Goal: Task Accomplishment & Management: Complete application form

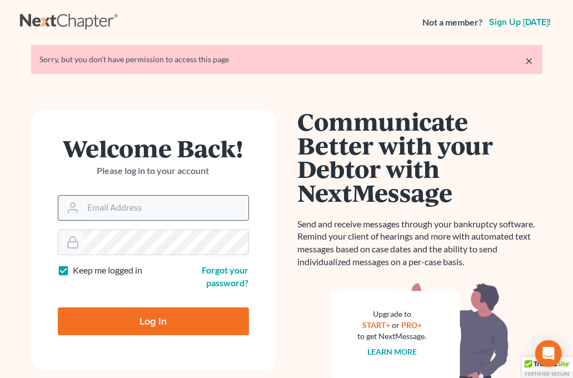
click at [112, 210] on input "Email Address" at bounding box center [165, 208] width 165 height 24
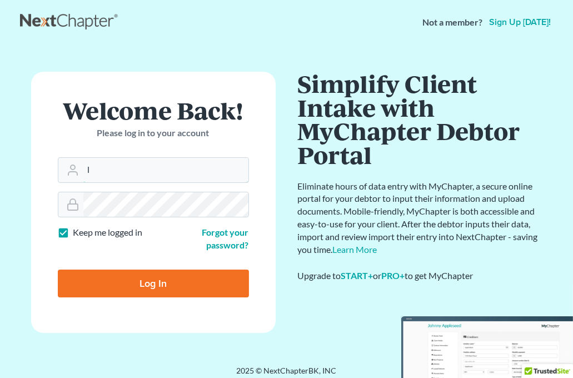
type input "[PERSON_NAME][EMAIL_ADDRESS][DOMAIN_NAME]"
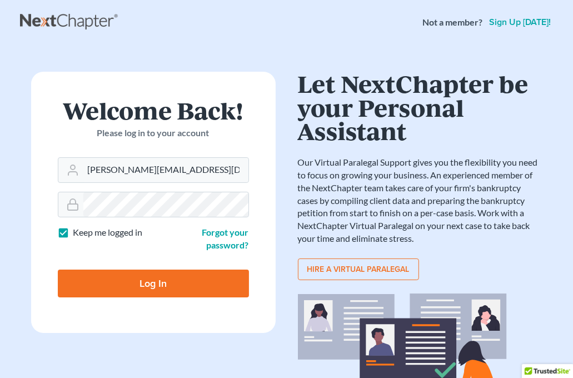
click at [105, 278] on input "Log In" at bounding box center [153, 284] width 191 height 28
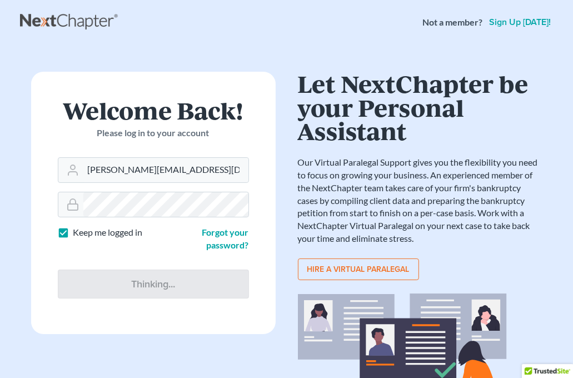
type input "Thinking..."
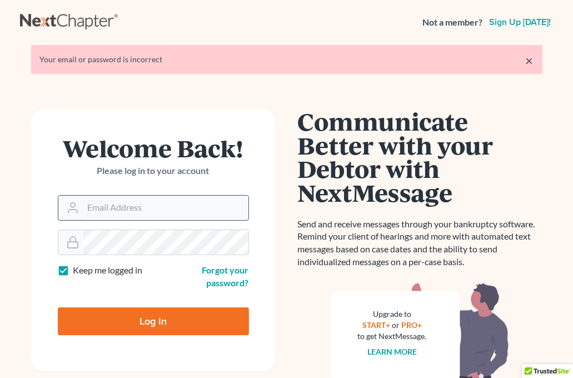
click at [127, 202] on input "Email Address" at bounding box center [165, 208] width 165 height 24
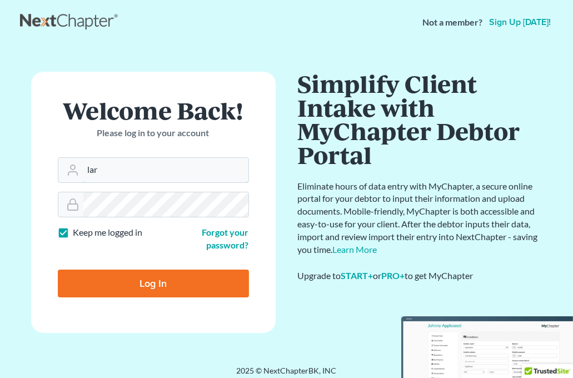
type input "larry@lwlpc.com"
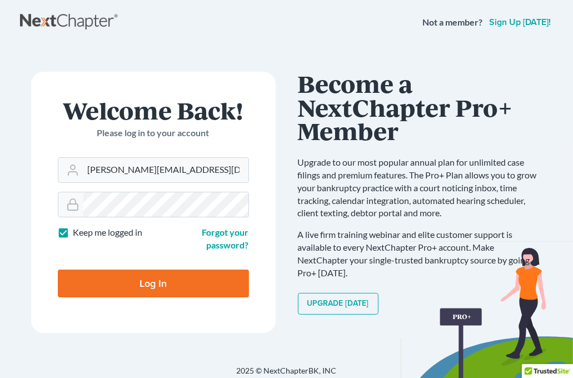
click at [126, 278] on input "Log In" at bounding box center [153, 284] width 191 height 28
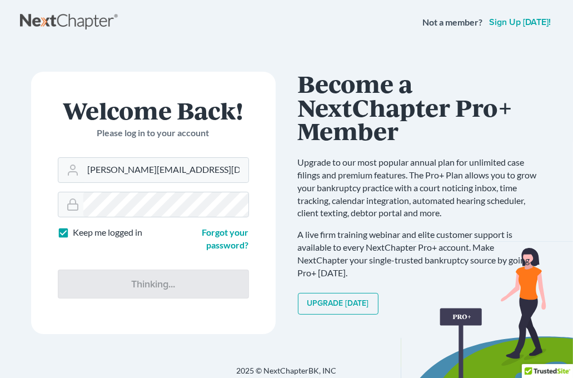
type input "Thinking..."
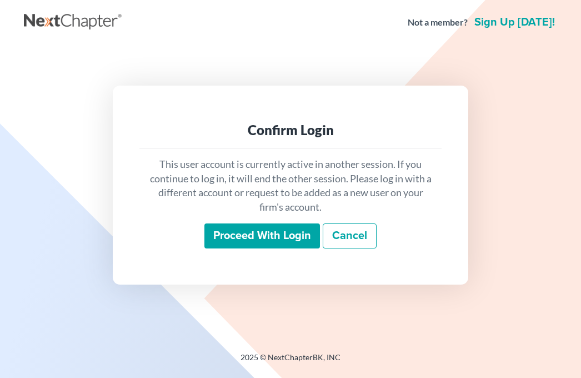
click at [247, 242] on input "Proceed with login" at bounding box center [262, 236] width 116 height 26
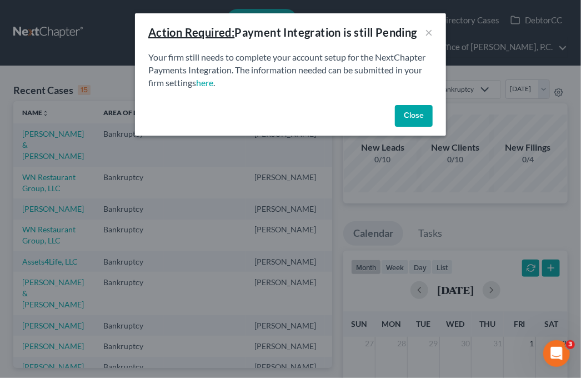
click at [407, 114] on button "Close" at bounding box center [414, 116] width 38 height 22
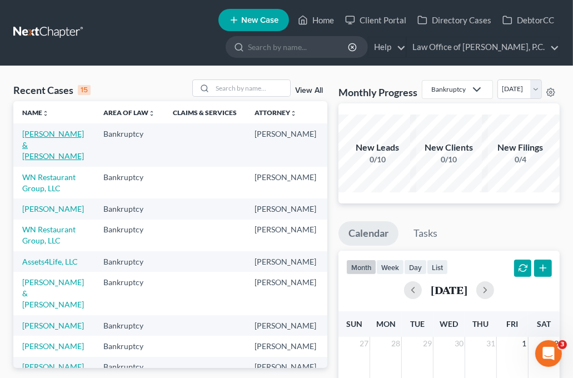
click at [31, 151] on link "Iannone, Robert & Karaban-Iannone, Kelly" at bounding box center [53, 145] width 62 height 32
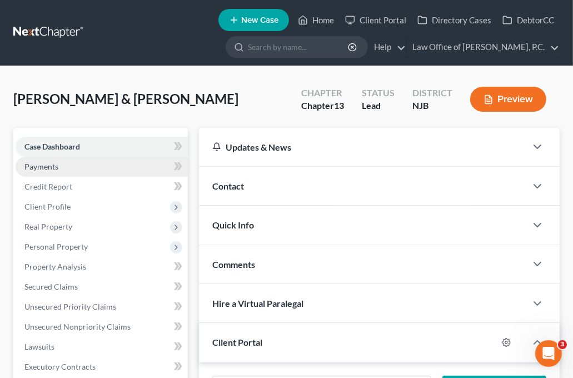
click at [38, 162] on span "Payments" at bounding box center [41, 166] width 34 height 9
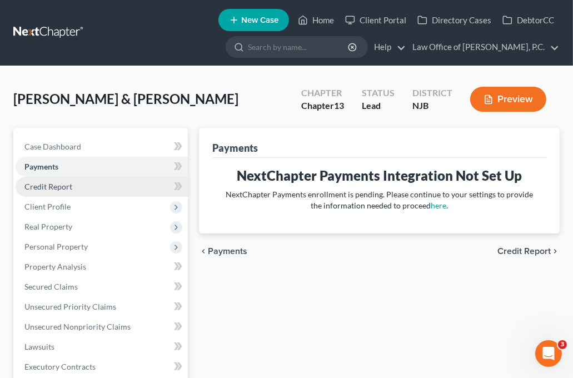
click at [52, 184] on span "Credit Report" at bounding box center [48, 186] width 48 height 9
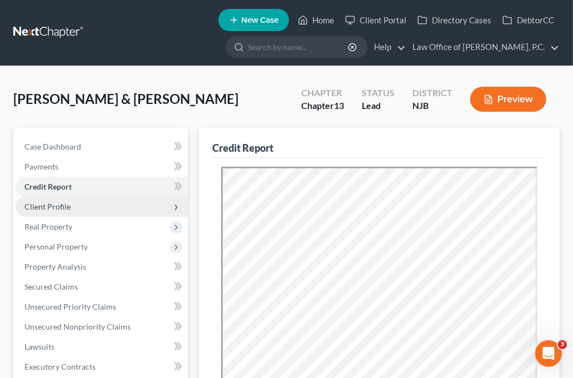
click at [62, 204] on span "Client Profile" at bounding box center [47, 206] width 46 height 9
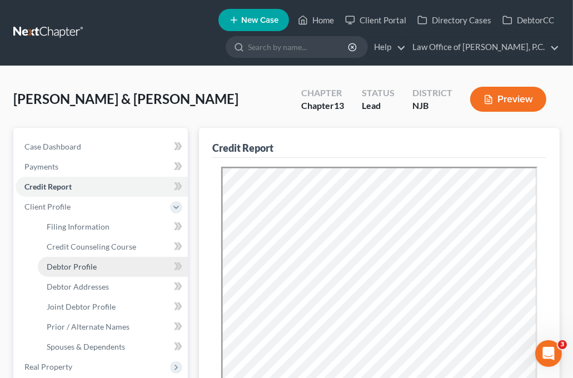
click at [88, 268] on span "Debtor Profile" at bounding box center [72, 266] width 50 height 9
select select "1"
select select "3"
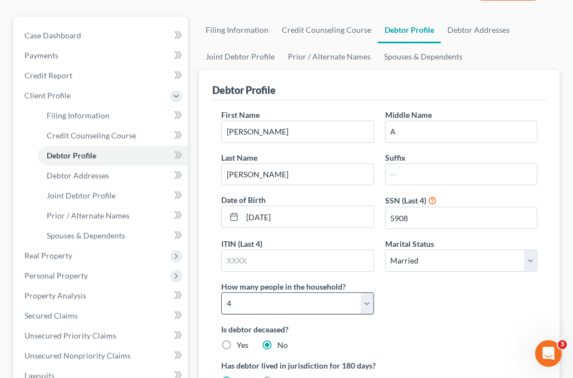
scroll to position [167, 0]
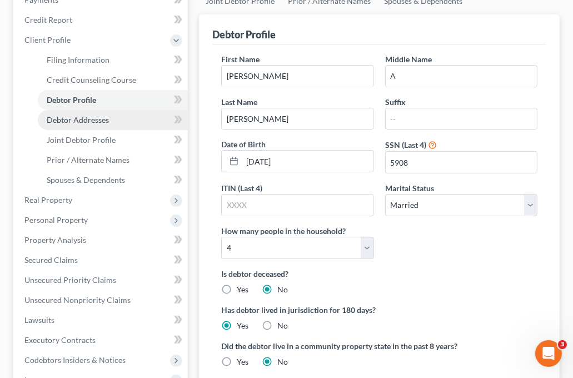
click at [93, 122] on span "Debtor Addresses" at bounding box center [78, 119] width 62 height 9
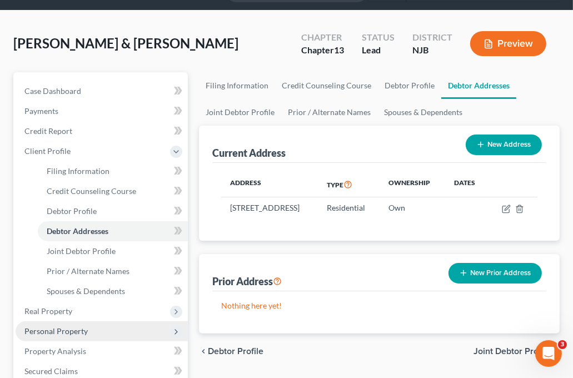
scroll to position [111, 0]
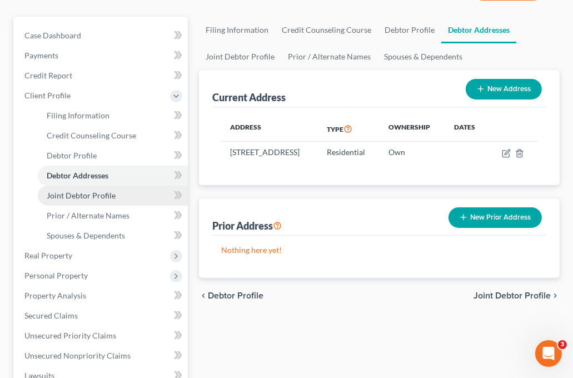
click at [89, 195] on span "Joint Debtor Profile" at bounding box center [81, 195] width 69 height 9
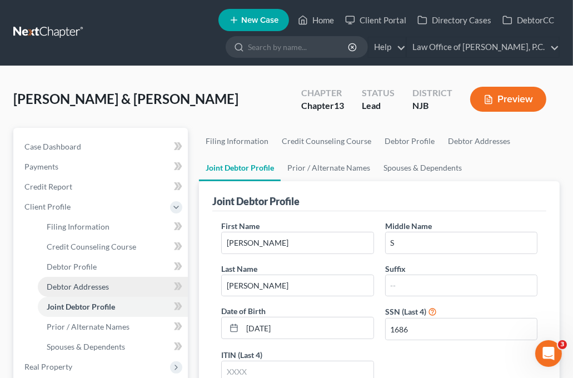
scroll to position [56, 0]
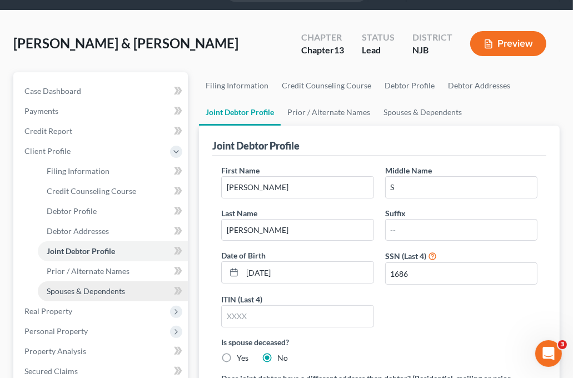
click at [96, 293] on span "Spouses & Dependents" at bounding box center [86, 290] width 78 height 9
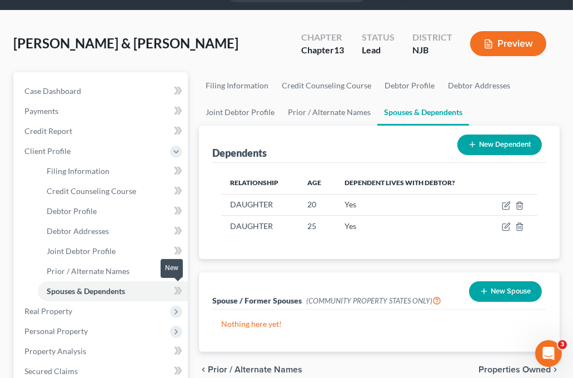
scroll to position [111, 0]
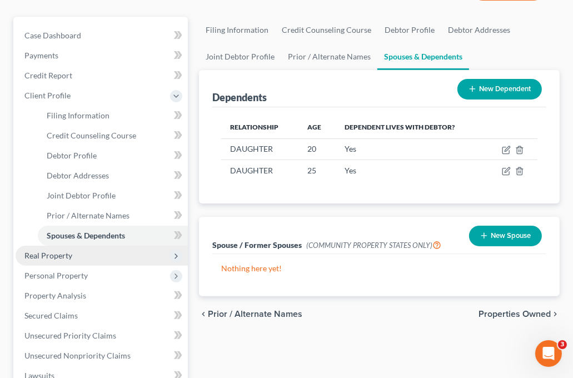
click at [56, 256] on span "Real Property" at bounding box center [48, 255] width 48 height 9
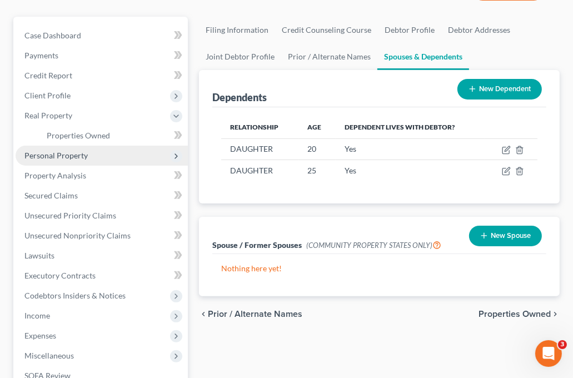
click at [49, 158] on span "Personal Property" at bounding box center [55, 155] width 63 height 9
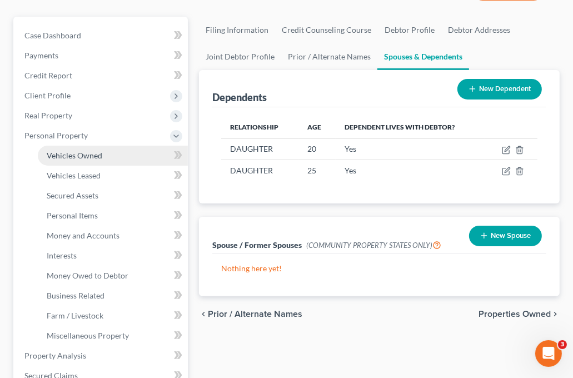
click at [68, 153] on span "Vehicles Owned" at bounding box center [75, 155] width 56 height 9
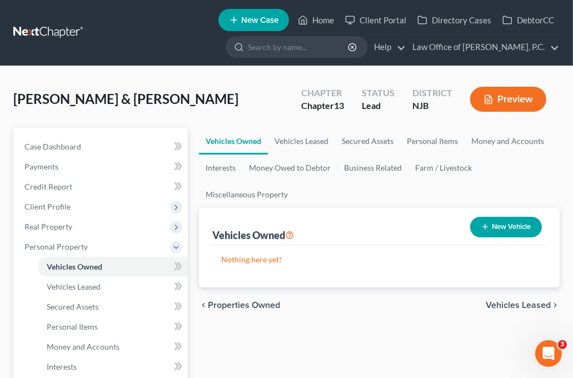
click at [218, 142] on link "Vehicles Owned" at bounding box center [233, 141] width 69 height 27
click at [507, 302] on span "Vehicles Leased" at bounding box center [518, 305] width 65 height 9
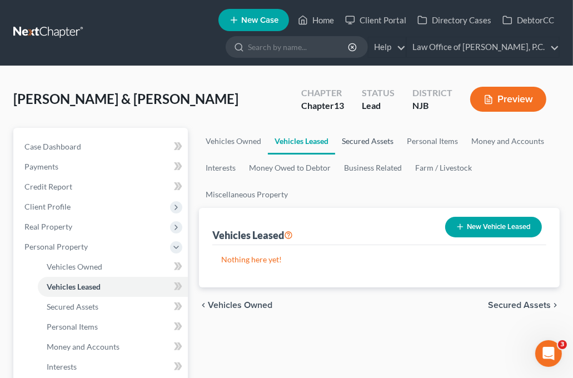
click at [371, 137] on link "Secured Assets" at bounding box center [367, 141] width 65 height 27
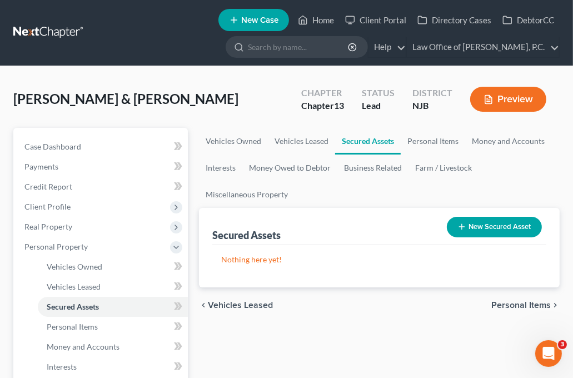
click at [358, 142] on link "Secured Assets" at bounding box center [368, 141] width 66 height 27
click at [481, 224] on button "New Secured Asset" at bounding box center [494, 227] width 95 height 21
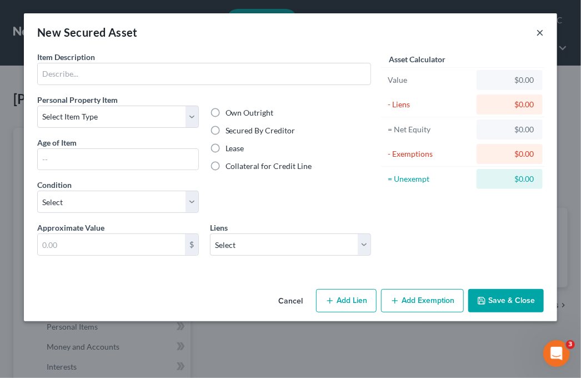
click at [541, 33] on button "×" at bounding box center [540, 32] width 8 height 13
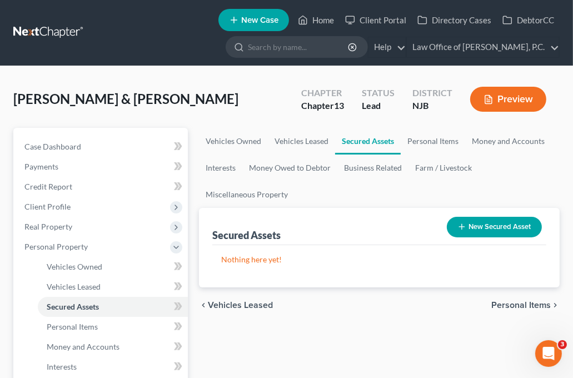
click at [471, 225] on button "New Secured Asset" at bounding box center [494, 227] width 95 height 21
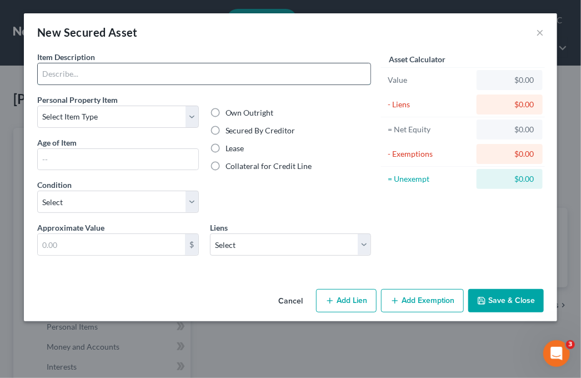
click at [111, 71] on input "text" at bounding box center [204, 73] width 333 height 21
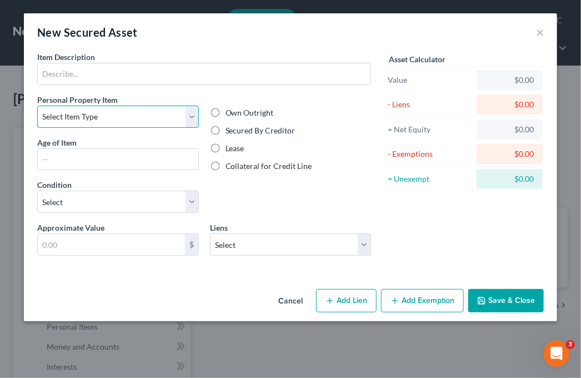
click at [189, 113] on select "Select Item Type Clothing Collectibles Of Value Electronics Firearms Household …" at bounding box center [118, 117] width 162 height 22
click at [540, 24] on div "New Secured Asset ×" at bounding box center [290, 32] width 533 height 38
click at [538, 31] on button "×" at bounding box center [540, 32] width 8 height 13
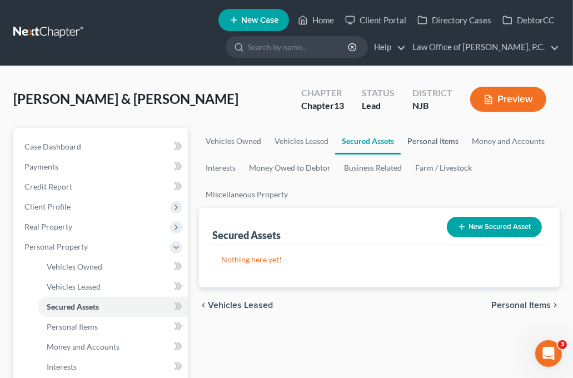
click at [440, 138] on link "Personal Items" at bounding box center [433, 141] width 64 height 27
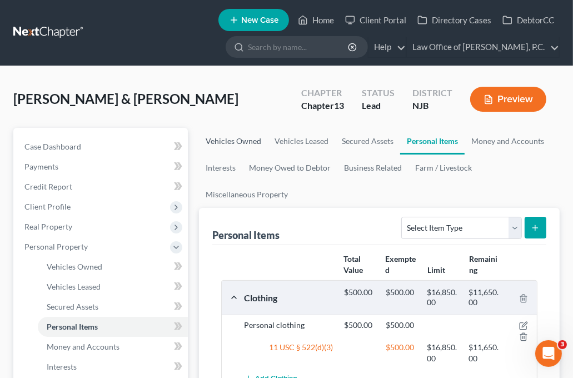
click at [230, 138] on link "Vehicles Owned" at bounding box center [233, 141] width 69 height 27
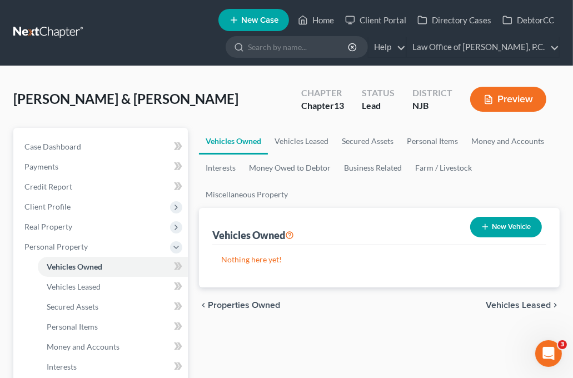
click at [511, 230] on button "New Vehicle" at bounding box center [506, 227] width 72 height 21
select select "0"
select select "2"
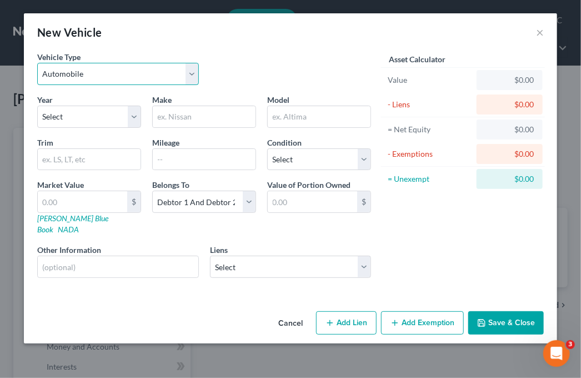
click at [59, 72] on select "Select Automobile Truck Trailer Watercraft Aircraft Motor Home Atv Other Vehicle" at bounding box center [118, 74] width 162 height 22
select select "1"
click at [37, 63] on select "Select Automobile Truck Trailer Watercraft Aircraft Motor Home Atv Other Vehicle" at bounding box center [118, 74] width 162 height 22
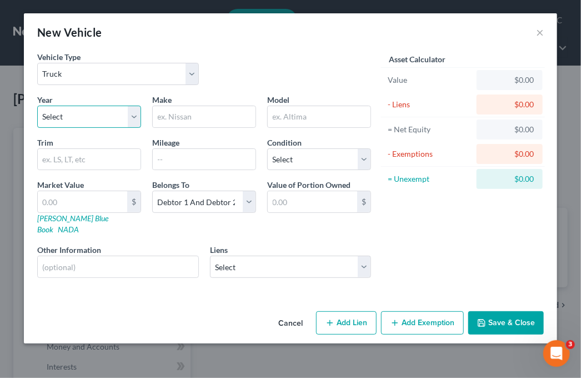
click at [63, 115] on select "Select 2026 2025 2024 2023 2022 2021 2020 2019 2018 2017 2016 2015 2014 2013 20…" at bounding box center [89, 117] width 104 height 22
select select "9"
click at [37, 106] on select "Select 2026 2025 2024 2023 2022 2021 2020 2019 2018 2017 2016 2015 2014 2013 20…" at bounding box center [89, 117] width 104 height 22
click at [171, 113] on input "text" at bounding box center [204, 116] width 103 height 21
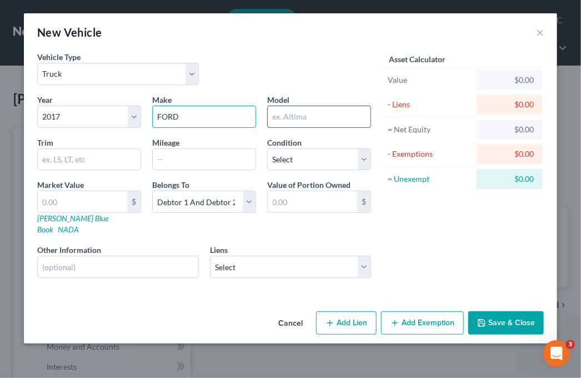
type input "FORD"
click at [300, 115] on input "text" at bounding box center [319, 116] width 103 height 21
type input "F250"
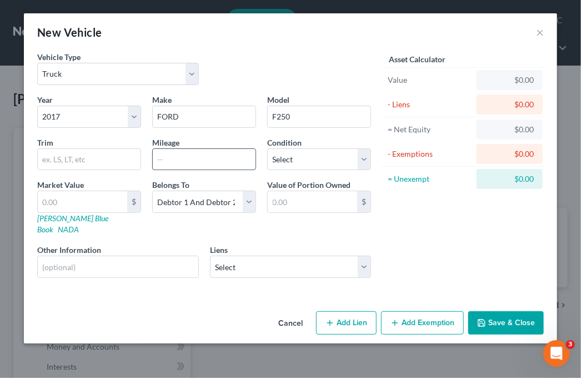
click at [173, 157] on input "text" at bounding box center [204, 159] width 103 height 21
type input "85000"
click at [290, 162] on select "Select Excellent Very Good Good Fair Poor" at bounding box center [319, 159] width 104 height 22
select select "3"
click at [267, 148] on select "Select Excellent Very Good Good Fair Poor" at bounding box center [319, 159] width 104 height 22
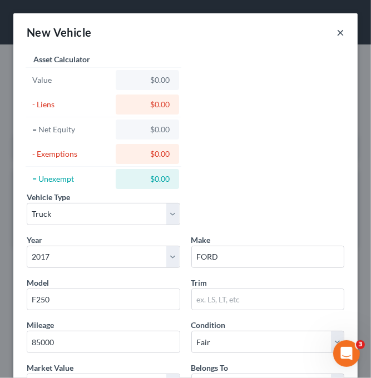
click at [336, 31] on button "×" at bounding box center [340, 32] width 8 height 13
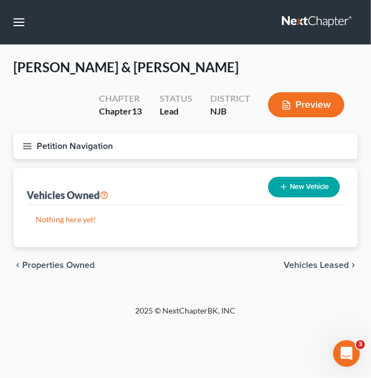
click at [304, 186] on button "New Vehicle" at bounding box center [304, 187] width 72 height 21
select select "0"
select select "2"
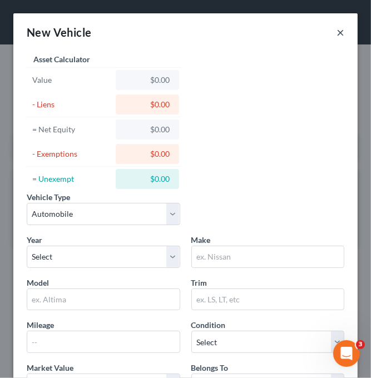
click at [336, 33] on button "×" at bounding box center [340, 32] width 8 height 13
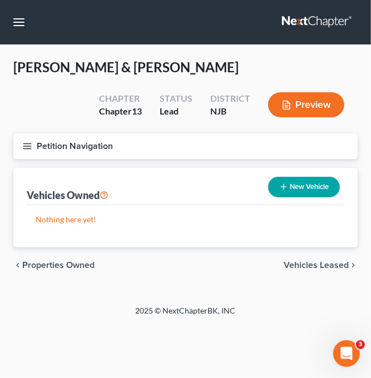
click at [325, 187] on button "New Vehicle" at bounding box center [304, 187] width 72 height 21
select select "0"
select select "2"
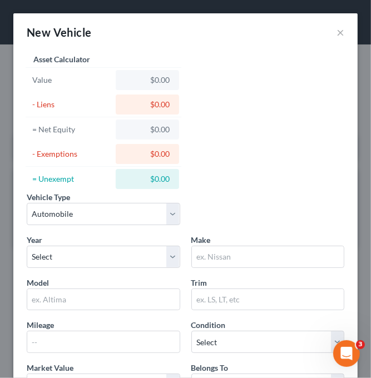
click at [155, 78] on div "$0.00" at bounding box center [146, 79] width 45 height 11
click at [162, 80] on div "$0.00" at bounding box center [146, 79] width 45 height 11
click at [336, 31] on button "×" at bounding box center [340, 32] width 8 height 13
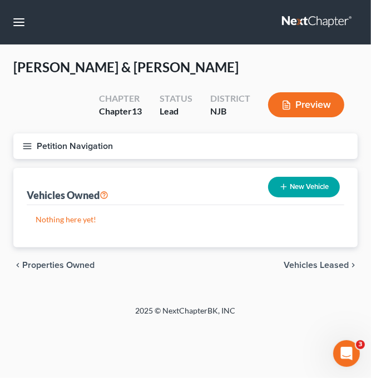
click at [300, 188] on button "New Vehicle" at bounding box center [304, 187] width 72 height 21
select select "0"
select select "2"
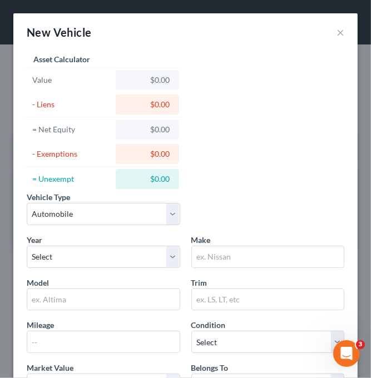
click at [153, 76] on div "$0.00" at bounding box center [146, 79] width 45 height 11
drag, startPoint x: 157, startPoint y: 76, endPoint x: 162, endPoint y: 81, distance: 7.1
click at [158, 79] on div "$0.00" at bounding box center [146, 79] width 45 height 11
click at [162, 81] on div "$0.00" at bounding box center [146, 79] width 45 height 11
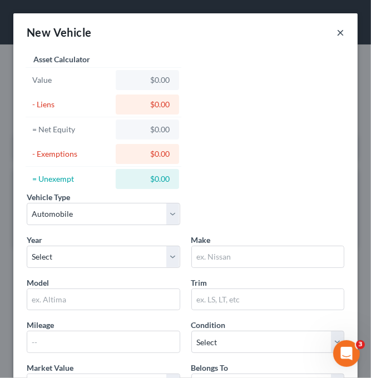
click at [336, 31] on button "×" at bounding box center [340, 32] width 8 height 13
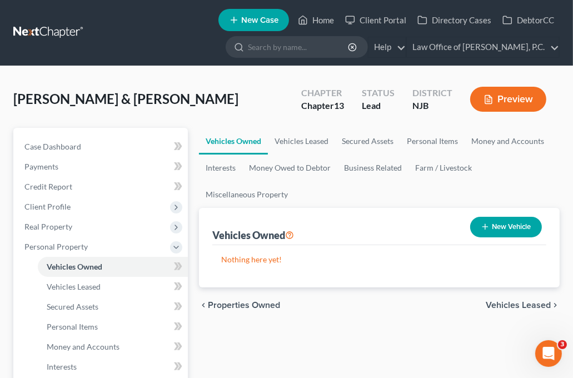
click at [491, 227] on button "New Vehicle" at bounding box center [506, 227] width 72 height 21
select select "0"
select select "2"
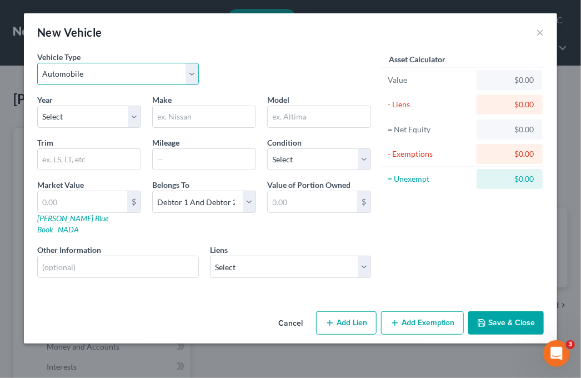
click at [89, 74] on select "Select Automobile Truck Trailer Watercraft Aircraft Motor Home Atv Other Vehicle" at bounding box center [118, 74] width 162 height 22
select select "1"
click at [37, 63] on select "Select Automobile Truck Trailer Watercraft Aircraft Motor Home Atv Other Vehicle" at bounding box center [118, 74] width 162 height 22
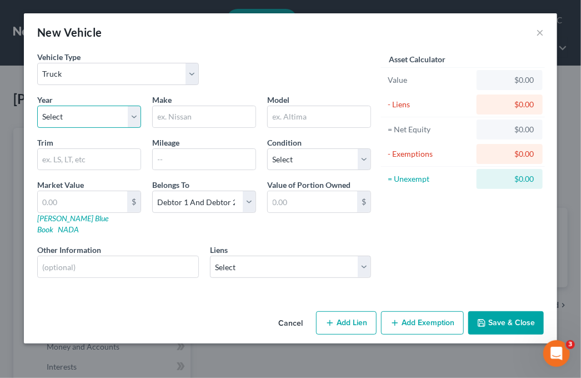
click at [97, 117] on select "Select 2026 2025 2024 2023 2022 2021 2020 2019 2018 2017 2016 2015 2014 2013 20…" at bounding box center [89, 117] width 104 height 22
select select "9"
click at [37, 106] on select "Select 2026 2025 2024 2023 2022 2021 2020 2019 2018 2017 2016 2015 2014 2013 20…" at bounding box center [89, 117] width 104 height 22
click at [186, 114] on input "text" at bounding box center [204, 116] width 103 height 21
type input "FORD"
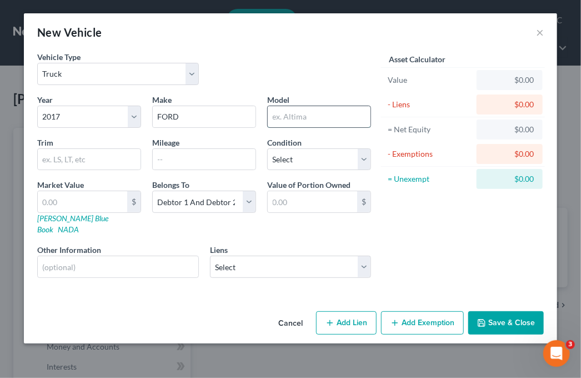
click at [273, 123] on input "text" at bounding box center [319, 116] width 103 height 21
type input "F250"
click at [197, 158] on input "text" at bounding box center [204, 159] width 103 height 21
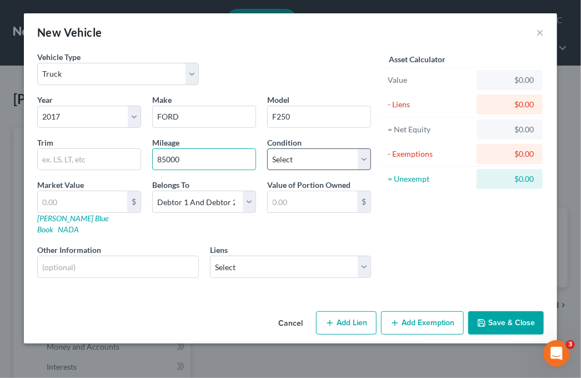
type input "85000"
click at [290, 159] on select "Select Excellent Very Good Good Fair Poor" at bounding box center [319, 159] width 104 height 22
select select "3"
click at [267, 148] on select "Select Excellent Very Good Good Fair Poor" at bounding box center [319, 159] width 104 height 22
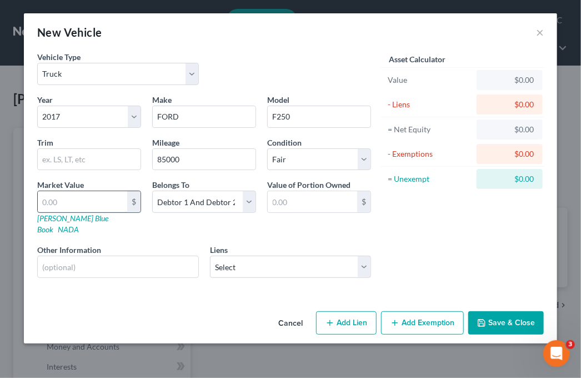
click at [81, 201] on input "text" at bounding box center [82, 201] width 89 height 21
type input "4"
type input "4.00"
type input "40"
type input "40.00"
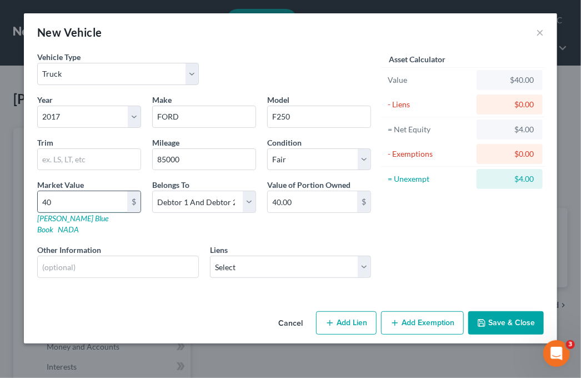
type input "400"
type input "400.00"
type input "4000"
type input "4,000.00"
type input "4,0000"
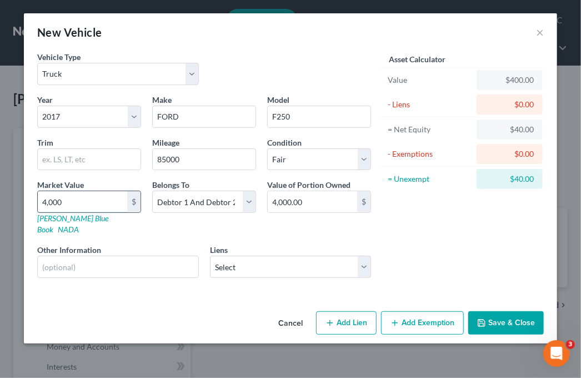
type input "40,000.00"
type input "40,0000"
type input "400,000.00"
type input "400,00"
type input "40,000.00"
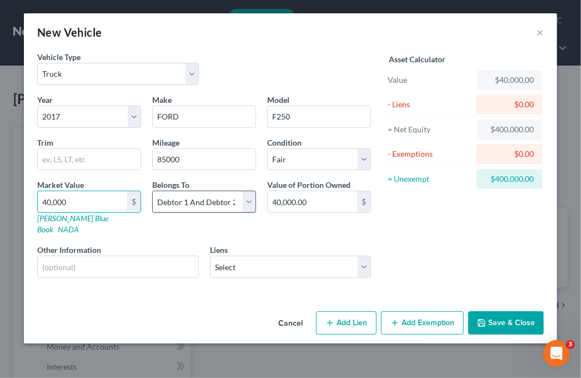
type input "40,000"
click at [252, 202] on select "Select Debtor 1 Only Debtor 2 Only Debtor 1 And Debtor 2 Only At Least One Of T…" at bounding box center [204, 202] width 104 height 22
click at [245, 199] on select "Select Debtor 1 Only Debtor 2 Only Debtor 1 And Debtor 2 Only At Least One Of T…" at bounding box center [204, 202] width 104 height 22
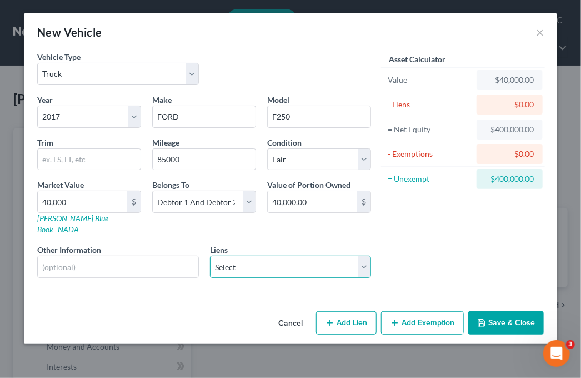
click at [244, 260] on select "Select Fulton Bank N.A - $49,730.00 Ally Fincl - $7,164.00" at bounding box center [291, 267] width 162 height 22
click at [501, 177] on div "$400,000.00" at bounding box center [510, 178] width 48 height 11
click at [531, 180] on div "$400,000.00" at bounding box center [510, 178] width 48 height 11
click at [531, 175] on div "$400,000.00" at bounding box center [510, 178] width 48 height 11
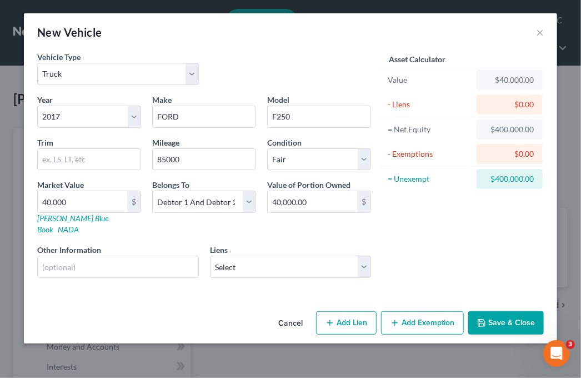
click at [409, 311] on button "Add Exemption" at bounding box center [422, 322] width 83 height 23
select select "2"
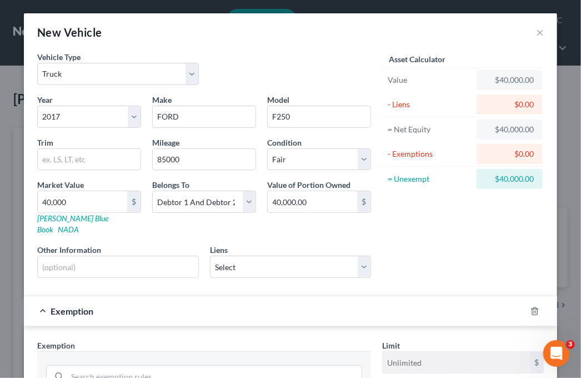
scroll to position [111, 0]
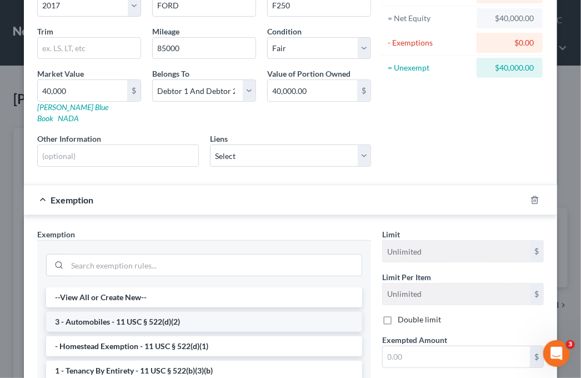
click at [148, 312] on li "3 - Automobiles - 11 USC § 522(d)(2)" at bounding box center [204, 322] width 316 height 20
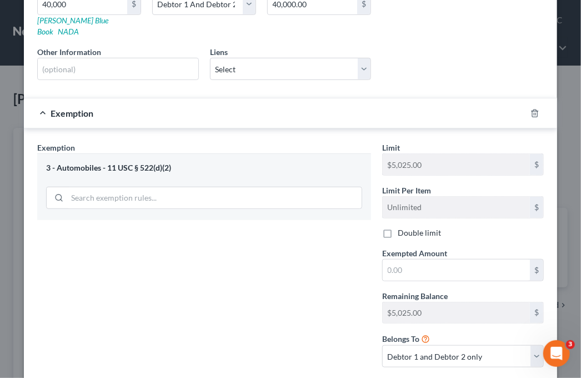
scroll to position [142, 0]
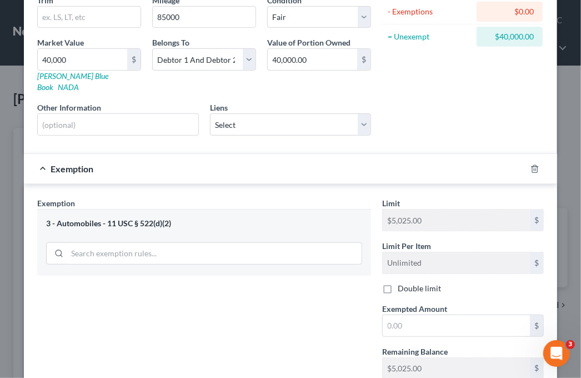
click at [133, 218] on div "3 - Automobiles - 11 USC § 522(d)(2)" at bounding box center [204, 223] width 316 height 11
click at [68, 218] on div "3 - Automobiles - 11 USC § 522(d)(2)" at bounding box center [204, 223] width 316 height 11
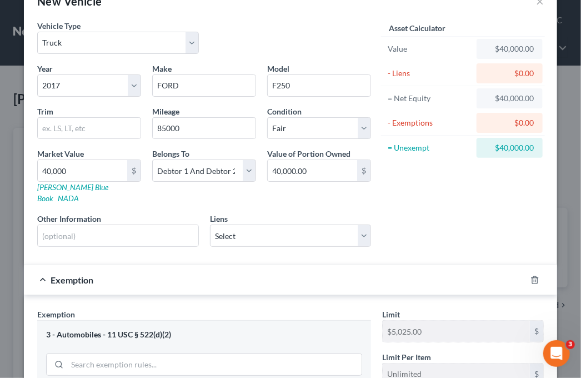
scroll to position [0, 0]
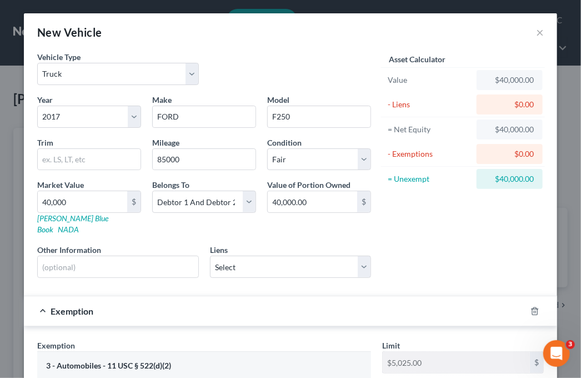
click at [505, 153] on div "$0.00" at bounding box center [510, 153] width 48 height 11
click at [509, 159] on div "$0.00" at bounding box center [510, 154] width 66 height 20
click at [508, 157] on div "$0.00" at bounding box center [510, 153] width 48 height 11
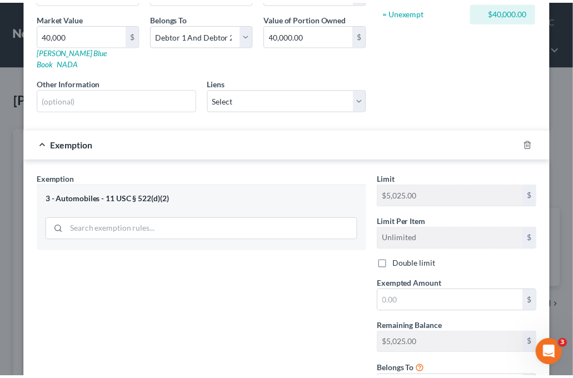
scroll to position [253, 0]
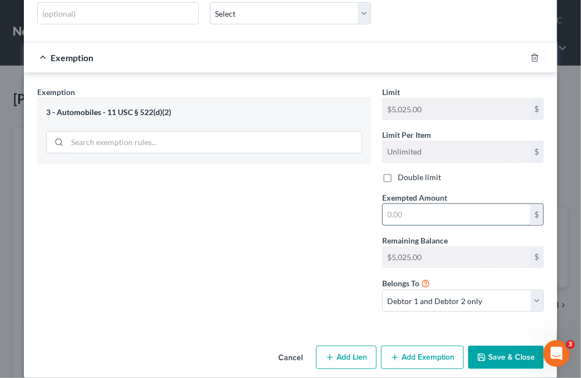
click at [402, 204] on input "text" at bounding box center [456, 214] width 147 height 21
type input "5,025"
click at [510, 346] on button "Save & Close" at bounding box center [506, 357] width 76 height 23
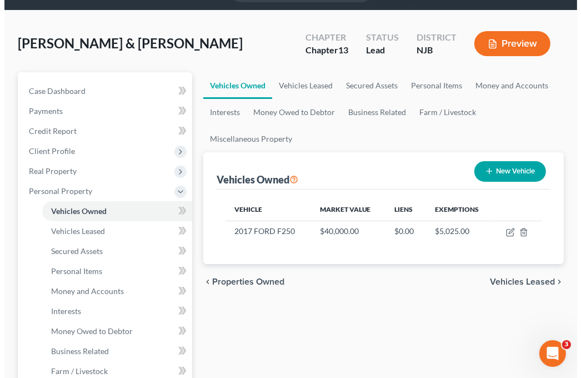
scroll to position [0, 0]
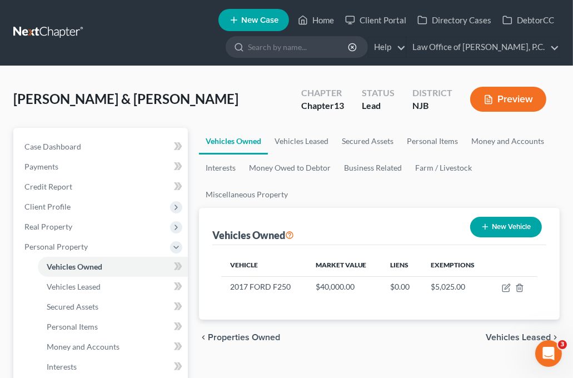
click at [513, 224] on button "New Vehicle" at bounding box center [506, 227] width 72 height 21
select select "0"
select select "2"
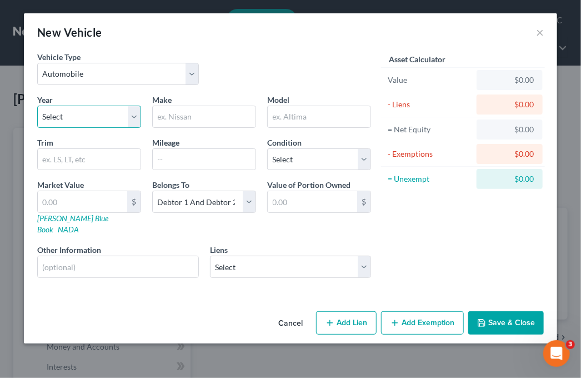
click at [67, 116] on select "Select 2026 2025 2024 2023 2022 2021 2020 2019 2018 2017 2016 2015 2014 2013 20…" at bounding box center [89, 117] width 104 height 22
select select "3"
click at [37, 106] on select "Select 2026 2025 2024 2023 2022 2021 2020 2019 2018 2017 2016 2015 2014 2013 20…" at bounding box center [89, 117] width 104 height 22
click at [181, 112] on input "text" at bounding box center [204, 116] width 103 height 21
type input "j"
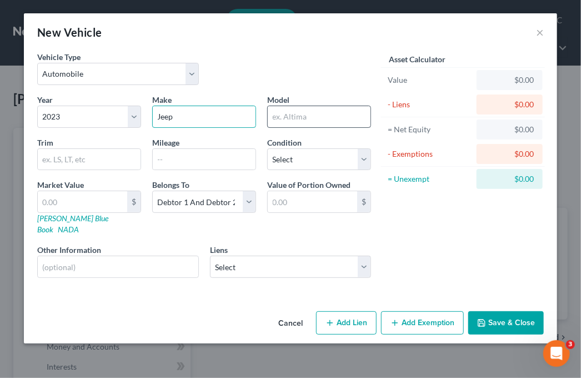
type input "Jeep"
click at [322, 118] on input "text" at bounding box center [319, 116] width 103 height 21
type input "s"
type input "Sahara"
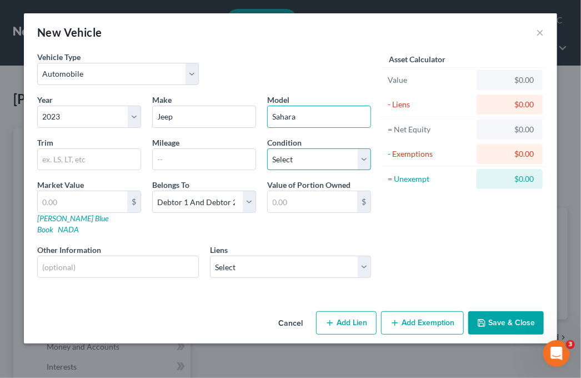
click at [313, 159] on select "Select Excellent Very Good Good Fair Poor" at bounding box center [319, 159] width 104 height 22
select select "2"
click at [267, 148] on select "Select Excellent Very Good Good Fair Poor" at bounding box center [319, 159] width 104 height 22
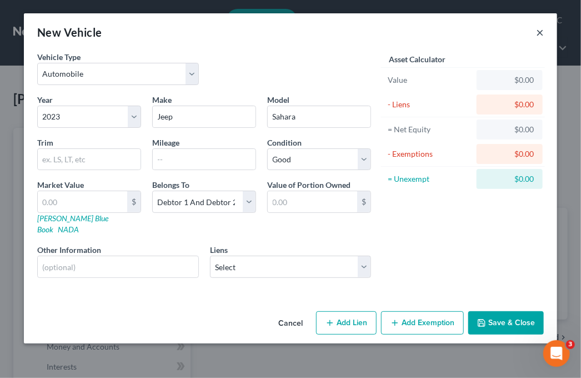
click at [541, 35] on button "×" at bounding box center [540, 32] width 8 height 13
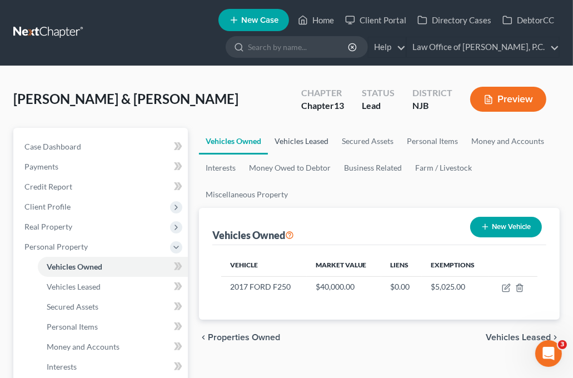
click at [316, 141] on link "Vehicles Leased" at bounding box center [301, 141] width 67 height 27
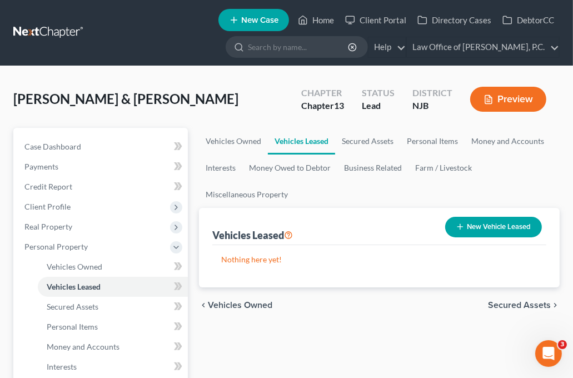
click at [494, 224] on button "New Vehicle Leased" at bounding box center [493, 227] width 97 height 21
select select "2"
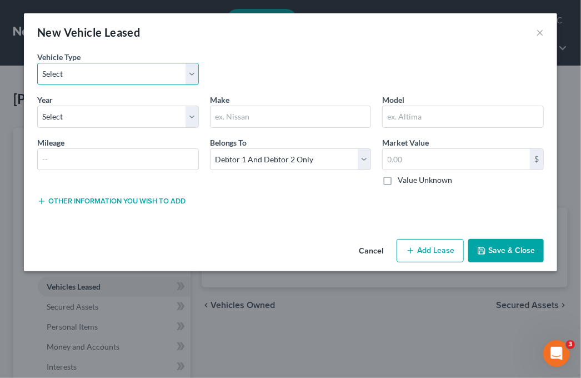
click at [86, 68] on select "Select Automobile Truck Trailer Watercraft Aircraft Motor Home Atv Other Vehicle" at bounding box center [118, 74] width 162 height 22
select select "0"
click at [37, 63] on select "Select Automobile Truck Trailer Watercraft Aircraft Motor Home Atv Other Vehicle" at bounding box center [118, 74] width 162 height 22
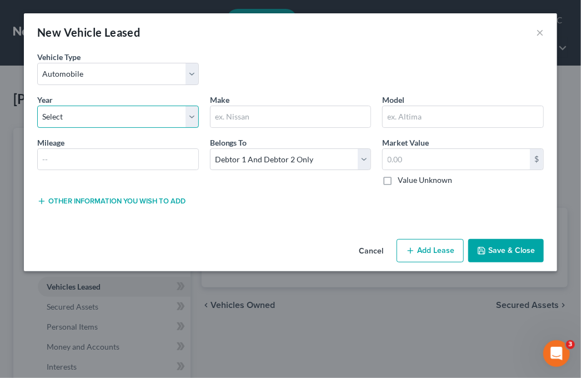
click at [69, 109] on select "Select 2026 2025 2024 2023 2022 2021 2020 2019 2018 2017 2016 2015 2014 2013 20…" at bounding box center [118, 117] width 162 height 22
select select "3"
click at [37, 106] on select "Select 2026 2025 2024 2023 2022 2021 2020 2019 2018 2017 2016 2015 2014 2013 20…" at bounding box center [118, 117] width 162 height 22
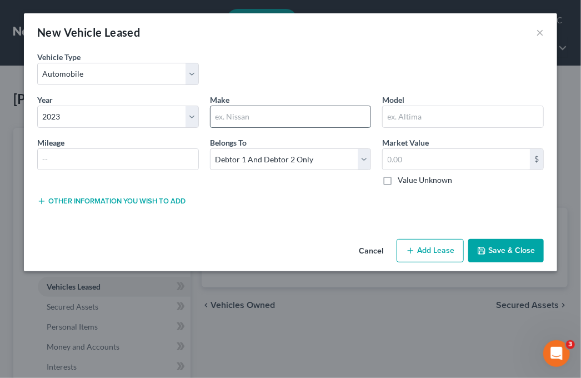
click at [252, 113] on input "text" at bounding box center [291, 116] width 161 height 21
type input "Jeep"
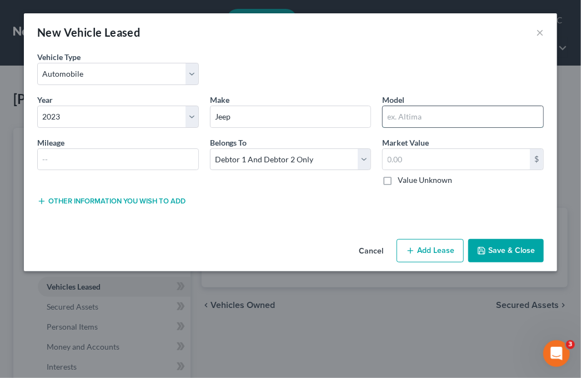
click at [410, 113] on input "text" at bounding box center [463, 116] width 161 height 21
type input "Wrangler"
click at [398, 177] on label "Value Unknown" at bounding box center [425, 179] width 54 height 11
click at [402, 177] on input "Value Unknown" at bounding box center [405, 177] width 7 height 7
checkbox input "true"
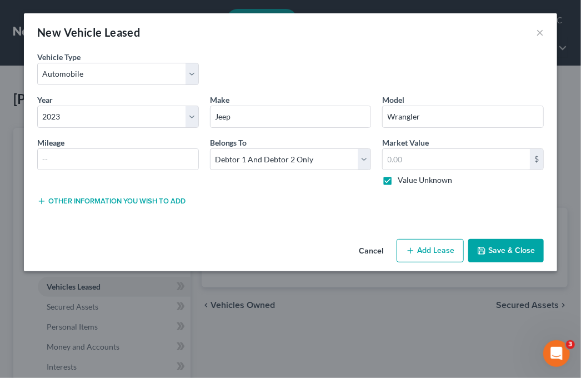
type input "0.00"
click at [427, 248] on button "Add Lease" at bounding box center [430, 250] width 67 height 23
select select "2"
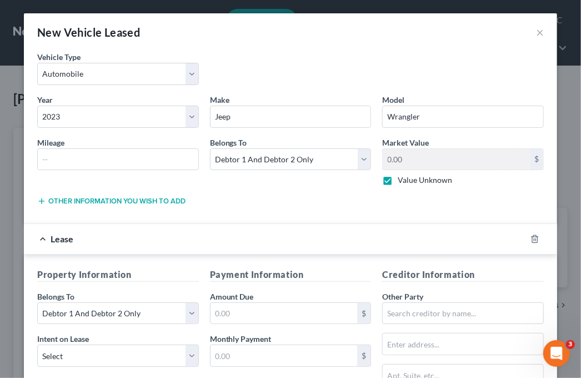
scroll to position [56, 0]
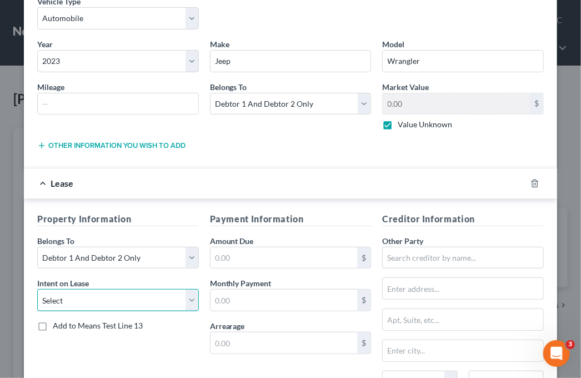
click at [103, 298] on select "Select None Assume Reject" at bounding box center [118, 300] width 162 height 22
select select "1"
click at [37, 289] on select "Select None Assume Reject" at bounding box center [118, 300] width 162 height 22
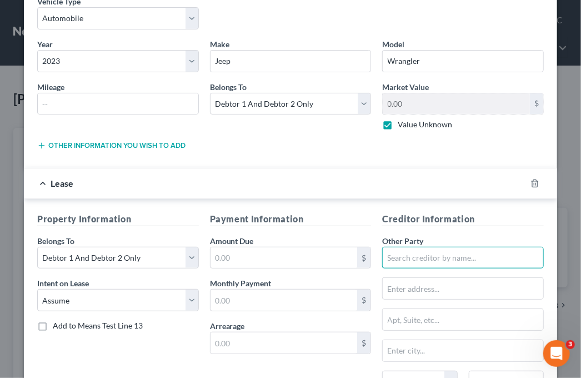
click at [425, 252] on input "text" at bounding box center [463, 258] width 162 height 22
click at [443, 255] on input "Financing AffinityFCU" at bounding box center [463, 258] width 162 height 22
type input "Financing Affinity FCU"
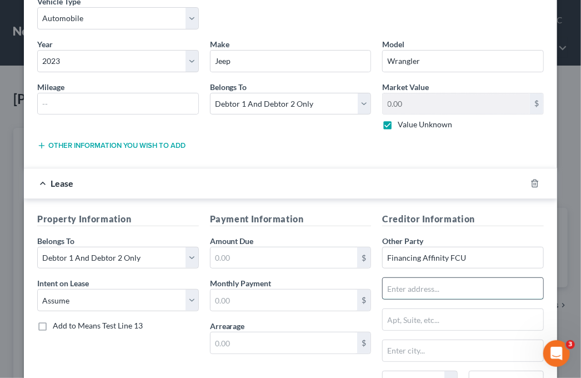
click at [396, 288] on input "text" at bounding box center [463, 288] width 161 height 21
type input "p"
click at [405, 287] on input "PO BBBOX 70100" at bounding box center [463, 288] width 161 height 21
type input "PO BOX 70100"
click at [387, 315] on input "text" at bounding box center [463, 319] width 161 height 21
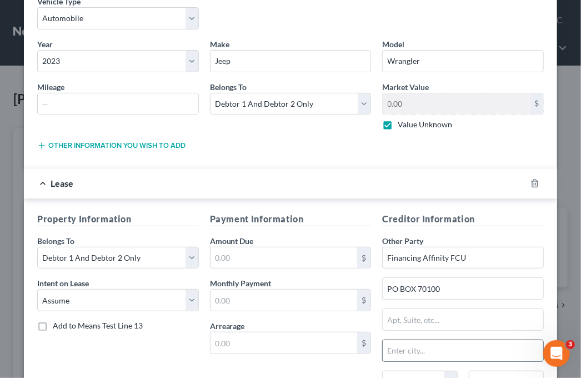
click at [405, 347] on input "text" at bounding box center [463, 350] width 161 height 21
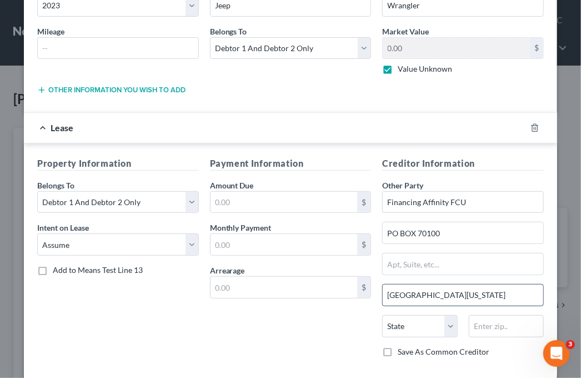
click at [481, 297] on input "Newark, New Jersey 07101" at bounding box center [463, 295] width 161 height 21
type input "Newark,"
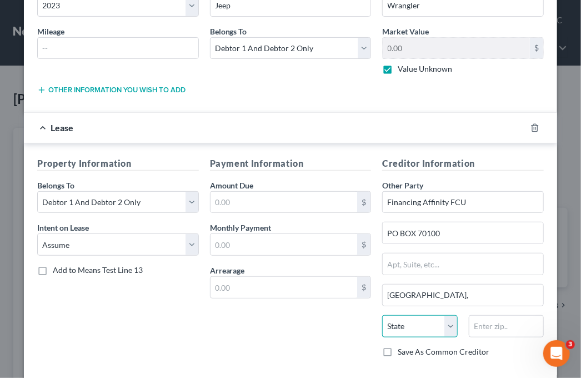
click at [394, 323] on select "State [US_STATE] AK AR AZ CA CO CT DE DC [GEOGRAPHIC_DATA] [GEOGRAPHIC_DATA] GU…" at bounding box center [419, 326] width 75 height 22
select select "33"
click at [382, 315] on select "State [US_STATE] AK AR AZ CA CO CT DE DC [GEOGRAPHIC_DATA] [GEOGRAPHIC_DATA] GU…" at bounding box center [419, 326] width 75 height 22
click at [487, 328] on input "text" at bounding box center [506, 326] width 75 height 22
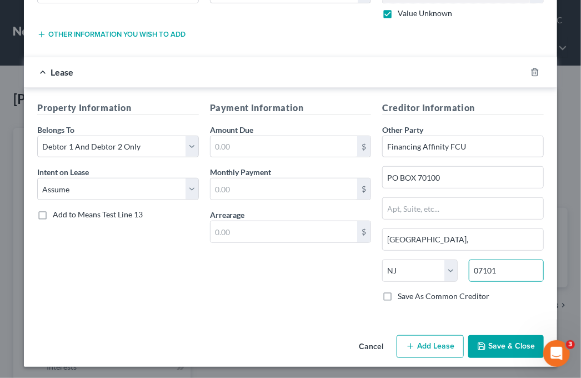
type input "07101"
click at [423, 343] on button "Add Lease" at bounding box center [430, 346] width 67 height 23
select select "2"
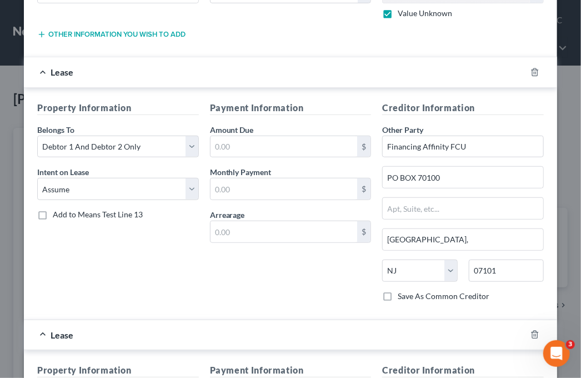
type input "Newark"
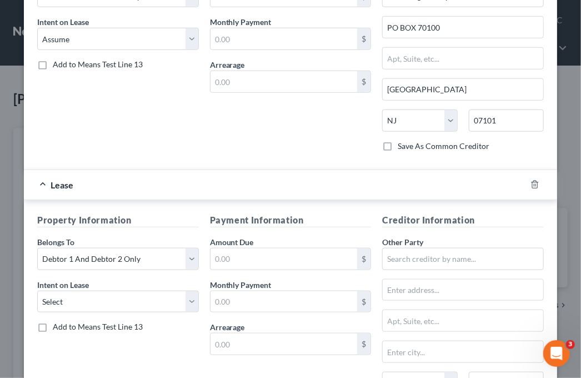
scroll to position [372, 0]
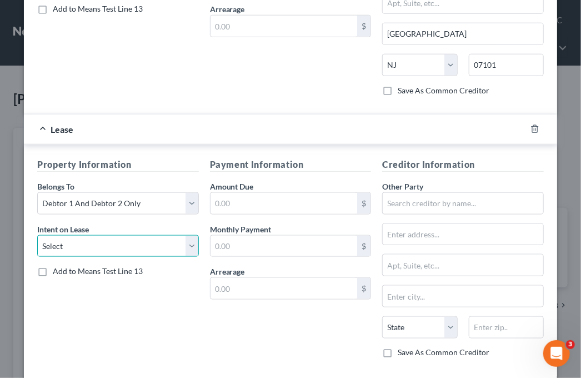
click at [113, 246] on select "Select None Assume Reject" at bounding box center [118, 246] width 162 height 22
select select "1"
click at [37, 235] on select "Select None Assume Reject" at bounding box center [118, 246] width 162 height 22
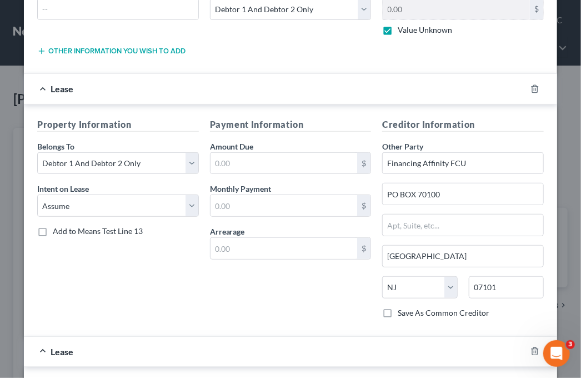
scroll to position [94, 0]
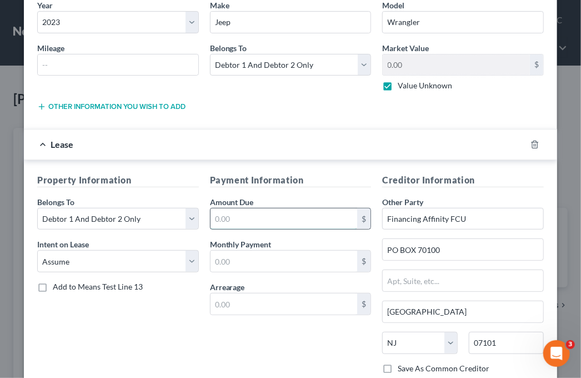
click at [239, 218] on input "text" at bounding box center [284, 218] width 147 height 21
type input "24,692.00"
click at [226, 273] on div "Payment Information Amount Due 24,692.00 $ Monthly Payment $ Arrearage $" at bounding box center [290, 277] width 173 height 209
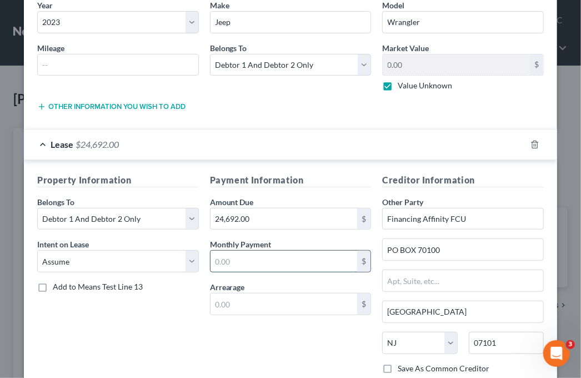
click at [234, 261] on input "text" at bounding box center [284, 261] width 147 height 21
click at [257, 265] on input "677.00" at bounding box center [284, 261] width 147 height 21
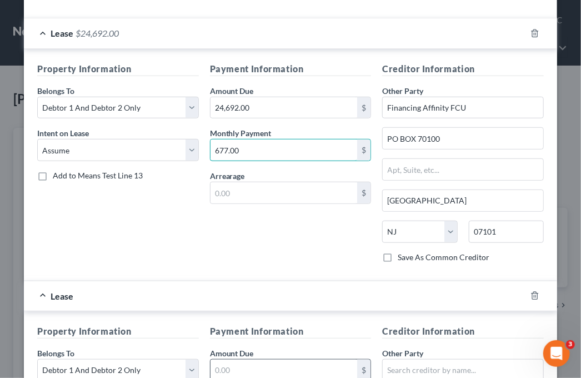
scroll to position [261, 0]
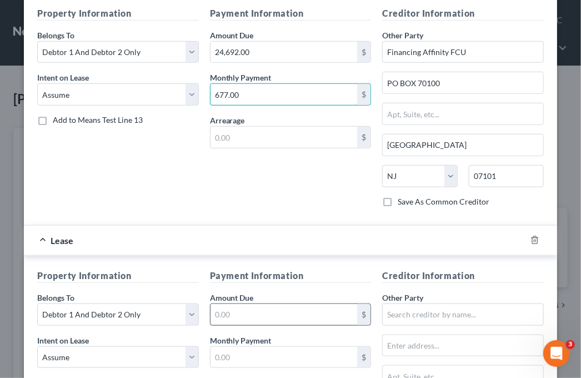
type input "677.00"
click at [243, 314] on input "text" at bounding box center [284, 314] width 147 height 21
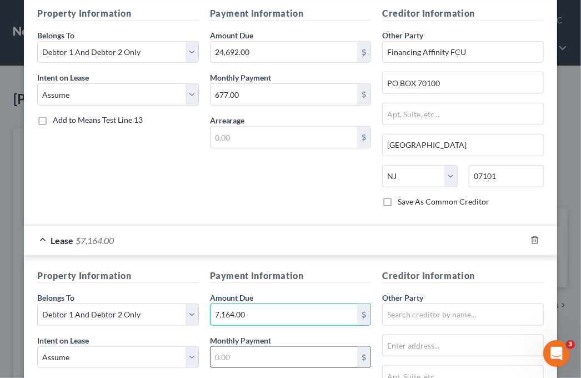
type input "7,164.00"
click at [235, 353] on input "text" at bounding box center [284, 357] width 147 height 21
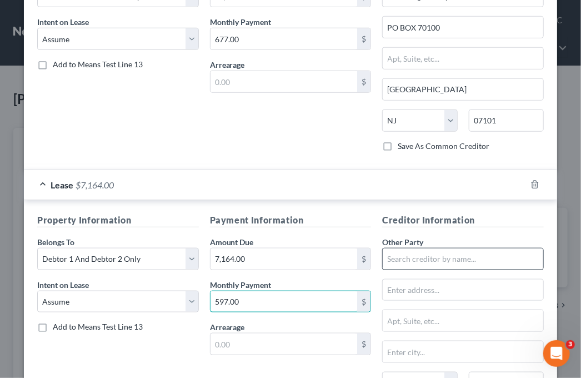
type input "597.00"
click at [419, 256] on input "text" at bounding box center [463, 259] width 162 height 22
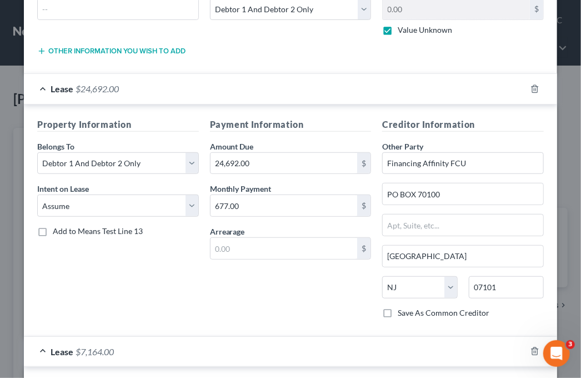
scroll to position [94, 0]
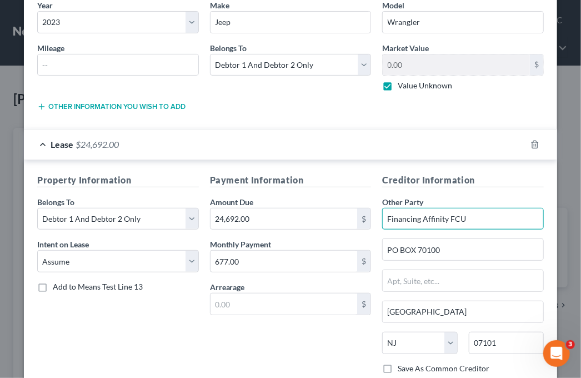
drag, startPoint x: 471, startPoint y: 218, endPoint x: 380, endPoint y: 218, distance: 90.6
click at [382, 218] on input "Financing Affinity FCU" at bounding box center [463, 219] width 162 height 22
click at [476, 216] on input "Financing Affinity FCU" at bounding box center [463, 219] width 162 height 22
drag, startPoint x: 473, startPoint y: 216, endPoint x: 369, endPoint y: 215, distance: 104.5
click at [369, 215] on div "Property Information Belongs To * Select Debtor 1 Only Debtor 2 Only Debtor 1 A…" at bounding box center [291, 277] width 518 height 209
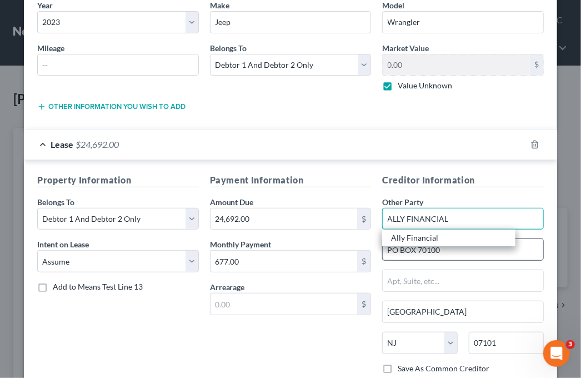
type input "ALLY FINANCIAL"
click at [421, 253] on input "PO BOX 70100" at bounding box center [463, 249] width 161 height 21
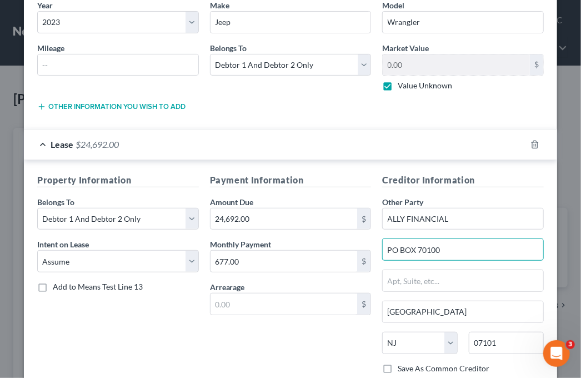
drag, startPoint x: 440, startPoint y: 248, endPoint x: 373, endPoint y: 250, distance: 67.3
click at [377, 250] on div "Creditor Information Other Party * ALLY FINANCIAL PO BOX 70100 Newark State AL …" at bounding box center [463, 277] width 173 height 209
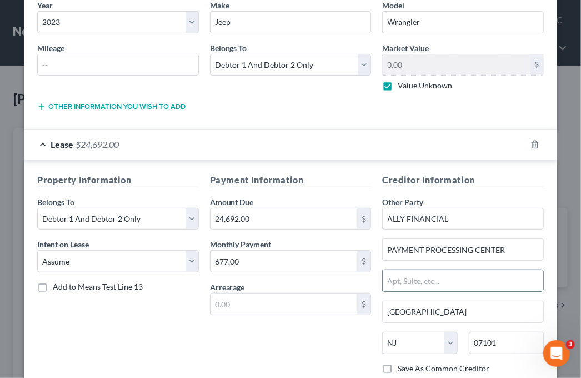
click at [411, 278] on input "text" at bounding box center [463, 280] width 161 height 21
click at [511, 246] on input "PAYMENT PROCESSING CENTER" at bounding box center [463, 249] width 161 height 21
type input "PAYMENT PROCESSING CENTER"
click at [388, 280] on input "text" at bounding box center [463, 280] width 161 height 21
type input "PO BOX 7119"
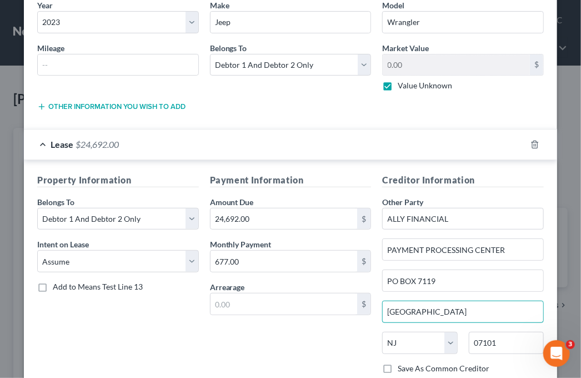
drag, startPoint x: 416, startPoint y: 306, endPoint x: 373, endPoint y: 310, distance: 43.0
click at [377, 310] on div "Creditor Information Other Party * ALLY FINANCIAL PAYMENT PROCESSING CENTER PO …" at bounding box center [463, 277] width 173 height 209
type input "C"
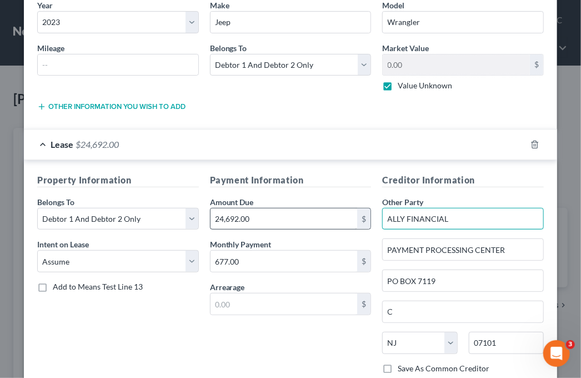
drag, startPoint x: 458, startPoint y: 211, endPoint x: 316, endPoint y: 206, distance: 142.3
click at [316, 206] on div "Property Information Belongs To * Select Debtor 1 Only Debtor 2 Only Debtor 1 A…" at bounding box center [291, 277] width 518 height 209
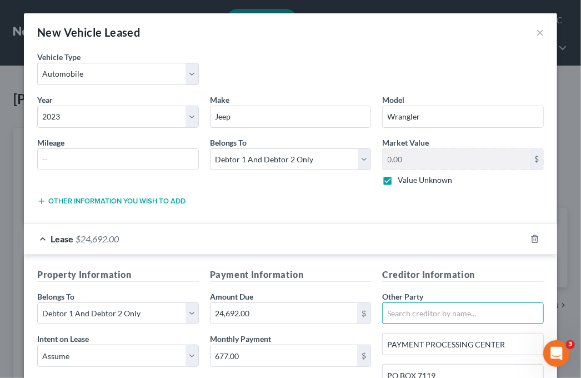
scroll to position [56, 0]
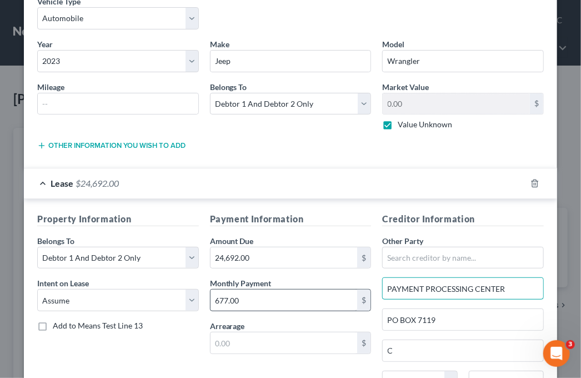
drag, startPoint x: 502, startPoint y: 286, endPoint x: 268, endPoint y: 302, distance: 235.1
click at [273, 301] on div "Property Information Belongs To * Select Debtor 1 Only Debtor 2 Only Debtor 1 A…" at bounding box center [291, 316] width 518 height 209
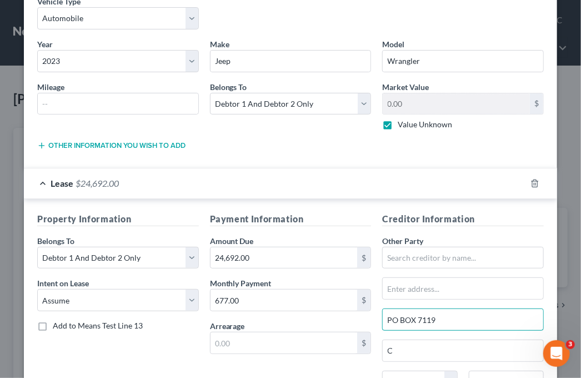
drag, startPoint x: 447, startPoint y: 309, endPoint x: 353, endPoint y: 321, distance: 94.7
click at [353, 321] on div "Property Information Belongs To * Select Debtor 1 Only Debtor 2 Only Debtor 1 A…" at bounding box center [291, 316] width 518 height 209
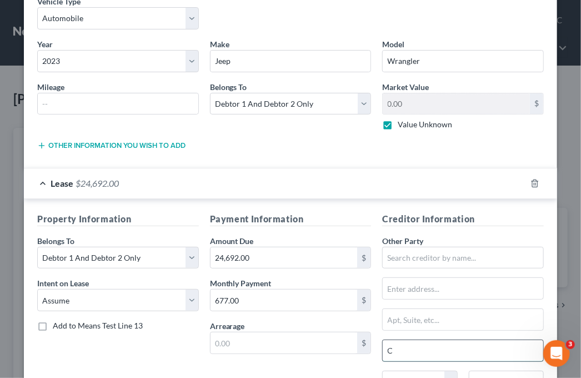
drag, startPoint x: 400, startPoint y: 348, endPoint x: 379, endPoint y: 348, distance: 20.6
click at [383, 348] on input "C" at bounding box center [463, 350] width 161 height 21
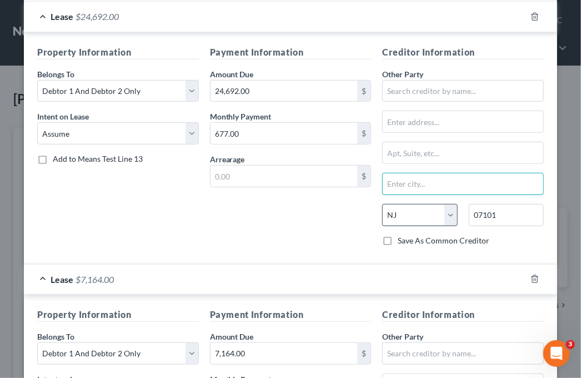
scroll to position [167, 0]
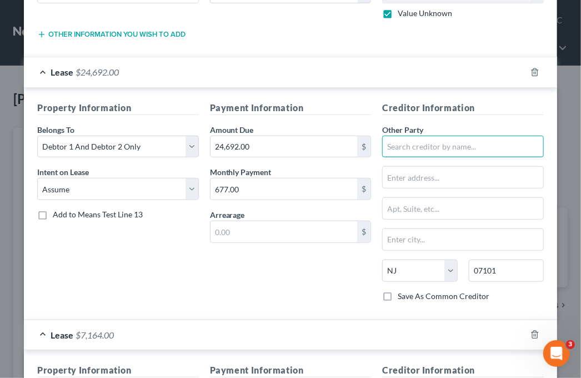
click at [393, 139] on input "text" at bounding box center [463, 147] width 162 height 22
type input "a"
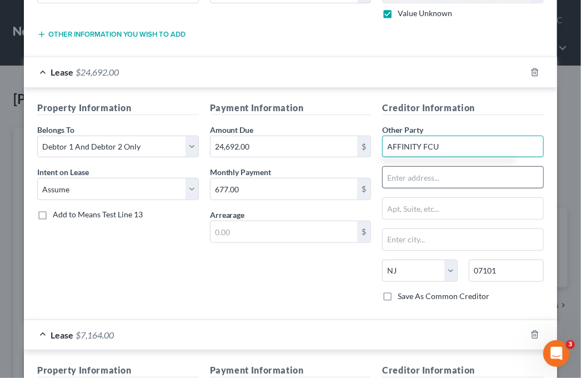
type input "AFFINITY FCU"
click at [387, 175] on input "text" at bounding box center [463, 177] width 161 height 21
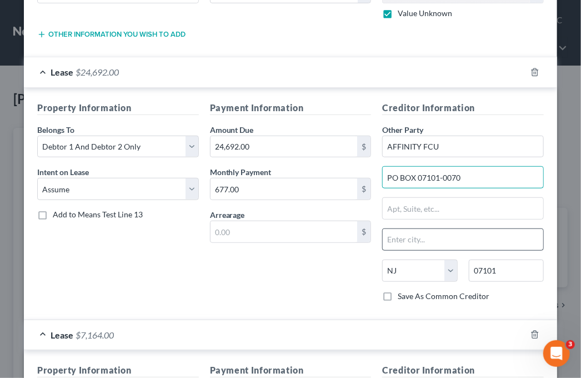
type input "PO BOX 07101-0070"
click at [391, 237] on input "text" at bounding box center [463, 239] width 161 height 21
type input "Newark"
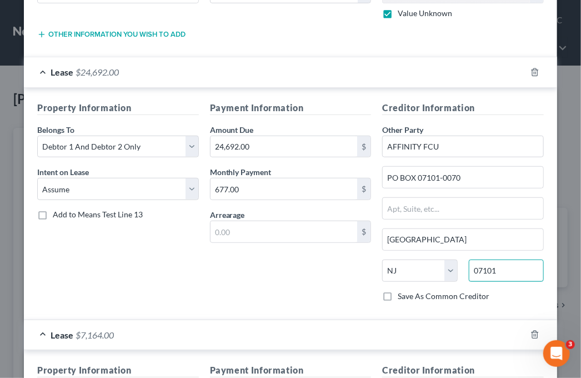
click at [502, 271] on input "07101" at bounding box center [506, 271] width 75 height 22
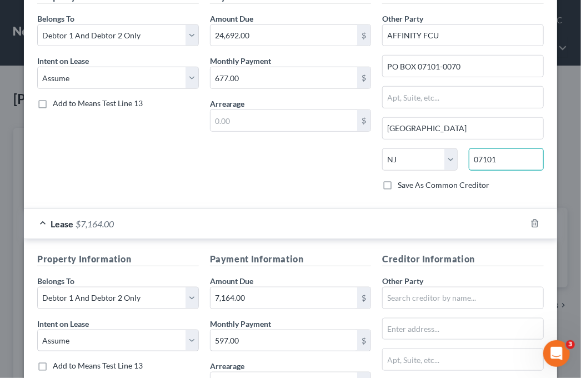
scroll to position [333, 0]
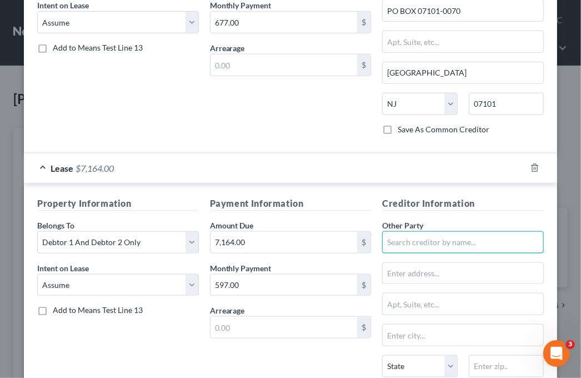
click at [393, 243] on input "text" at bounding box center [463, 242] width 162 height 22
type input "a"
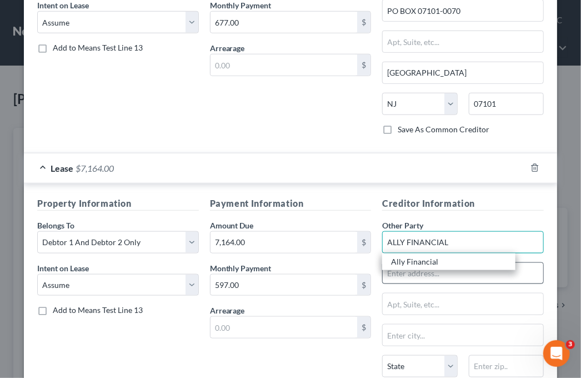
type input "ALLY FINANCIAL"
click at [407, 272] on input "text" at bounding box center [463, 273] width 161 height 21
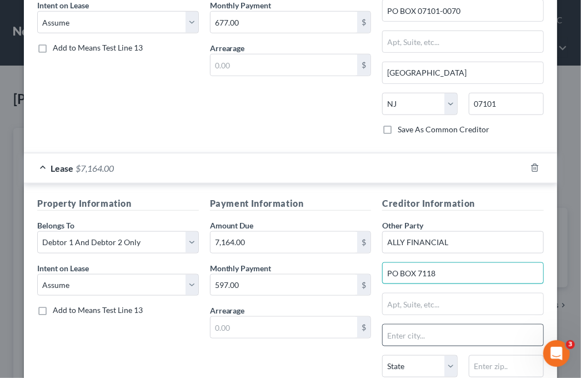
type input "PO BOX 7118"
click at [411, 330] on input "text" at bounding box center [463, 335] width 161 height 21
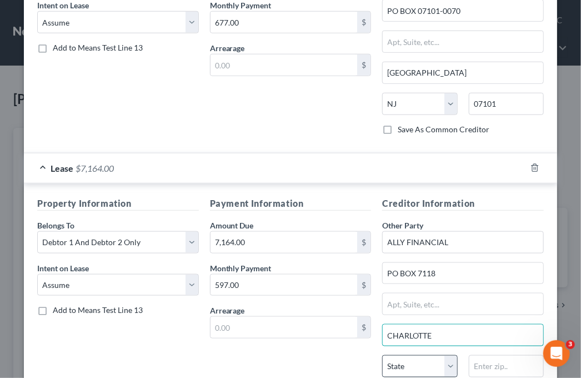
type input "CHARLOTTE"
click at [427, 358] on select "State [US_STATE] AK AR AZ CA CO CT DE DC [GEOGRAPHIC_DATA] [GEOGRAPHIC_DATA] GU…" at bounding box center [419, 366] width 75 height 22
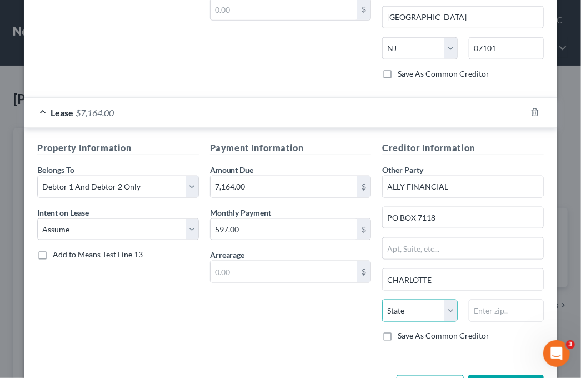
click at [423, 308] on select "State [US_STATE] AK AR AZ CA CO CT DE DC [GEOGRAPHIC_DATA] [GEOGRAPHIC_DATA] GU…" at bounding box center [419, 311] width 75 height 22
select select "28"
click at [382, 300] on select "State [US_STATE] AK AR AZ CA CO CT DE DC [GEOGRAPHIC_DATA] [GEOGRAPHIC_DATA] GU…" at bounding box center [419, 311] width 75 height 22
click at [491, 311] on input "text" at bounding box center [506, 311] width 75 height 22
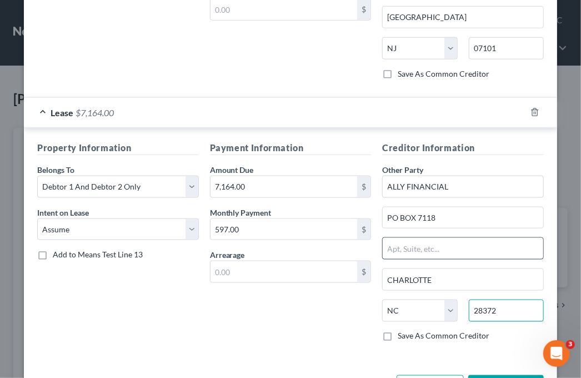
type input "28372"
type input "Pembroke"
click at [408, 246] on input "text" at bounding box center [463, 248] width 161 height 21
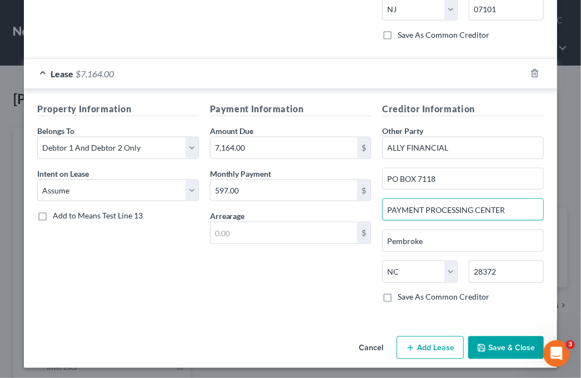
type input "PAYMENT PROCESSING CENTER"
click at [423, 341] on button "Add Lease" at bounding box center [430, 347] width 67 height 23
select select "2"
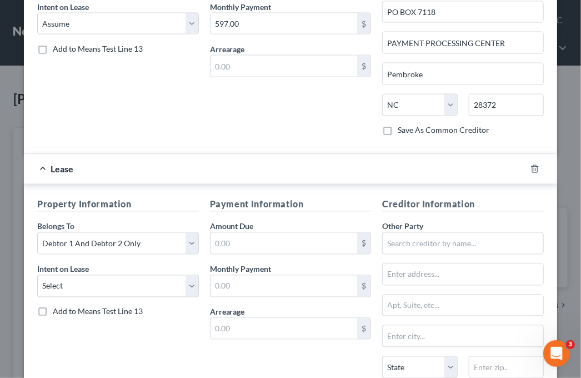
scroll to position [650, 0]
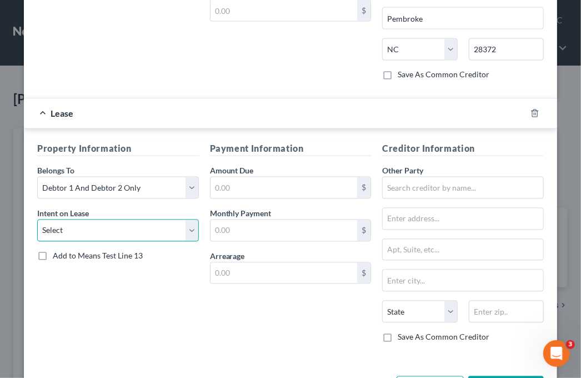
click at [96, 228] on select "Select None Assume Reject" at bounding box center [118, 230] width 162 height 22
select select "1"
click at [37, 219] on select "Select None Assume Reject" at bounding box center [118, 230] width 162 height 22
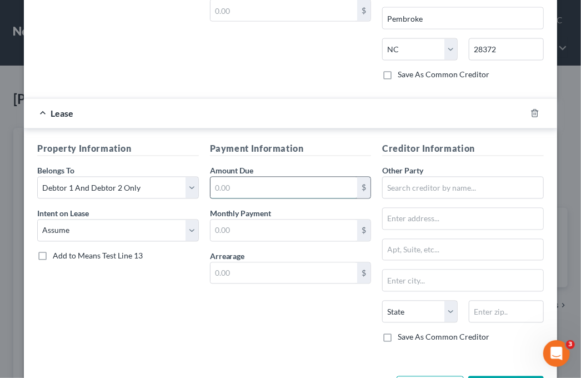
click at [234, 177] on input "text" at bounding box center [284, 187] width 147 height 21
type input "7,164.00"
click at [229, 220] on input "text" at bounding box center [284, 230] width 147 height 21
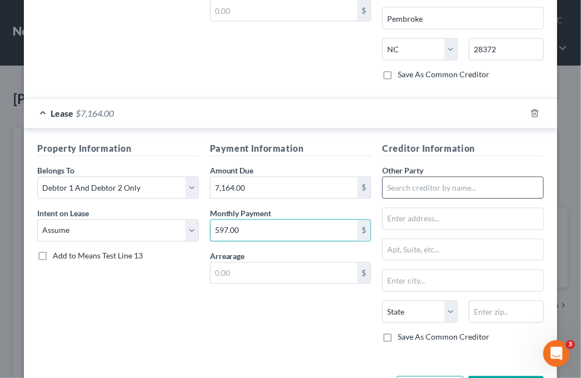
type input "597.00"
click at [416, 177] on input "text" at bounding box center [463, 188] width 162 height 22
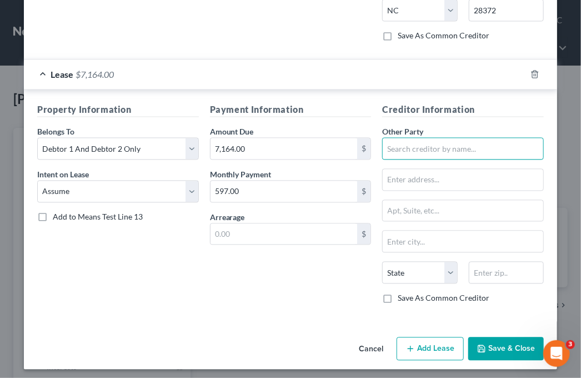
scroll to position [522, 0]
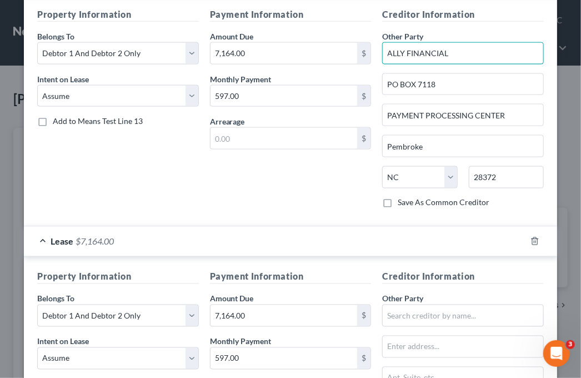
drag, startPoint x: 447, startPoint y: 47, endPoint x: 377, endPoint y: 53, distance: 70.2
click at [377, 53] on div "Creditor Information Other Party * ALLY FINANCIAL PO BOX 7118 PAYMENT PROCESSIN…" at bounding box center [463, 112] width 173 height 209
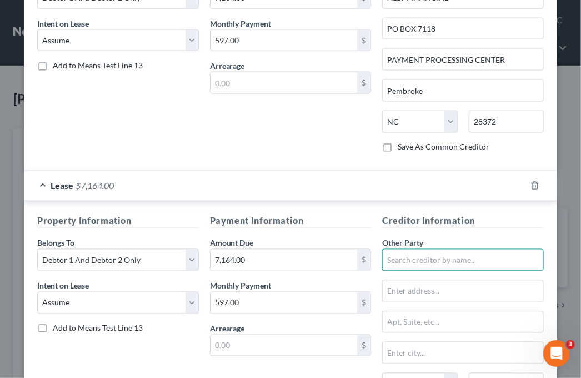
click at [395, 260] on input "text" at bounding box center [463, 260] width 162 height 22
paste input "ALLY FINANCIAL"
type input "ALLY FINANCIAL"
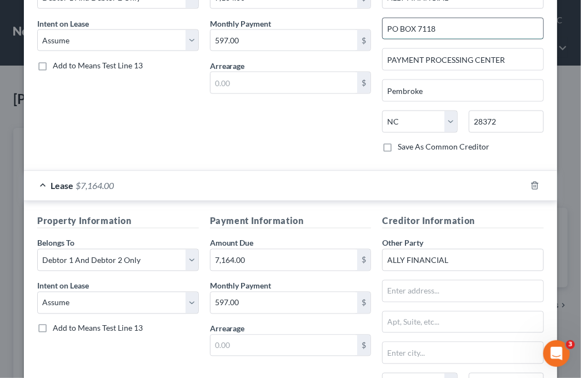
drag, startPoint x: 447, startPoint y: 24, endPoint x: 382, endPoint y: 24, distance: 64.5
click at [383, 24] on input "PO BOX 7118" at bounding box center [463, 28] width 161 height 21
paste input "PO BOX 7118"
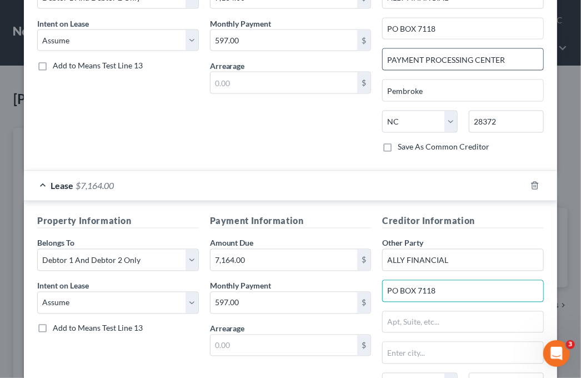
type input "PO BOX 7118"
drag, startPoint x: 504, startPoint y: 56, endPoint x: 374, endPoint y: 58, distance: 130.0
click at [377, 58] on div "Creditor Information Other Party * ALLY FINANCIAL PO BOX 7118 PAYMENT PROCESSIN…" at bounding box center [463, 56] width 173 height 209
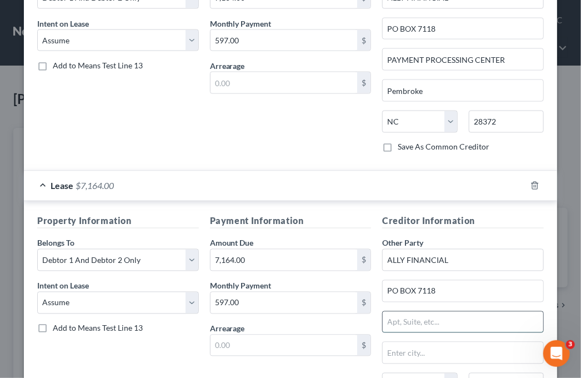
click at [402, 312] on input "text" at bounding box center [463, 322] width 161 height 21
paste input "PAYMENT PROCESSING CENTER"
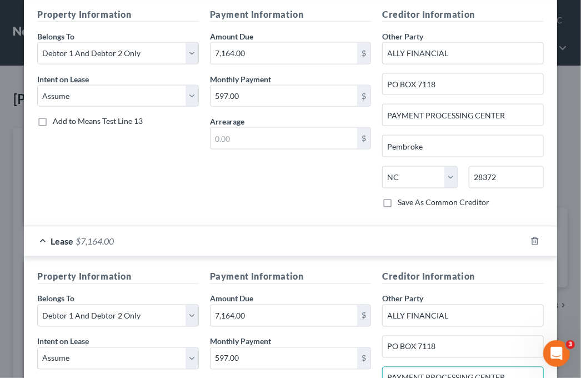
scroll to position [467, 0]
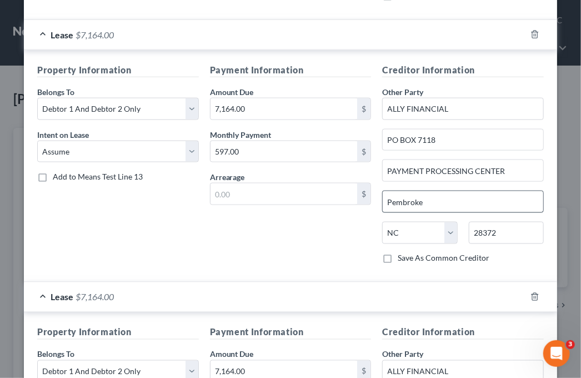
type input "PAYMENT PROCESSING CENTER"
drag, startPoint x: 420, startPoint y: 197, endPoint x: 374, endPoint y: 193, distance: 46.3
click at [377, 193] on div "Creditor Information Other Party * ALLY FINANCIAL PO BOX 7118 PAYMENT PROCESSIN…" at bounding box center [463, 167] width 173 height 209
type input "c"
type input "CHARLOTTE"
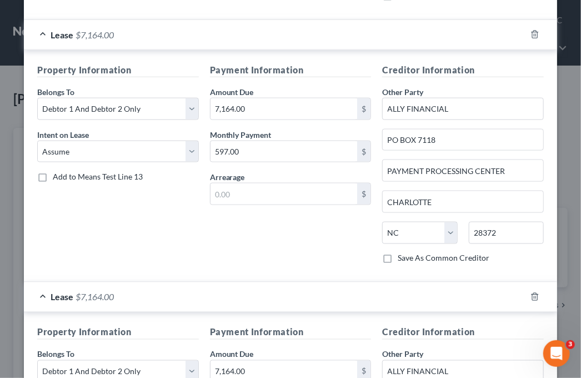
drag, startPoint x: 465, startPoint y: 243, endPoint x: 482, endPoint y: 246, distance: 17.0
click at [467, 243] on div "State AL AK AR AZ CA CO CT DE DC FL GA GU HI ID IL IN IA KS KY LA ME MD MA MI M…" at bounding box center [463, 237] width 173 height 31
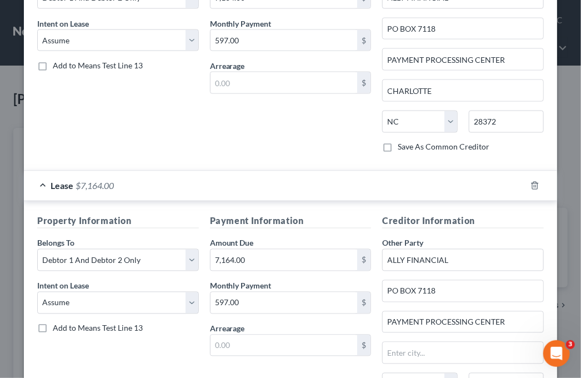
scroll to position [633, 0]
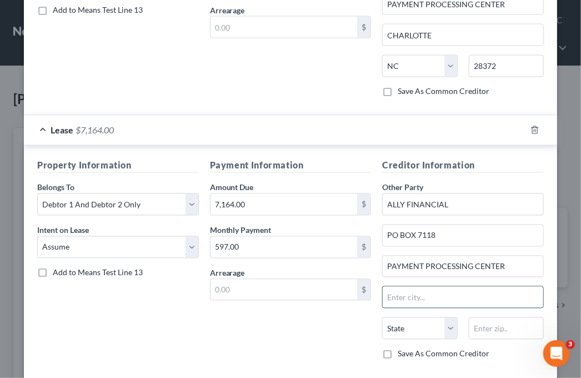
click at [391, 293] on input "text" at bounding box center [463, 297] width 161 height 21
type input "CHARLOTTE"
click at [433, 317] on select "State [US_STATE] AK AR AZ CA CO CT DE DC [GEOGRAPHIC_DATA] [GEOGRAPHIC_DATA] GU…" at bounding box center [419, 328] width 75 height 22
select select "28"
click at [382, 317] on select "State [US_STATE] AK AR AZ CA CO CT DE DC [GEOGRAPHIC_DATA] [GEOGRAPHIC_DATA] GU…" at bounding box center [419, 328] width 75 height 22
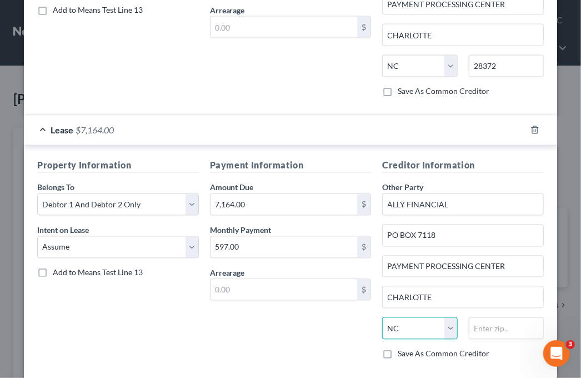
scroll to position [689, 0]
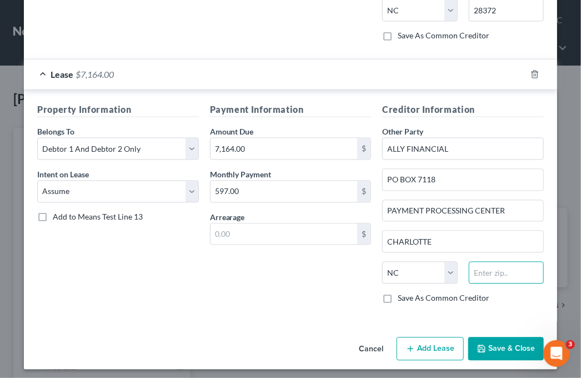
click at [473, 275] on input "text" at bounding box center [506, 273] width 75 height 22
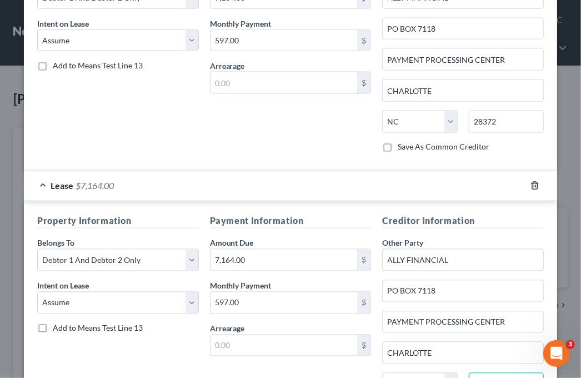
type input "28272"
click at [532, 181] on icon "button" at bounding box center [535, 185] width 9 height 9
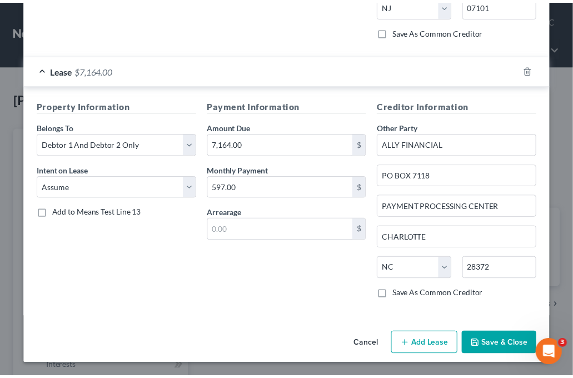
scroll to position [428, 0]
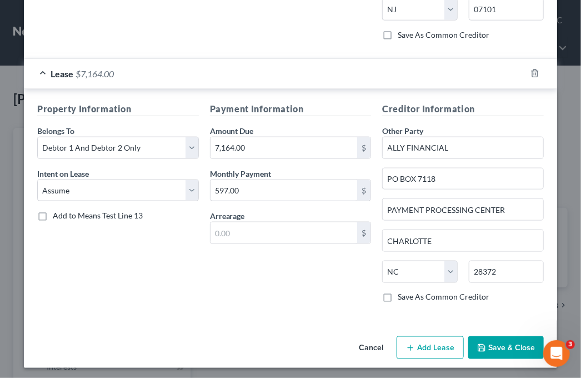
click at [497, 346] on button "Save & Close" at bounding box center [506, 347] width 76 height 23
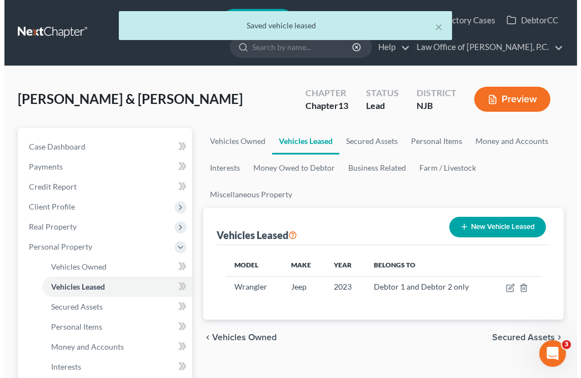
scroll to position [56, 0]
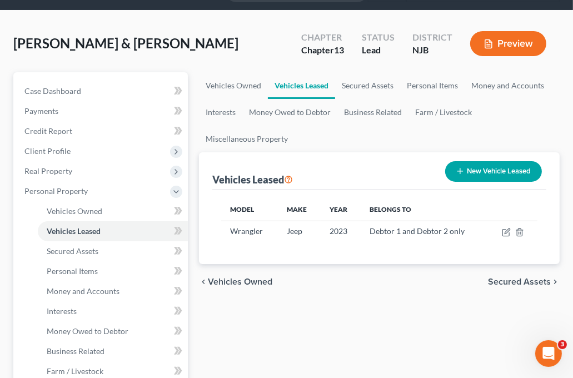
click at [485, 168] on button "New Vehicle Leased" at bounding box center [493, 171] width 97 height 21
select select "2"
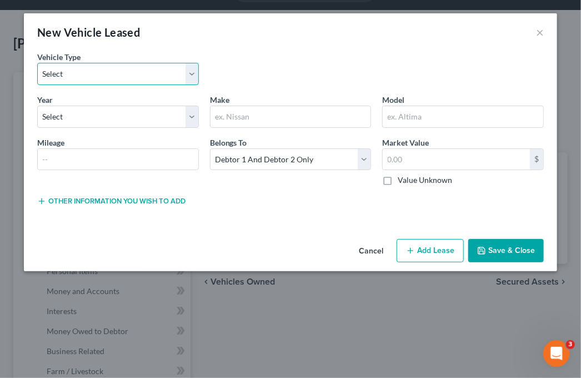
click at [107, 81] on select "Select Automobile Truck Trailer Watercraft Aircraft Motor Home Atv Other Vehicle" at bounding box center [118, 74] width 162 height 22
select select "0"
click at [37, 63] on select "Select Automobile Truck Trailer Watercraft Aircraft Motor Home Atv Other Vehicle" at bounding box center [118, 74] width 162 height 22
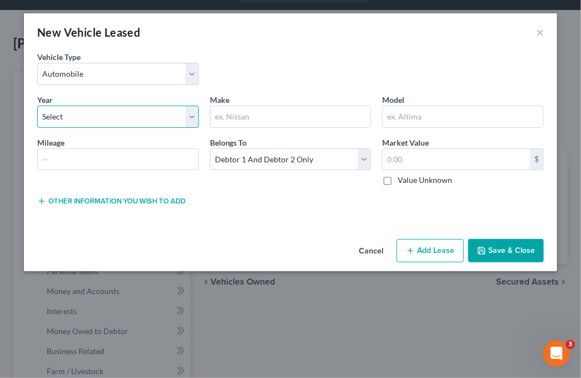
click at [73, 117] on select "Select 2026 2025 2024 2023 2022 2021 2020 2019 2018 2017 2016 2015 2014 2013 20…" at bounding box center [118, 117] width 162 height 22
select select "4"
click at [37, 106] on select "Select 2026 2025 2024 2023 2022 2021 2020 2019 2018 2017 2016 2015 2014 2013 20…" at bounding box center [118, 117] width 162 height 22
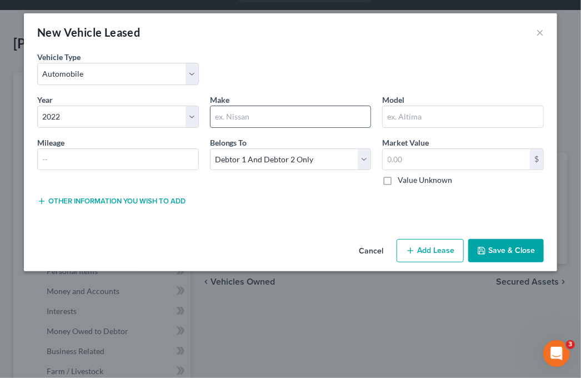
click at [238, 109] on input "text" at bounding box center [291, 116] width 161 height 21
type input "Jeep"
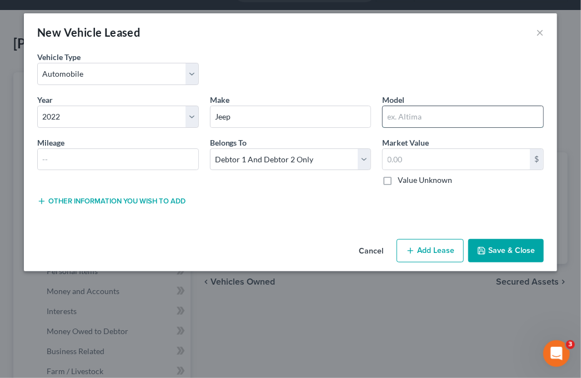
click at [404, 117] on input "text" at bounding box center [463, 116] width 161 height 21
type input "Wrangler"
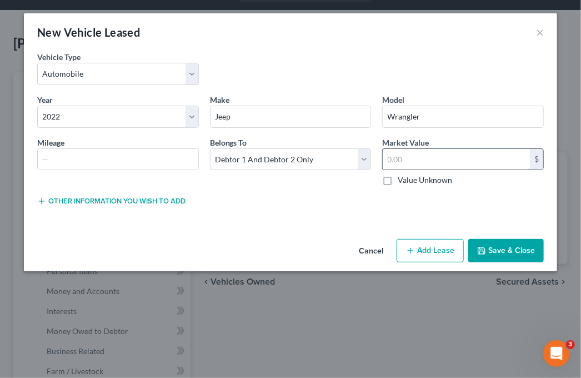
click at [413, 155] on input "text" at bounding box center [456, 159] width 147 height 21
click at [398, 179] on label "Value Unknown" at bounding box center [425, 179] width 54 height 11
click at [402, 179] on input "Value Unknown" at bounding box center [405, 177] width 7 height 7
checkbox input "true"
type input "0.00"
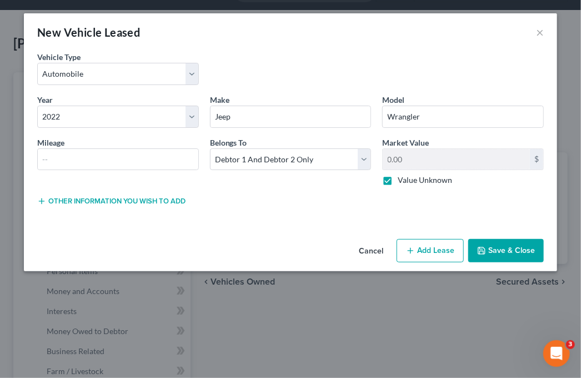
click at [430, 251] on button "Add Lease" at bounding box center [430, 250] width 67 height 23
select select "2"
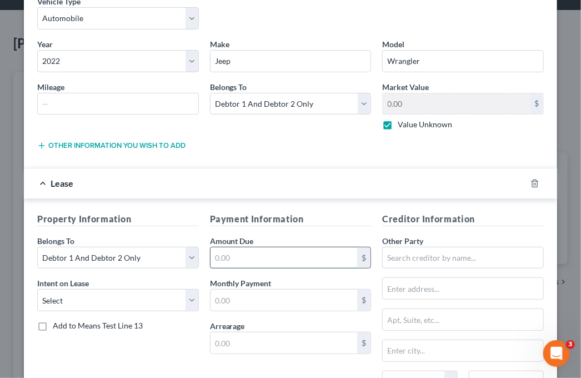
click at [233, 258] on input "text" at bounding box center [284, 257] width 147 height 21
type input "7,164"
click at [224, 300] on input "text" at bounding box center [284, 300] width 147 height 21
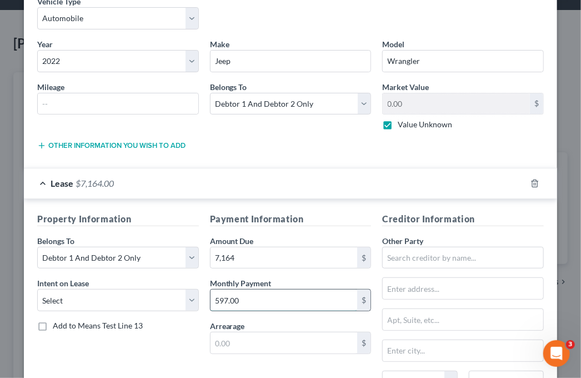
click at [258, 307] on input "597.00" at bounding box center [284, 300] width 147 height 21
type input "597.00"
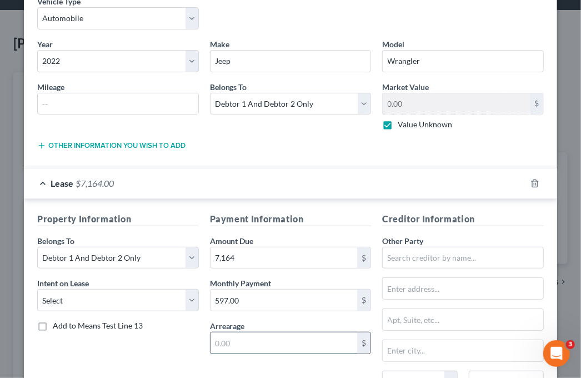
click at [286, 345] on input "text" at bounding box center [284, 342] width 147 height 21
type input "0"
click at [360, 359] on div "Payment Information Amount Due 7,164 $ Monthly Payment 597.00 $ Arrearage 0 $" at bounding box center [290, 316] width 173 height 209
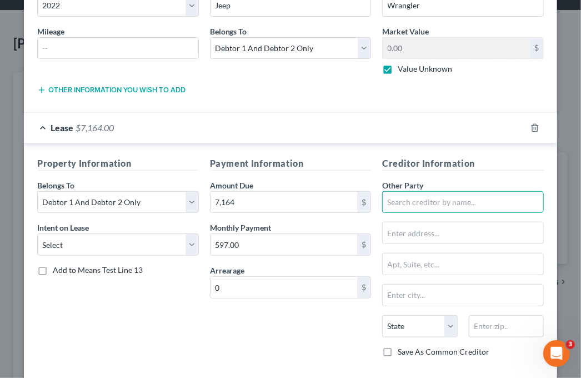
click at [393, 198] on input "text" at bounding box center [463, 202] width 162 height 22
type input "a"
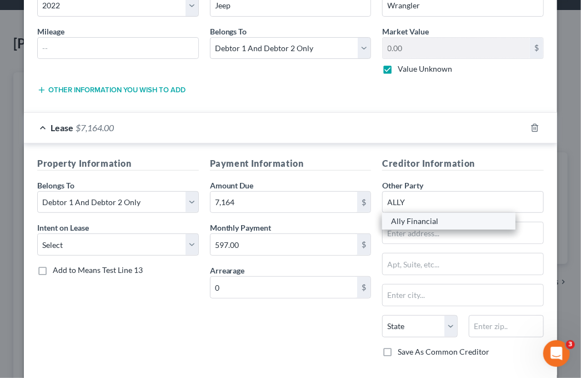
click at [408, 222] on div "Ally Financial" at bounding box center [449, 221] width 116 height 11
type input "Ally Financial"
type input "200 Renaissance Ctr # B0"
type input "Detroit"
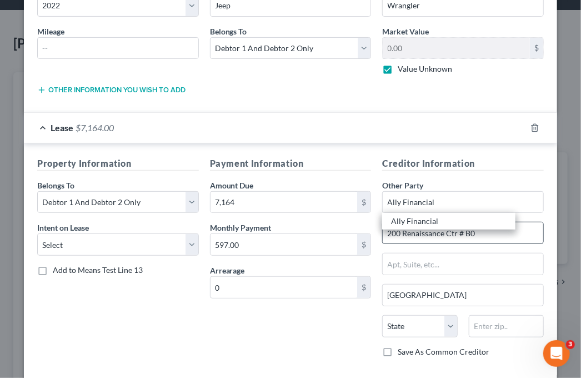
select select "23"
type input "48243"
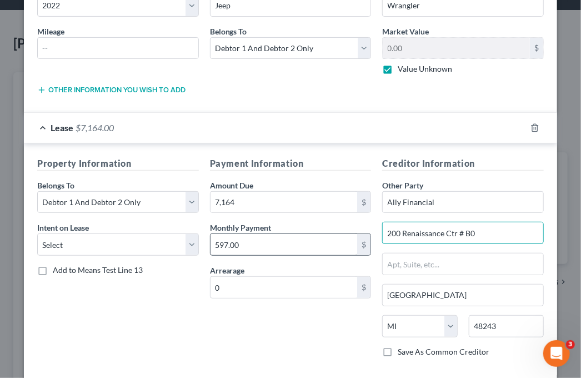
drag, startPoint x: 475, startPoint y: 228, endPoint x: 326, endPoint y: 239, distance: 148.8
click at [326, 239] on div "Property Information Belongs To * Select Debtor 1 Only Debtor 2 Only Debtor 1 A…" at bounding box center [291, 261] width 518 height 209
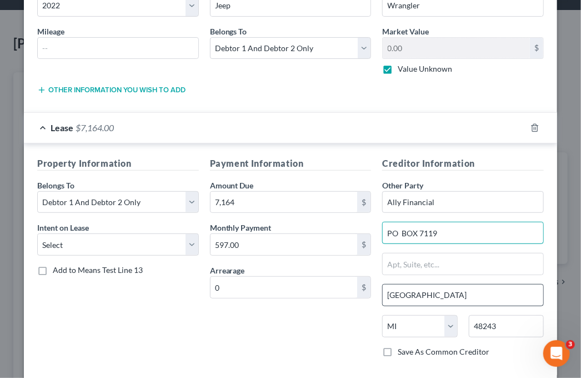
type input "PO BOX 7119"
click at [401, 291] on input "Detroit" at bounding box center [463, 295] width 161 height 21
drag, startPoint x: 412, startPoint y: 296, endPoint x: 340, endPoint y: 300, distance: 71.8
click at [340, 300] on div "Property Information Belongs To * Select Debtor 1 Only Debtor 2 Only Debtor 1 A…" at bounding box center [291, 261] width 518 height 209
type input "c"
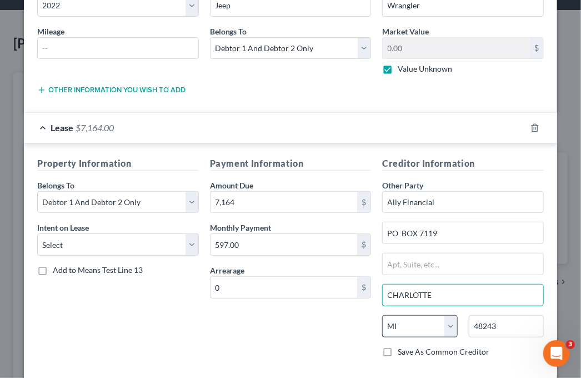
type input "CHARLOTTE"
click at [422, 330] on select "State [US_STATE] AK AR AZ CA CO CT DE DC [GEOGRAPHIC_DATA] [GEOGRAPHIC_DATA] GU…" at bounding box center [419, 326] width 75 height 22
select select "28"
click at [382, 315] on select "State [US_STATE] AK AR AZ CA CO CT DE DC [GEOGRAPHIC_DATA] [GEOGRAPHIC_DATA] GU…" at bounding box center [419, 326] width 75 height 22
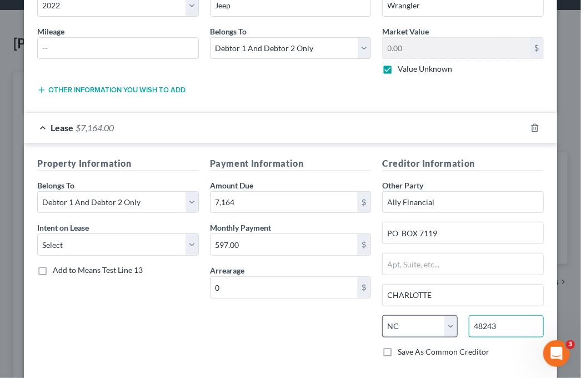
drag, startPoint x: 496, startPoint y: 322, endPoint x: 447, endPoint y: 324, distance: 49.5
click at [447, 324] on div "State AL AK AR AZ CA CO CT DE DC FL GA GU HI ID IL IN IA KS KY LA ME MD MA MI M…" at bounding box center [463, 330] width 173 height 31
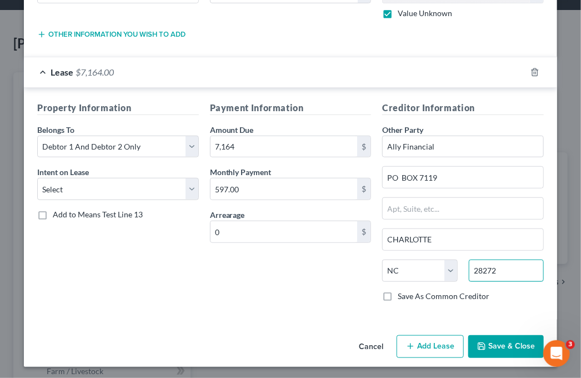
scroll to position [167, 0]
type input "28272"
click at [490, 343] on button "Save & Close" at bounding box center [506, 346] width 76 height 23
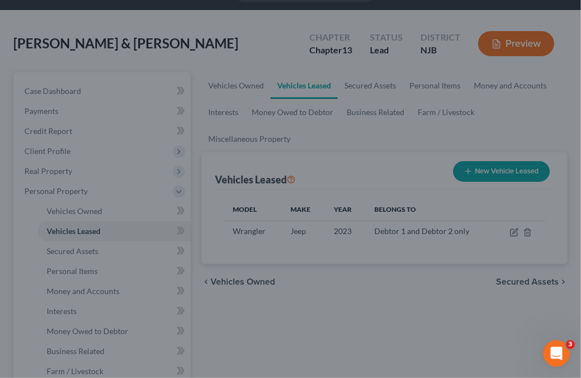
type input "Charlotte"
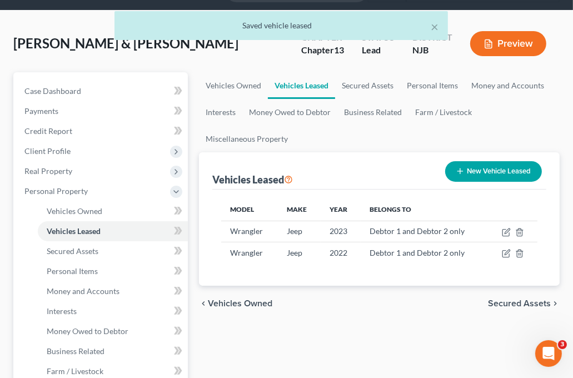
click at [480, 167] on button "New Vehicle Leased" at bounding box center [493, 171] width 97 height 21
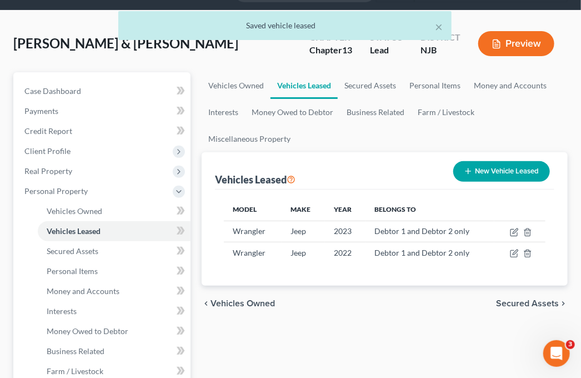
select select "2"
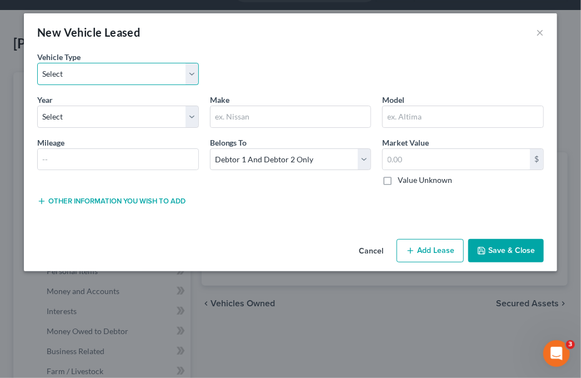
click at [65, 74] on select "Select Automobile Truck Trailer Watercraft Aircraft Motor Home Atv Other Vehicle" at bounding box center [118, 74] width 162 height 22
select select "0"
click at [37, 63] on select "Select Automobile Truck Trailer Watercraft Aircraft Motor Home Atv Other Vehicle" at bounding box center [118, 74] width 162 height 22
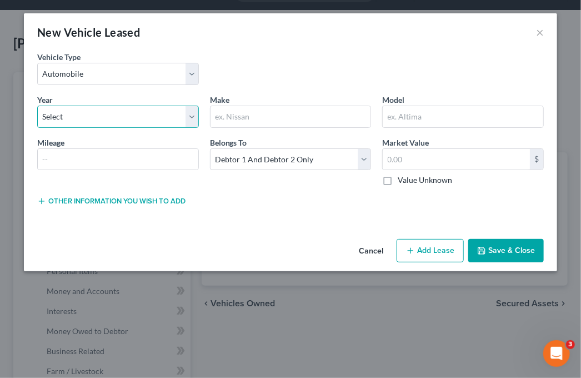
click at [84, 115] on select "Select 2026 2025 2024 2023 2022 2021 2020 2019 2018 2017 2016 2015 2014 2013 20…" at bounding box center [118, 117] width 162 height 22
select select "8"
click at [37, 106] on select "Select 2026 2025 2024 2023 2022 2021 2020 2019 2018 2017 2016 2015 2014 2013 20…" at bounding box center [118, 117] width 162 height 22
click at [47, 265] on div "Cancel Add Lien Add Lease Add Exemption Save & Close" at bounding box center [290, 252] width 533 height 37
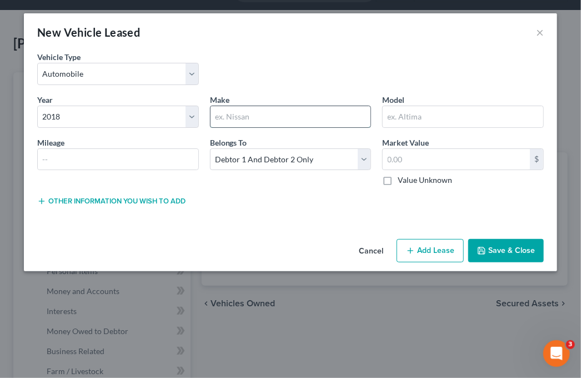
click at [251, 113] on input "text" at bounding box center [291, 116] width 161 height 21
type input "Jeep"
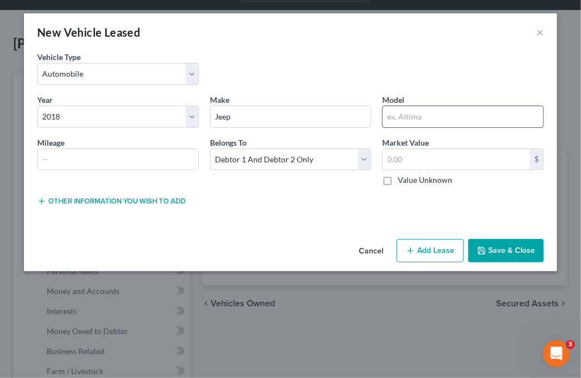
click at [411, 115] on input "text" at bounding box center [463, 116] width 161 height 21
type input "Wrangler"
click at [398, 181] on label "Value Unknown" at bounding box center [425, 179] width 54 height 11
click at [402, 181] on input "Value Unknown" at bounding box center [405, 177] width 7 height 7
checkbox input "true"
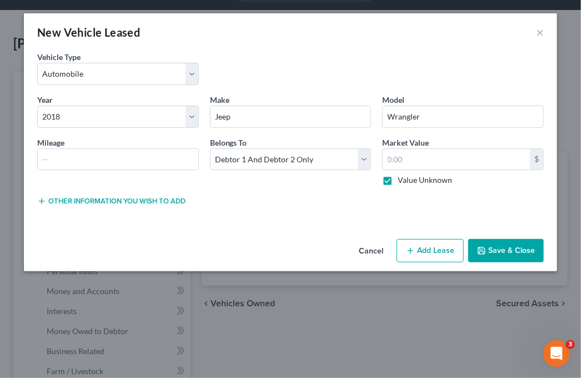
type input "0.00"
click at [435, 251] on button "Add Lease" at bounding box center [430, 250] width 67 height 23
select select "2"
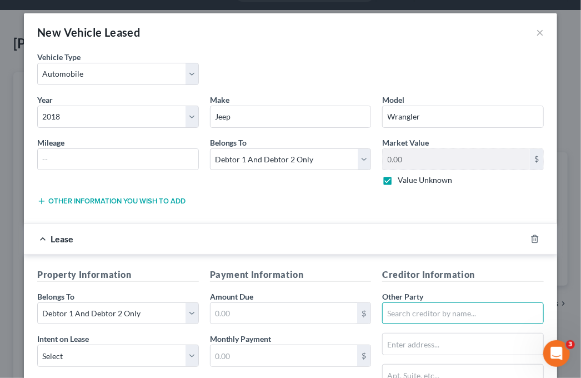
click at [389, 310] on input "text" at bounding box center [463, 313] width 162 height 22
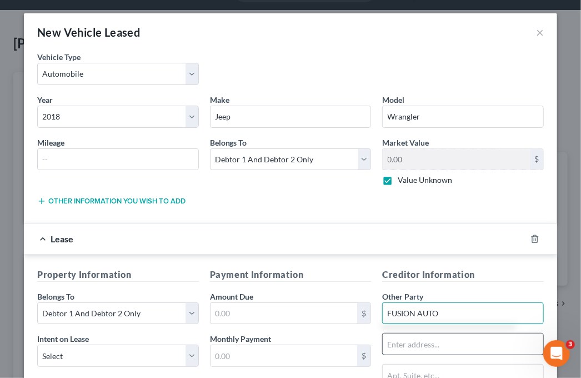
type input "FUSION AUTO"
click at [399, 345] on input "text" at bounding box center [463, 343] width 161 height 21
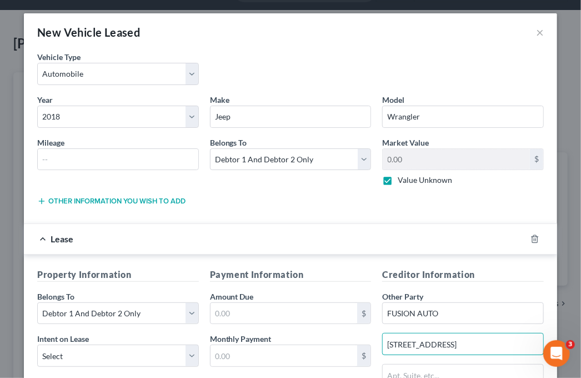
scroll to position [56, 0]
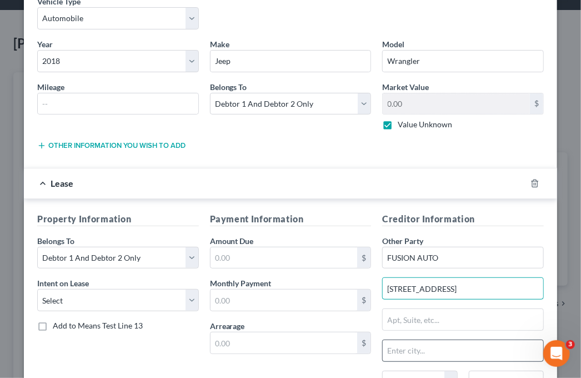
type input "1320 TENNIS DRIVE"
click at [411, 347] on input "text" at bounding box center [463, 350] width 161 height 21
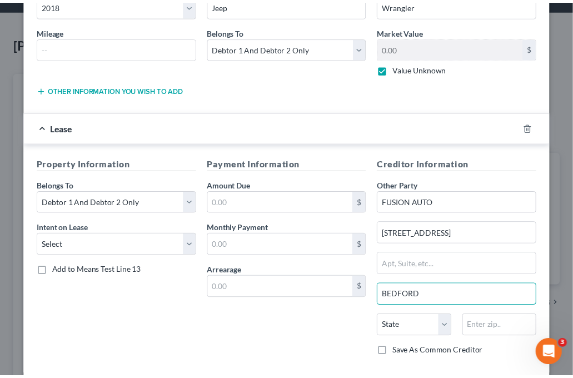
scroll to position [167, 0]
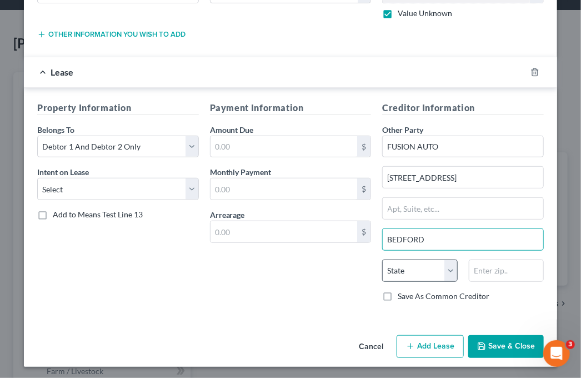
type input "BEDFORD"
click at [395, 267] on select "State [US_STATE] AK AR AZ CA CO CT DE DC [GEOGRAPHIC_DATA] [GEOGRAPHIC_DATA] GU…" at bounding box center [419, 271] width 75 height 22
select select "45"
click at [382, 260] on select "State [US_STATE] AK AR AZ CA CO CT DE DC [GEOGRAPHIC_DATA] [GEOGRAPHIC_DATA] GU…" at bounding box center [419, 271] width 75 height 22
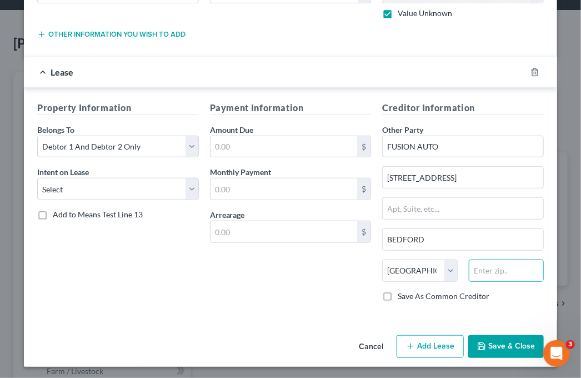
click at [490, 267] on input "text" at bounding box center [506, 271] width 75 height 22
type input "76022"
type input "Bedford"
click at [490, 342] on button "Save & Close" at bounding box center [506, 346] width 76 height 23
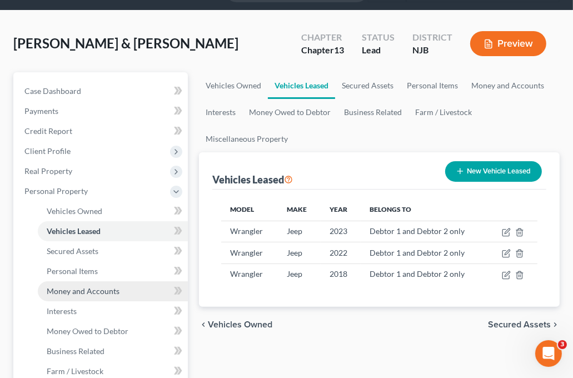
click at [115, 292] on span "Money and Accounts" at bounding box center [83, 290] width 73 height 9
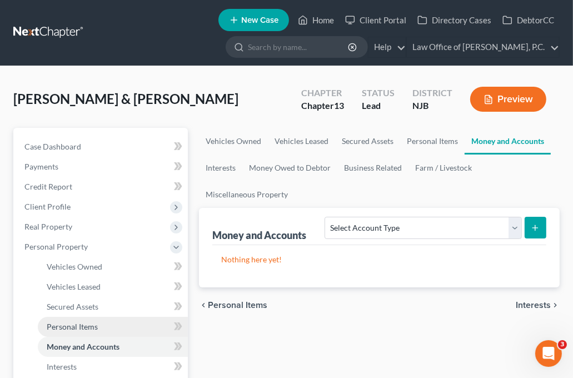
click at [73, 326] on span "Personal Items" at bounding box center [72, 326] width 51 height 9
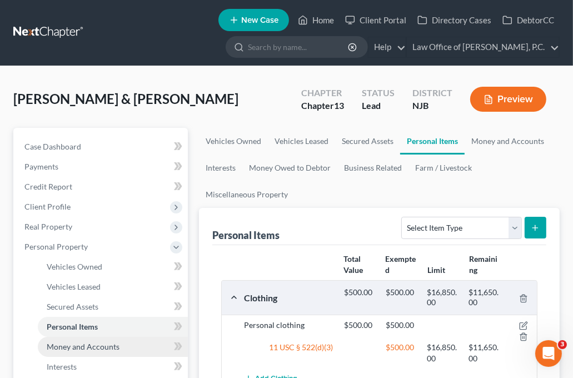
click at [93, 348] on span "Money and Accounts" at bounding box center [83, 346] width 73 height 9
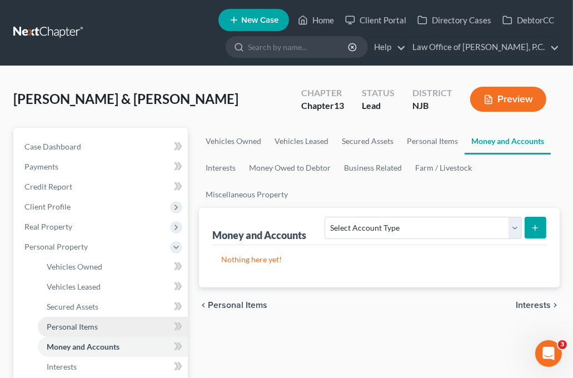
scroll to position [56, 0]
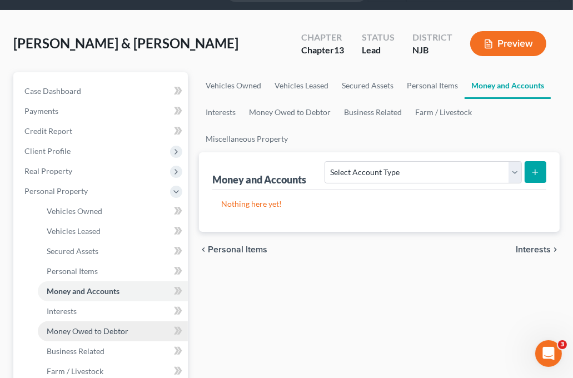
click at [82, 332] on span "Money Owed to Debtor" at bounding box center [88, 330] width 82 height 9
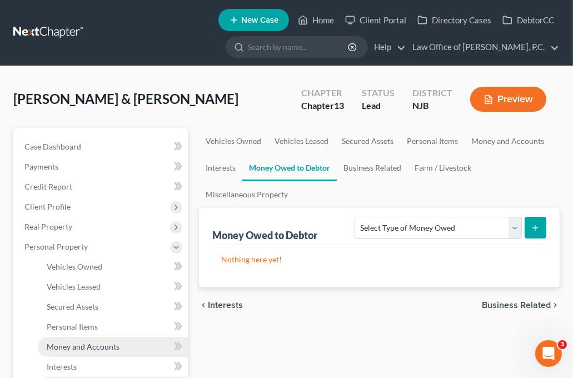
click at [89, 348] on span "Money and Accounts" at bounding box center [83, 346] width 73 height 9
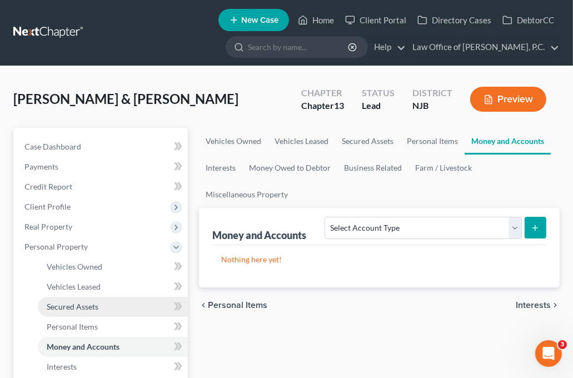
click at [79, 308] on span "Secured Assets" at bounding box center [73, 306] width 52 height 9
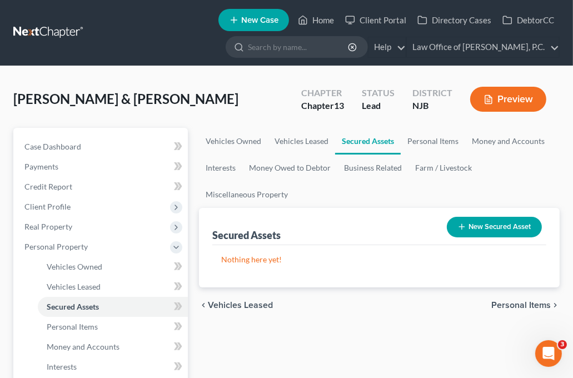
click at [493, 223] on button "New Secured Asset" at bounding box center [494, 227] width 95 height 21
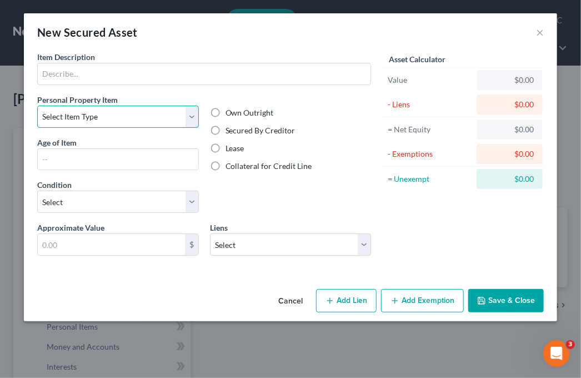
click at [89, 113] on select "Select Item Type Clothing Collectibles Of Value Electronics Firearms Household …" at bounding box center [118, 117] width 162 height 22
click at [104, 109] on select "Select Item Type Clothing Collectibles Of Value Electronics Firearms Household …" at bounding box center [118, 117] width 162 height 22
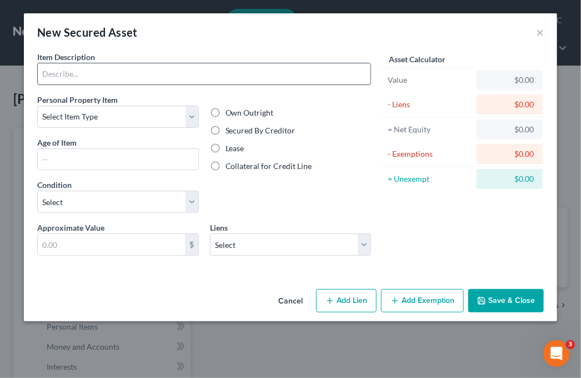
click at [79, 66] on input "text" at bounding box center [204, 73] width 333 height 21
type input "r"
type input "REAL ESTATE"
click at [226, 130] on label "Secured By Creditor" at bounding box center [261, 130] width 70 height 11
click at [230, 130] on input "Secured By Creditor" at bounding box center [233, 128] width 7 height 7
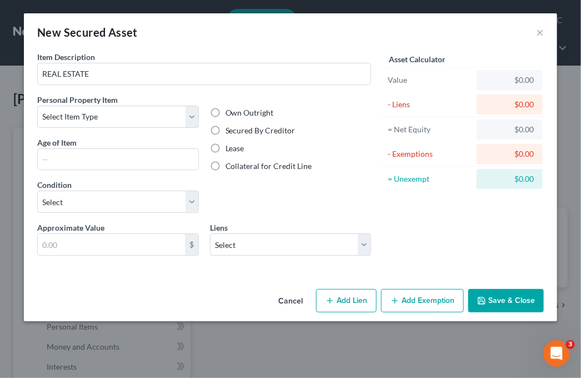
radio input "true"
click at [540, 37] on button "×" at bounding box center [540, 32] width 8 height 13
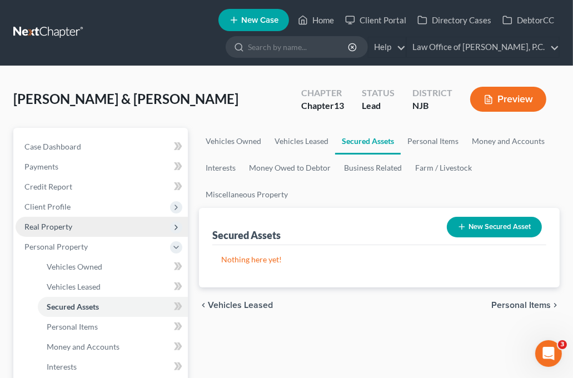
click at [66, 224] on span "Real Property" at bounding box center [48, 226] width 48 height 9
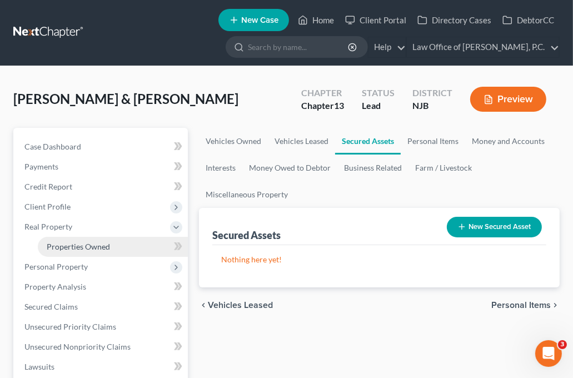
click at [91, 247] on span "Properties Owned" at bounding box center [78, 246] width 63 height 9
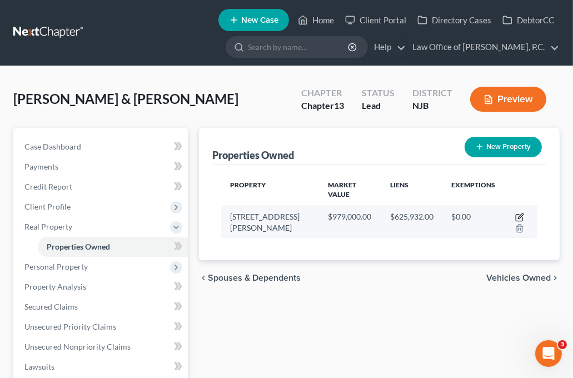
click at [522, 216] on icon "button" at bounding box center [519, 217] width 9 height 9
select select "33"
select select "2"
select select "6"
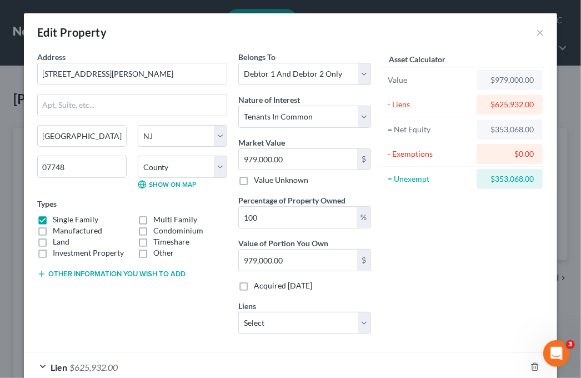
scroll to position [64, 0]
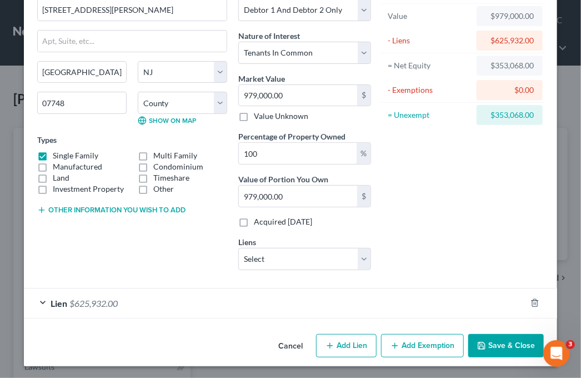
click at [39, 298] on div "Lien $625,932.00" at bounding box center [275, 302] width 502 height 29
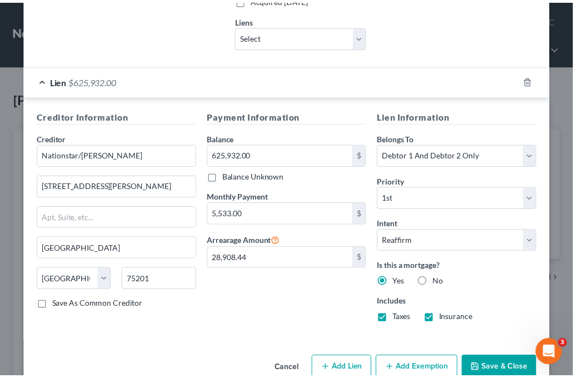
scroll to position [308, 0]
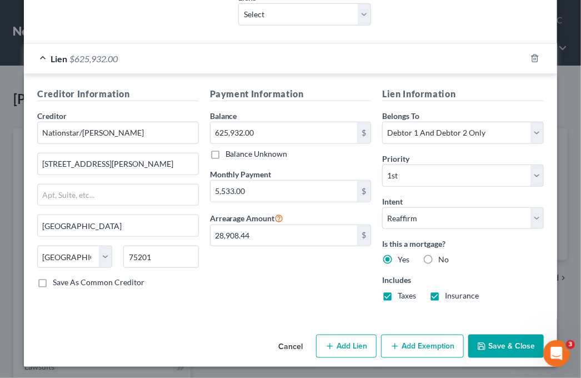
click at [506, 345] on button "Save & Close" at bounding box center [506, 346] width 76 height 23
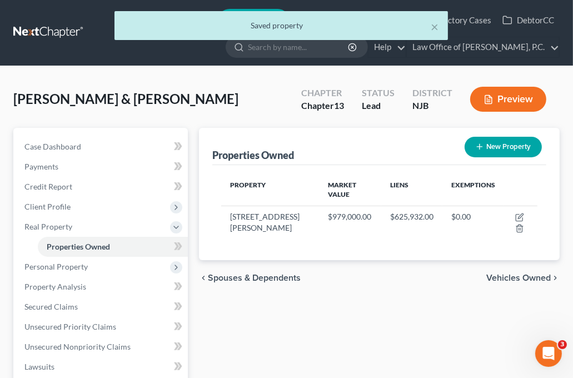
scroll to position [56, 0]
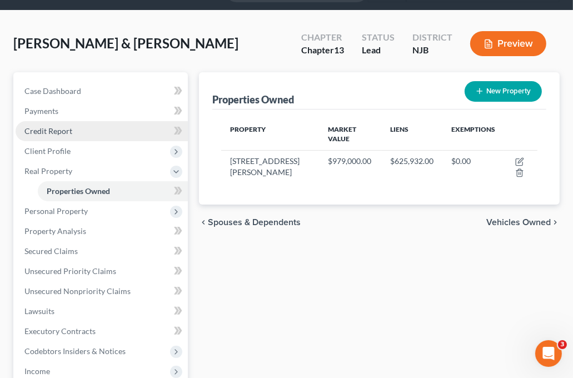
click at [66, 136] on link "Credit Report" at bounding box center [102, 131] width 172 height 20
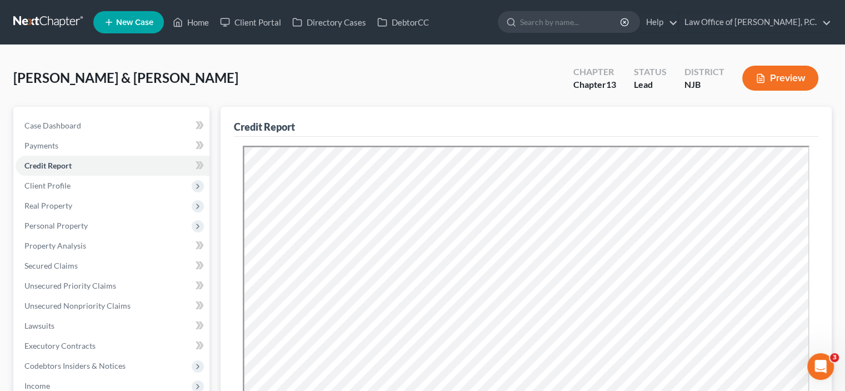
drag, startPoint x: 840, startPoint y: 1, endPoint x: 485, endPoint y: 117, distance: 374.3
click at [485, 121] on div "Credit Report" at bounding box center [526, 122] width 585 height 30
click at [48, 188] on span "Client Profile" at bounding box center [47, 185] width 46 height 9
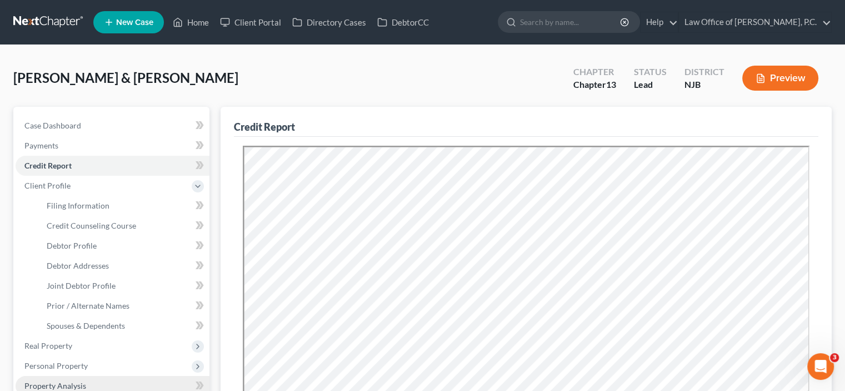
scroll to position [56, 0]
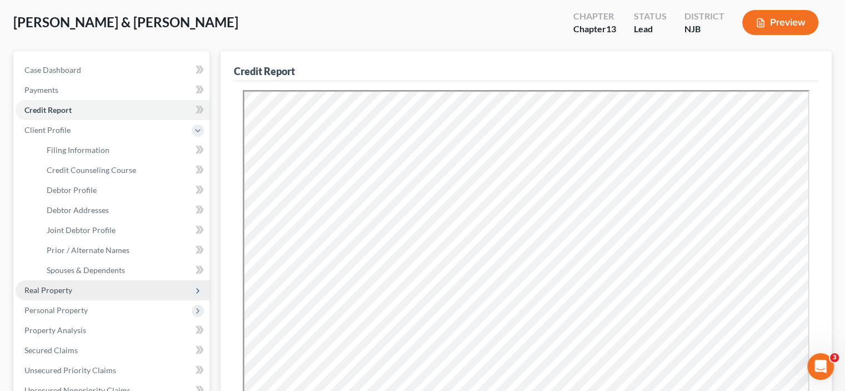
click at [61, 287] on span "Real Property" at bounding box center [48, 289] width 48 height 9
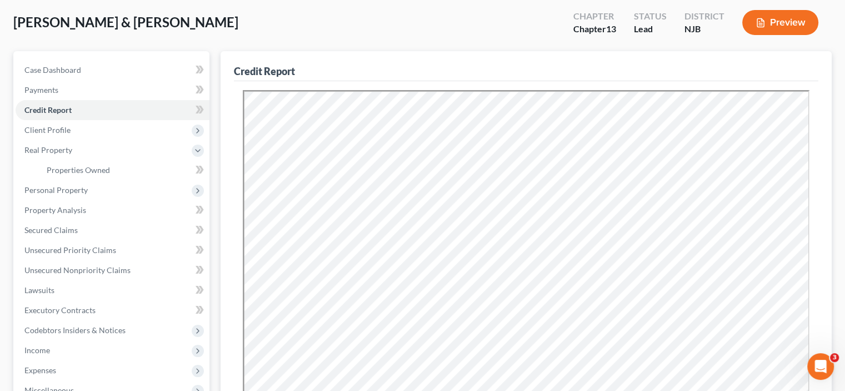
click at [581, 16] on button "Preview" at bounding box center [780, 22] width 76 height 25
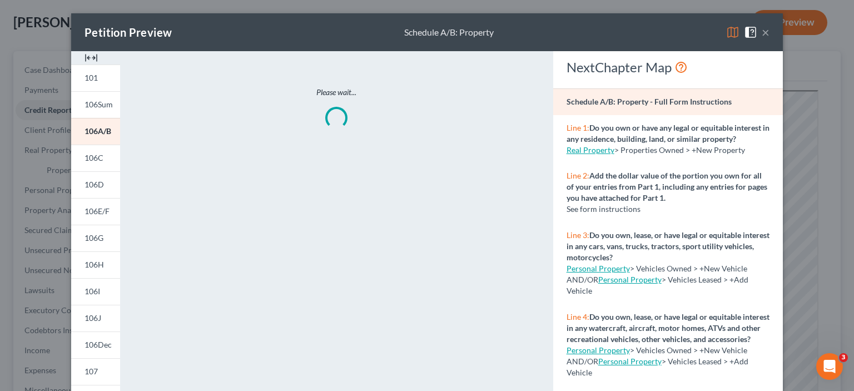
click at [581, 33] on button "×" at bounding box center [765, 32] width 8 height 13
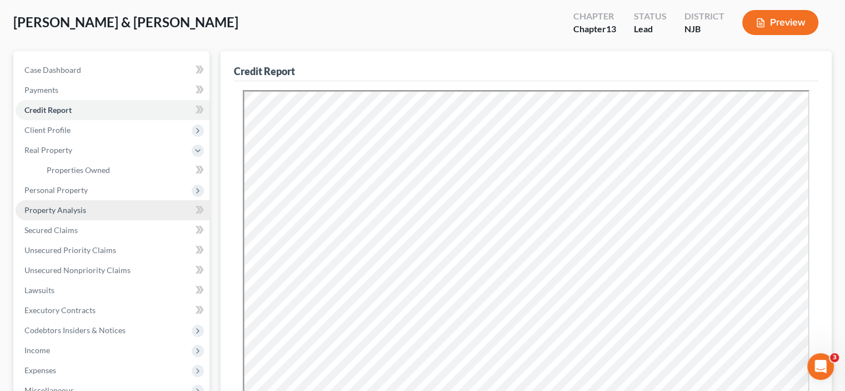
click at [49, 208] on span "Property Analysis" at bounding box center [55, 209] width 62 height 9
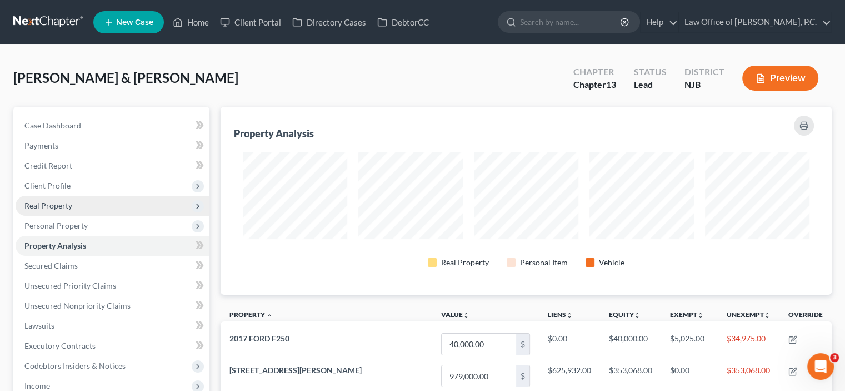
click at [49, 208] on span "Real Property" at bounding box center [48, 205] width 48 height 9
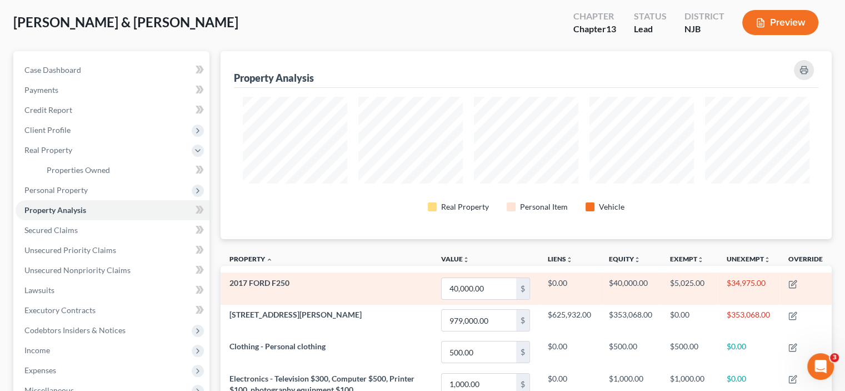
scroll to position [111, 0]
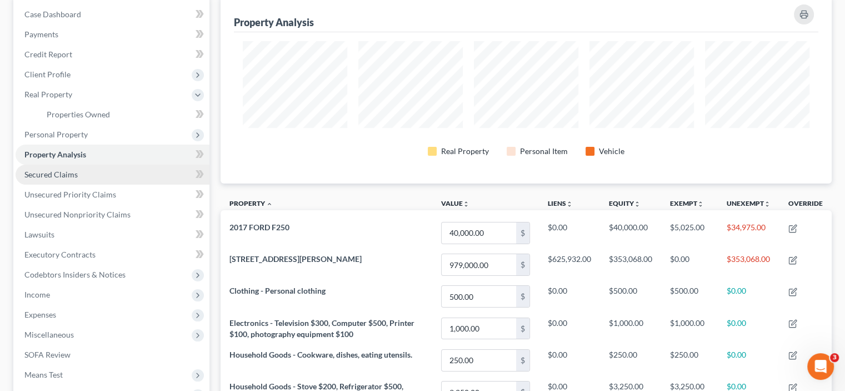
click at [51, 175] on span "Secured Claims" at bounding box center [50, 173] width 53 height 9
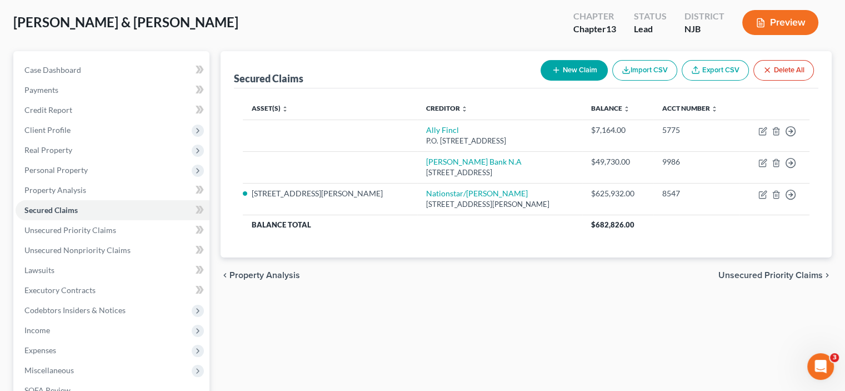
scroll to position [111, 0]
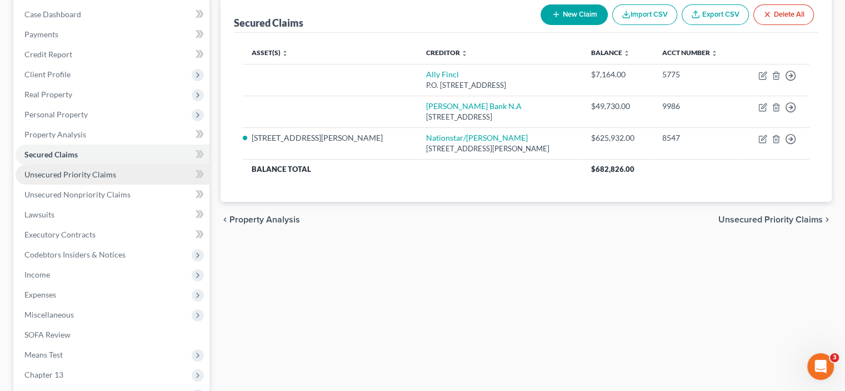
click at [80, 177] on span "Unsecured Priority Claims" at bounding box center [70, 173] width 92 height 9
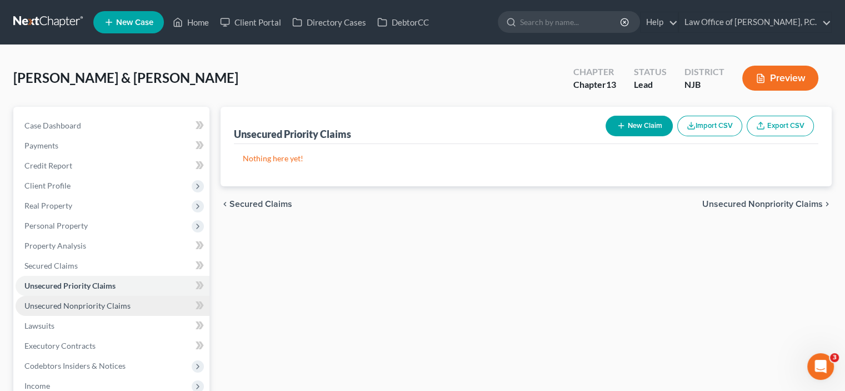
click at [86, 303] on span "Unsecured Nonpriority Claims" at bounding box center [77, 305] width 106 height 9
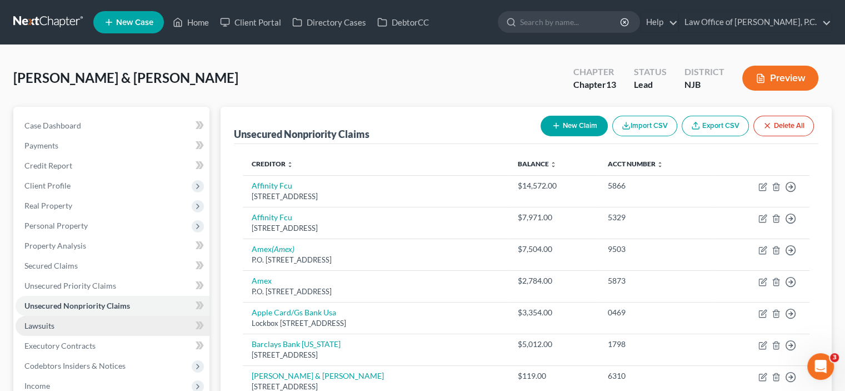
click at [37, 323] on span "Lawsuits" at bounding box center [39, 325] width 30 height 9
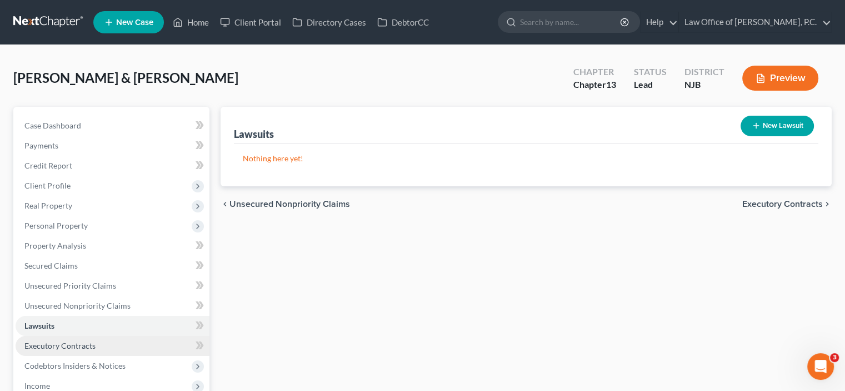
click at [72, 348] on span "Executory Contracts" at bounding box center [59, 345] width 71 height 9
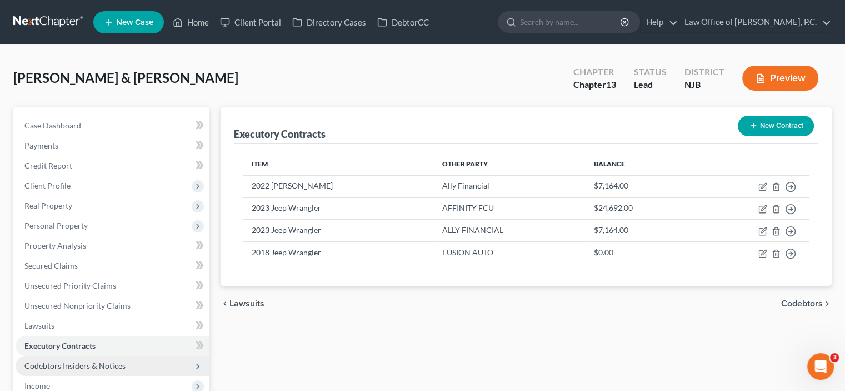
click at [84, 362] on span "Codebtors Insiders & Notices" at bounding box center [74, 365] width 101 height 9
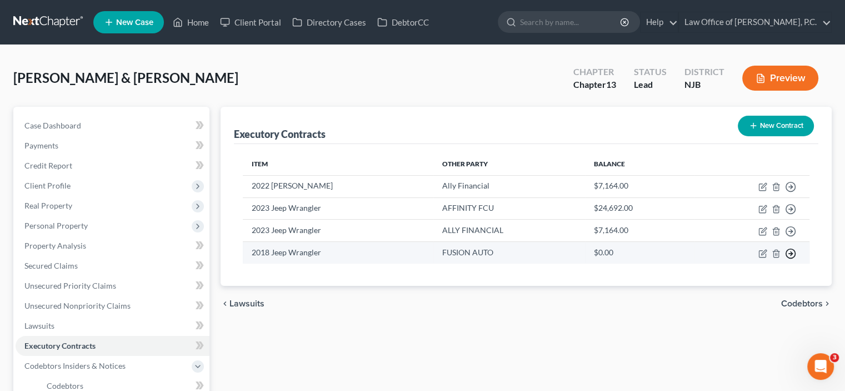
click at [581, 187] on line "button" at bounding box center [791, 187] width 4 height 0
click at [581, 251] on polyline "button" at bounding box center [792, 253] width 2 height 4
click at [581, 251] on icon "button" at bounding box center [763, 253] width 9 height 9
select select "45"
select select "2"
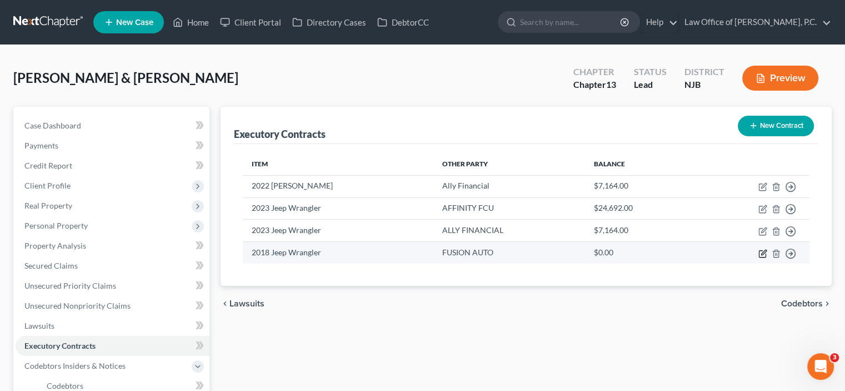
select select "1"
select select "0"
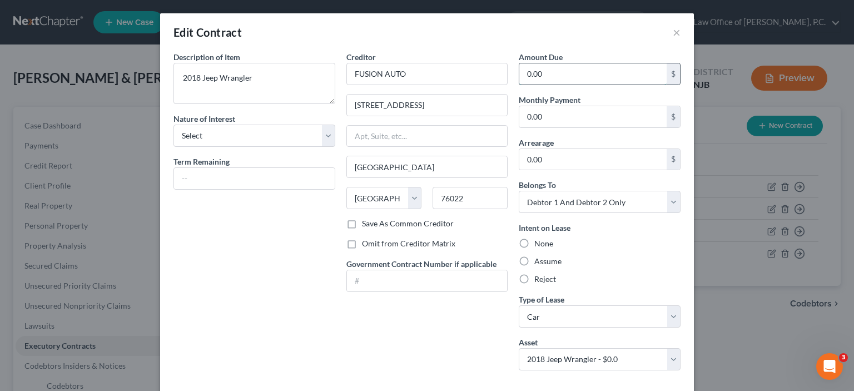
click at [536, 73] on input "0.00" at bounding box center [592, 73] width 147 height 21
click at [553, 112] on input "0.00" at bounding box center [592, 116] width 147 height 21
type input "398.33"
click at [534, 256] on label "Assume" at bounding box center [547, 261] width 27 height 11
click at [538, 256] on input "Assume" at bounding box center [541, 259] width 7 height 7
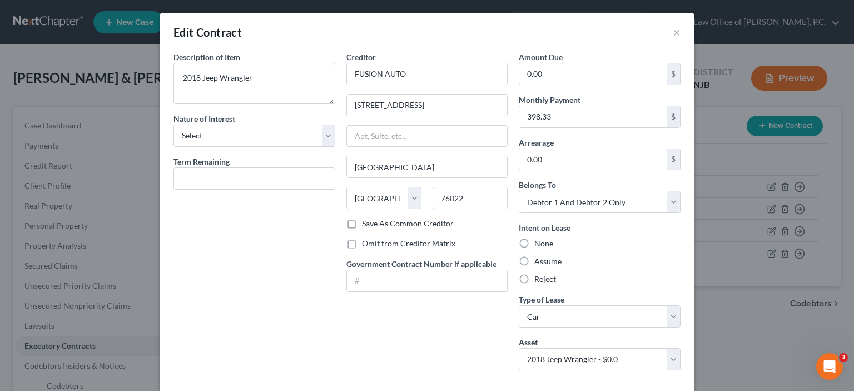
radio input "true"
click at [221, 133] on select "Select Purchaser Agent Lessor Lessee" at bounding box center [254, 135] width 162 height 22
select select "3"
click at [173, 124] on select "Select Purchaser Agent Lessor Lessee" at bounding box center [254, 135] width 162 height 22
click at [549, 73] on input "0.00" at bounding box center [592, 73] width 147 height 21
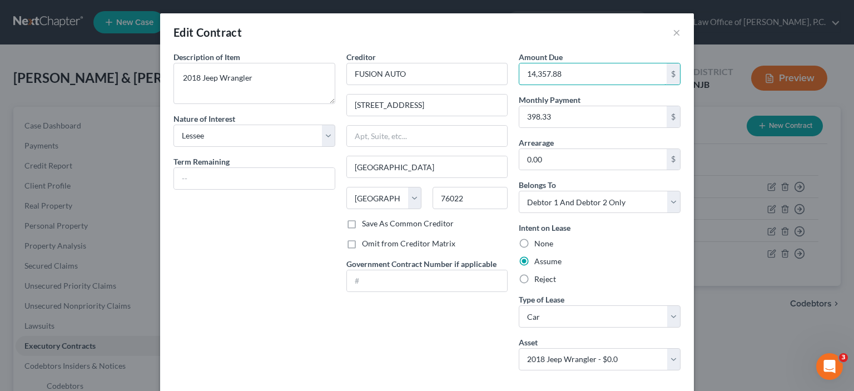
type input "14,357.88"
click at [429, 343] on div "Creditor * FUSION AUTO 1320 TENNIS DRIVE Bedford State AL AK AR AZ CA CO CT DE …" at bounding box center [427, 215] width 173 height 328
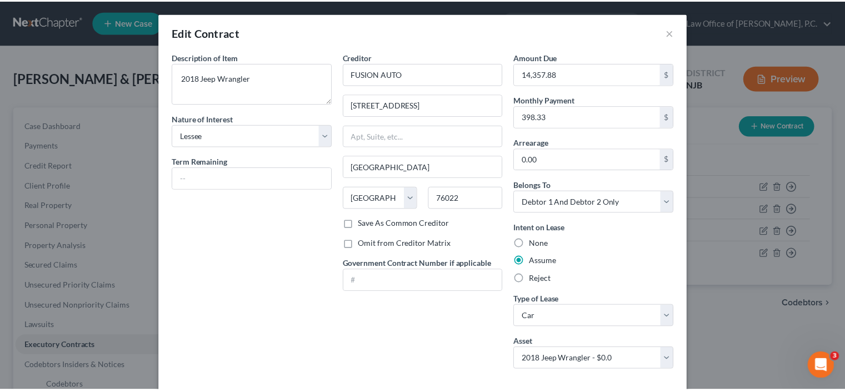
scroll to position [56, 0]
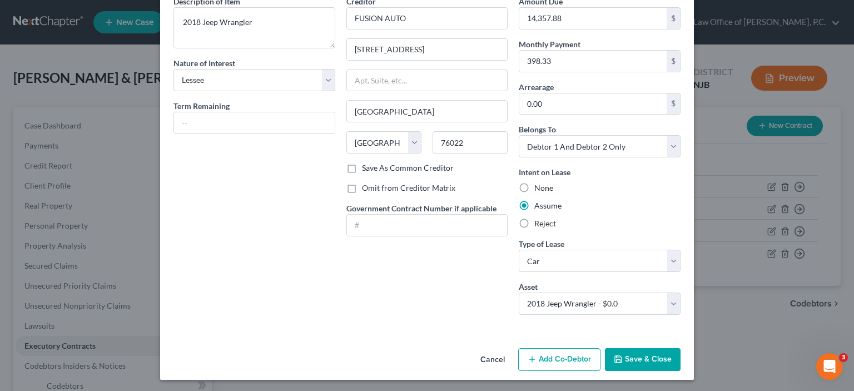
click at [581, 356] on button "Save & Close" at bounding box center [643, 359] width 76 height 23
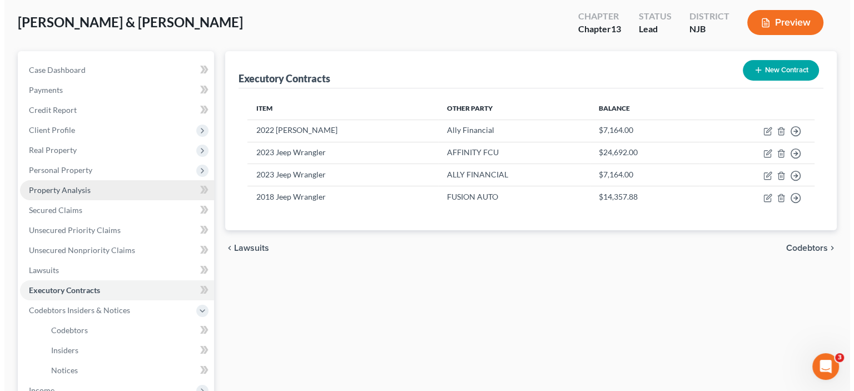
scroll to position [0, 0]
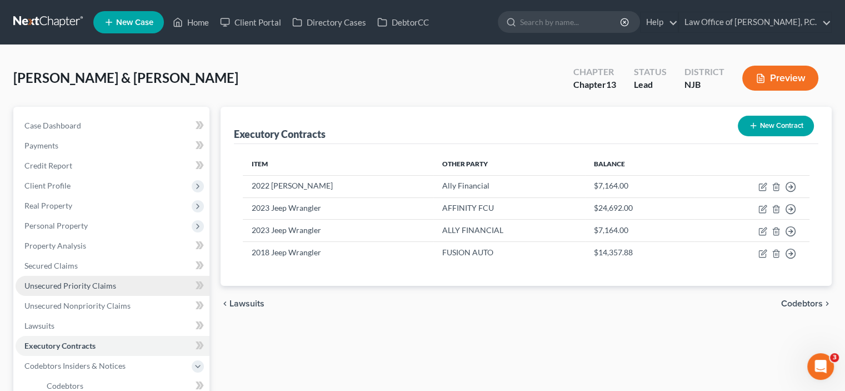
click at [56, 287] on span "Unsecured Priority Claims" at bounding box center [70, 285] width 92 height 9
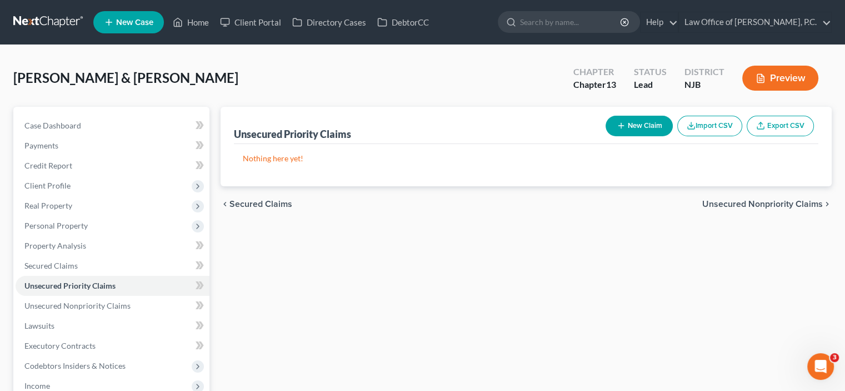
click at [581, 128] on button "New Claim" at bounding box center [639, 126] width 67 height 21
select select "2"
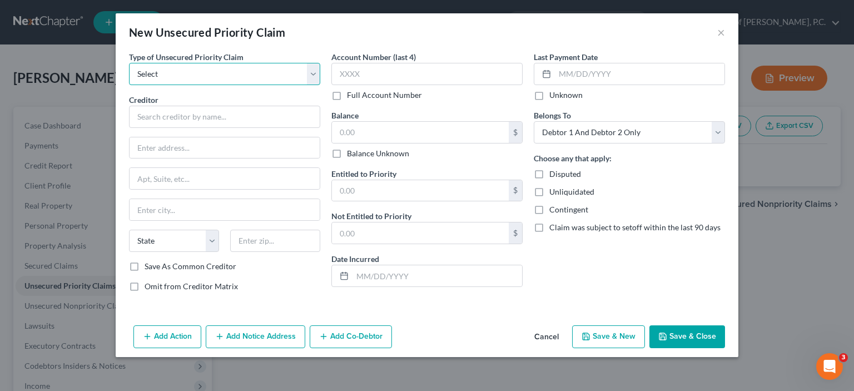
click at [184, 76] on select "Select Taxes & Other Government Units Domestic Support Obligations Extensions o…" at bounding box center [224, 74] width 191 height 22
select select "0"
click at [129, 63] on select "Select Taxes & Other Government Units Domestic Support Obligations Extensions o…" at bounding box center [224, 74] width 191 height 22
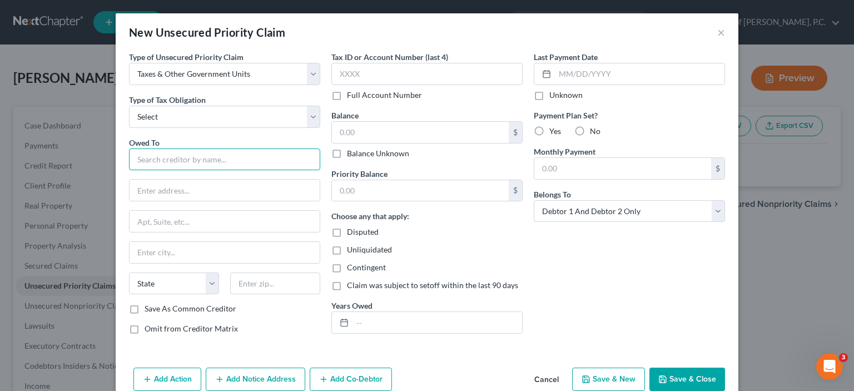
click at [178, 156] on input "text" at bounding box center [224, 159] width 191 height 22
click at [581, 31] on button "×" at bounding box center [721, 32] width 8 height 13
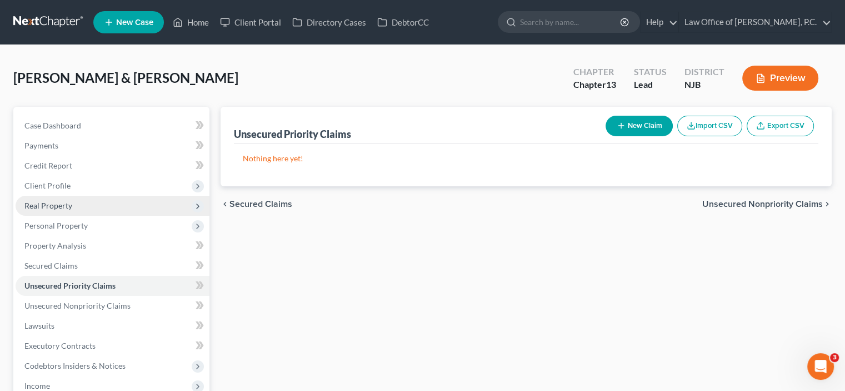
click at [41, 205] on span "Real Property" at bounding box center [48, 205] width 48 height 9
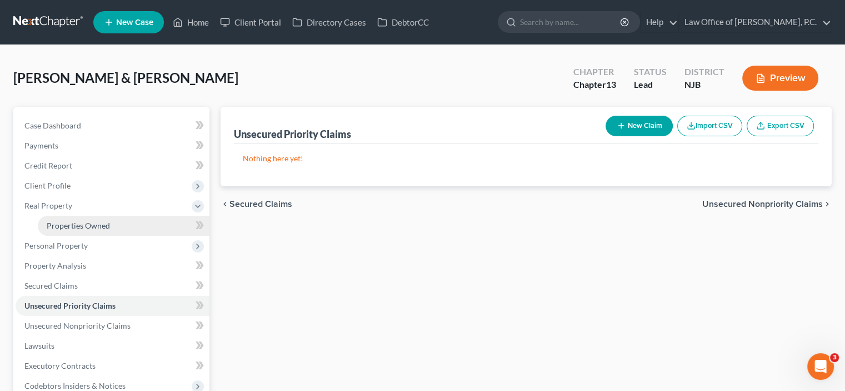
click at [85, 224] on span "Properties Owned" at bounding box center [78, 225] width 63 height 9
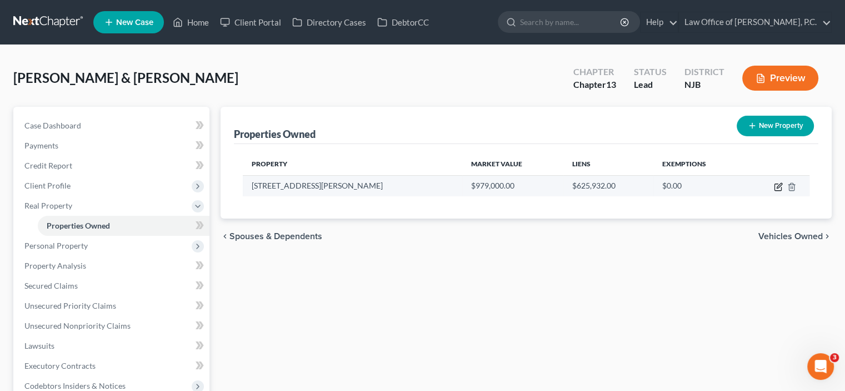
click at [581, 186] on icon "button" at bounding box center [778, 186] width 9 height 9
select select "33"
select select "12"
select select "2"
select select "6"
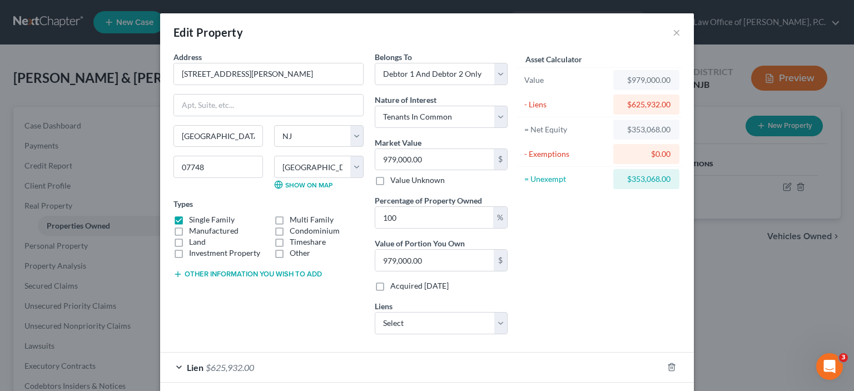
scroll to position [51, 0]
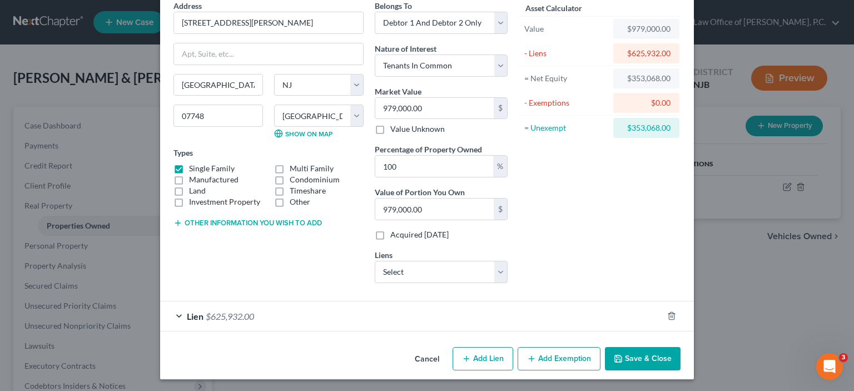
click at [169, 313] on div "Lien $625,932.00" at bounding box center [411, 315] width 502 height 29
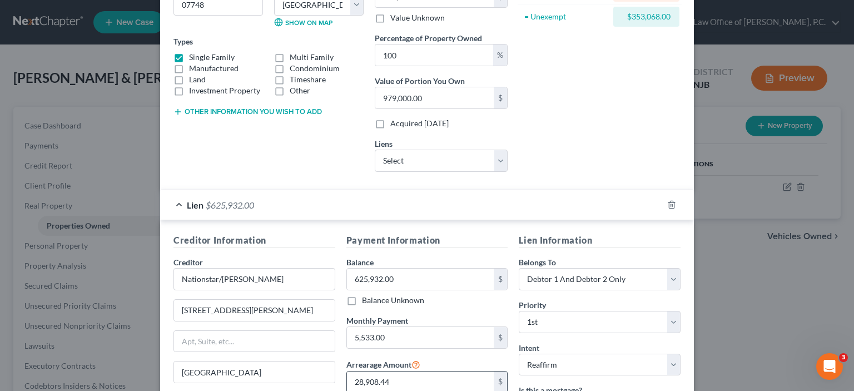
scroll to position [218, 0]
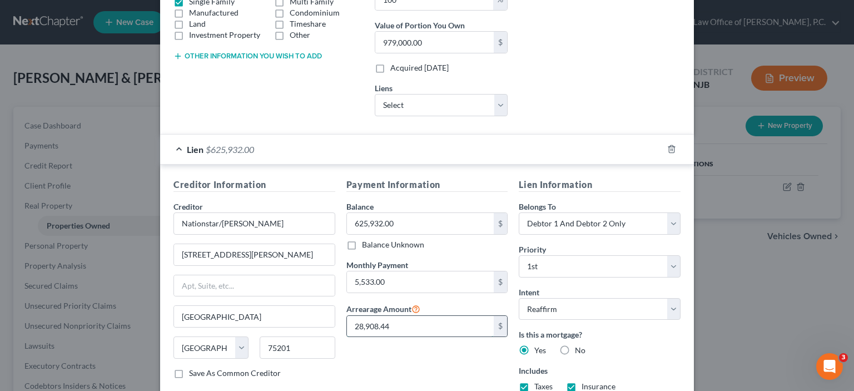
click at [401, 322] on input "28,908.44" at bounding box center [420, 326] width 147 height 21
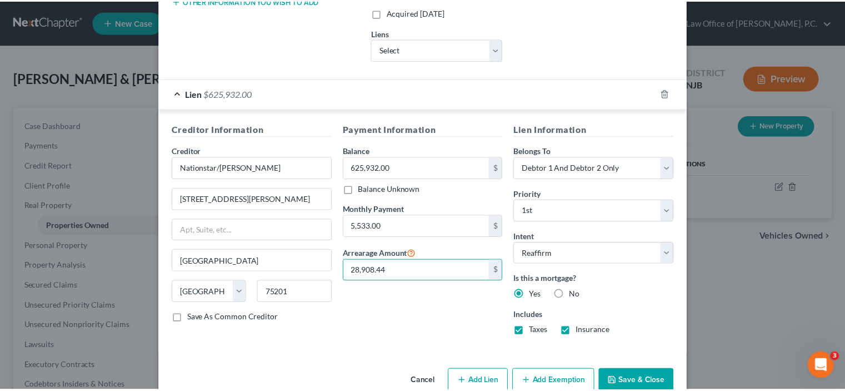
scroll to position [296, 0]
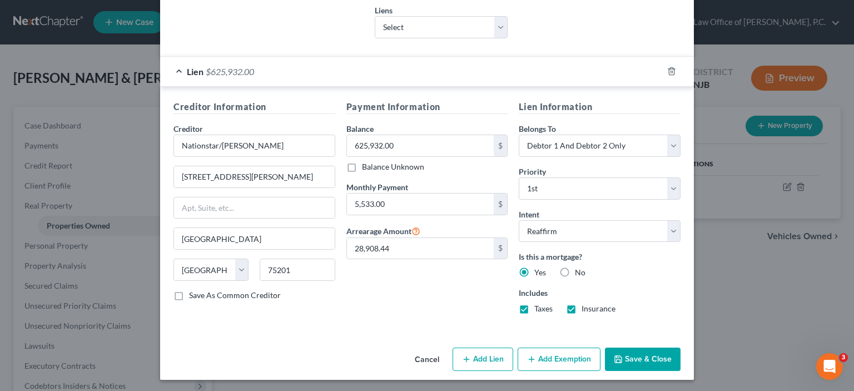
click at [581, 356] on button "Save & Close" at bounding box center [643, 358] width 76 height 23
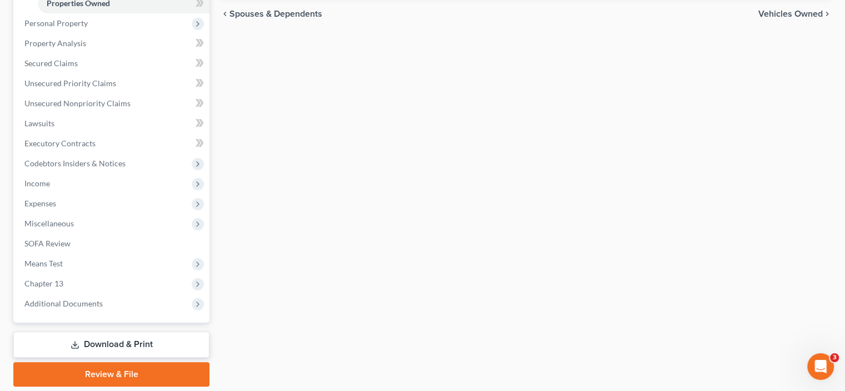
scroll to position [259, 0]
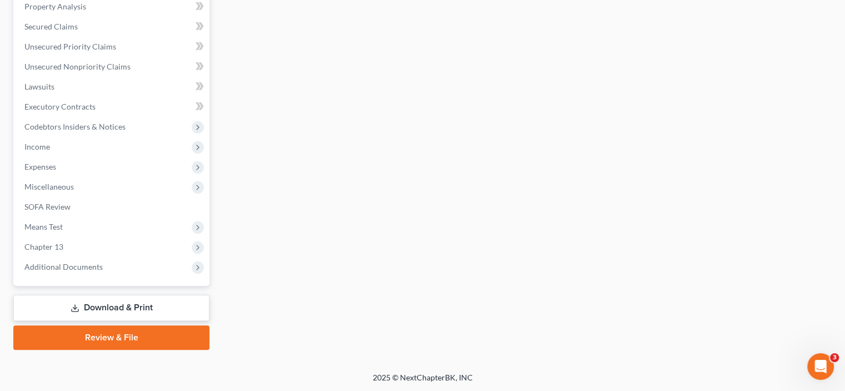
drag, startPoint x: 491, startPoint y: 302, endPoint x: 522, endPoint y: 297, distance: 31.4
click at [501, 305] on div "Properties Owned New Property Property Market Value Liens Exemptions 237 King F…" at bounding box center [526, 99] width 622 height 502
drag, startPoint x: 312, startPoint y: 344, endPoint x: 329, endPoint y: 377, distance: 36.8
click at [315, 348] on div "Petition Navigation Case Dashboard Payments Invoices Payments Payments Credit R…" at bounding box center [422, 103] width 819 height 511
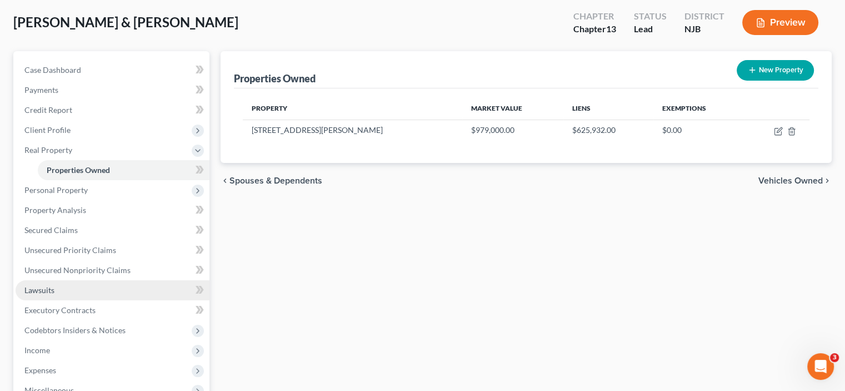
scroll to position [111, 0]
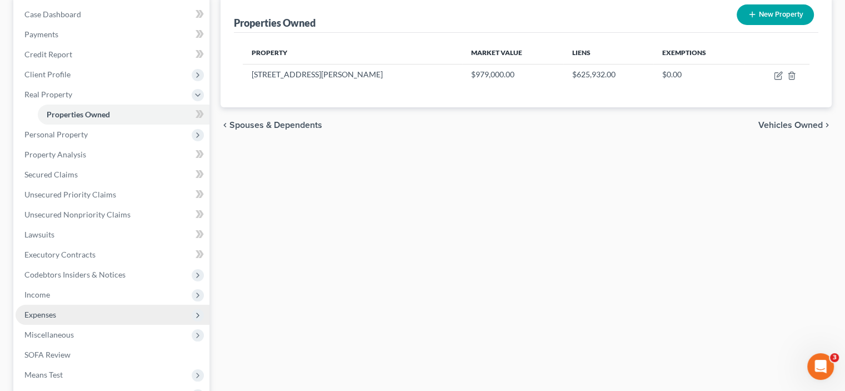
click at [41, 320] on span "Expenses" at bounding box center [113, 315] width 194 height 20
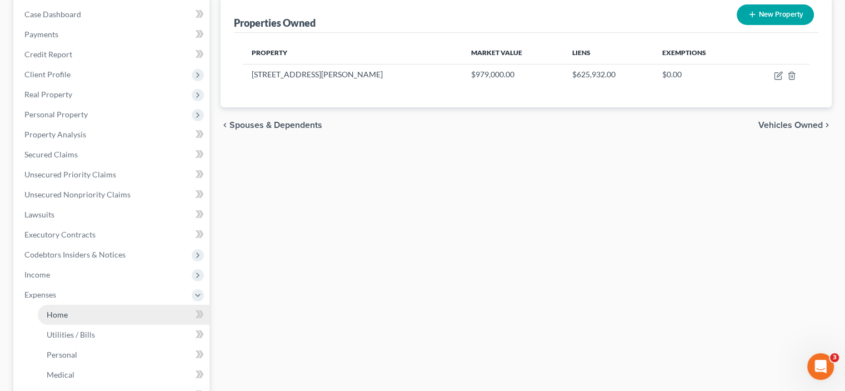
click at [74, 318] on link "Home" at bounding box center [124, 315] width 172 height 20
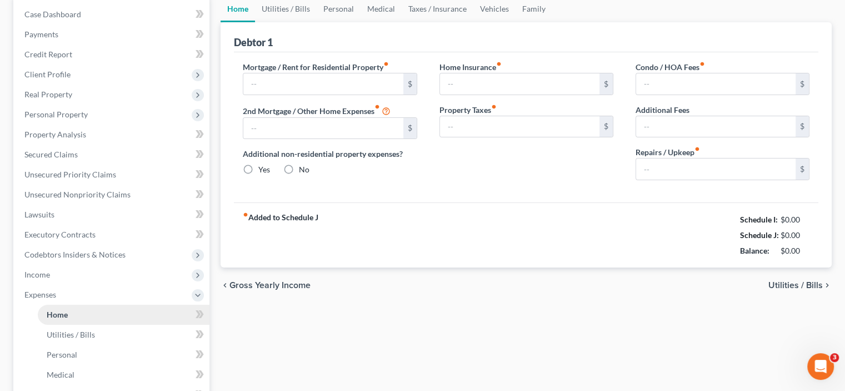
type input "0.00"
radio input "true"
type input "0.00"
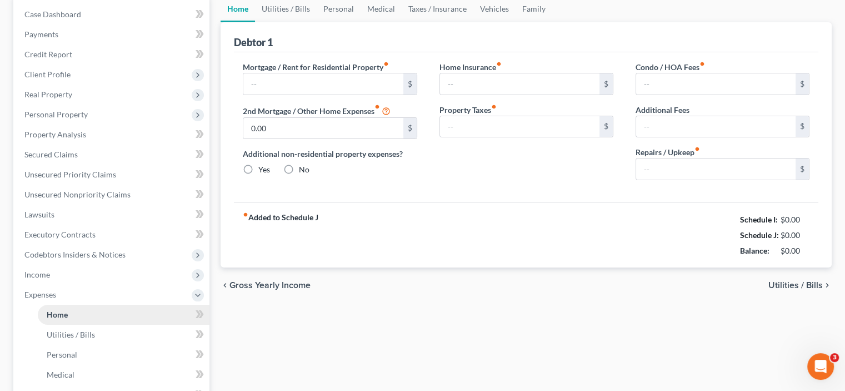
type input "0.00"
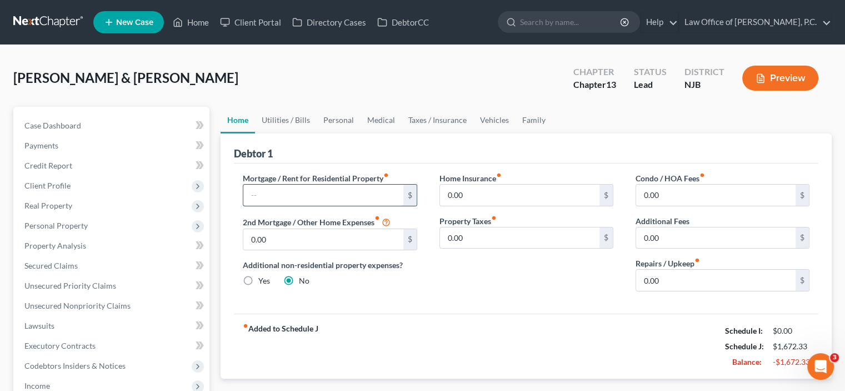
click at [329, 187] on input "text" at bounding box center [322, 194] width 159 height 21
type input "5,533.00"
click at [481, 197] on input "0.00" at bounding box center [519, 194] width 159 height 21
click at [581, 182] on div "Condo / HOA Fees fiber_manual_record 0.00 $" at bounding box center [723, 189] width 174 height 34
click at [581, 227] on div "0.00 $" at bounding box center [723, 238] width 174 height 22
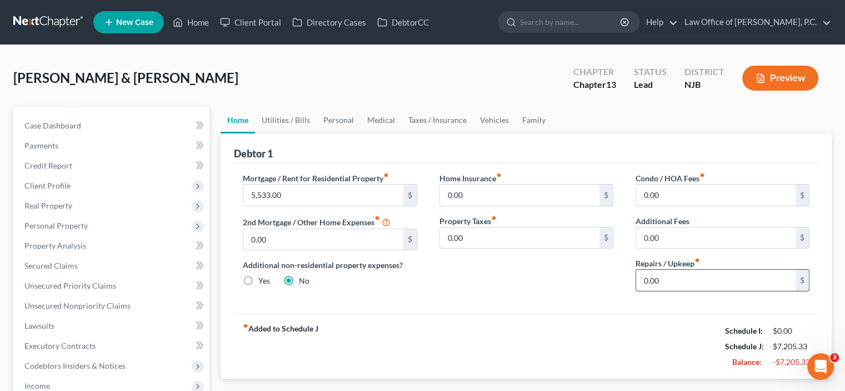
click at [581, 275] on input "0.00" at bounding box center [715, 280] width 159 height 21
type input "200.00"
click at [290, 118] on link "Utilities / Bills" at bounding box center [286, 120] width 62 height 27
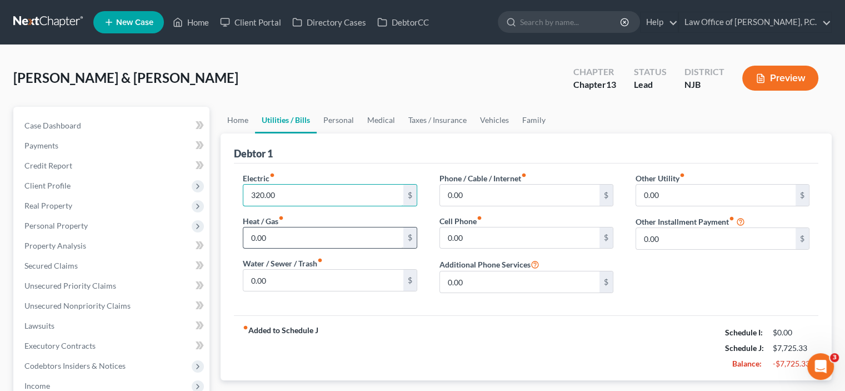
type input "320.00"
click at [287, 245] on input "0.00" at bounding box center [322, 237] width 159 height 21
type input "219.00"
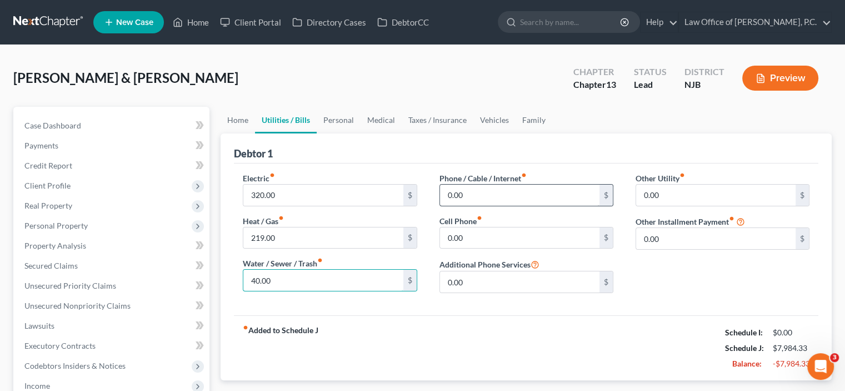
type input "40.00"
click at [471, 189] on input "0.00" at bounding box center [519, 194] width 159 height 21
type input "270.00"
click at [476, 231] on input "0.00" at bounding box center [519, 237] width 159 height 21
type input "200.00"
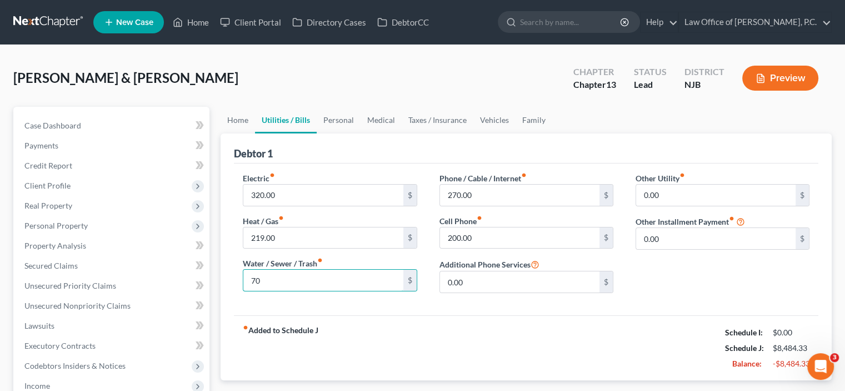
type input "7"
type input "80.00"
click at [338, 117] on link "Personal" at bounding box center [339, 120] width 44 height 27
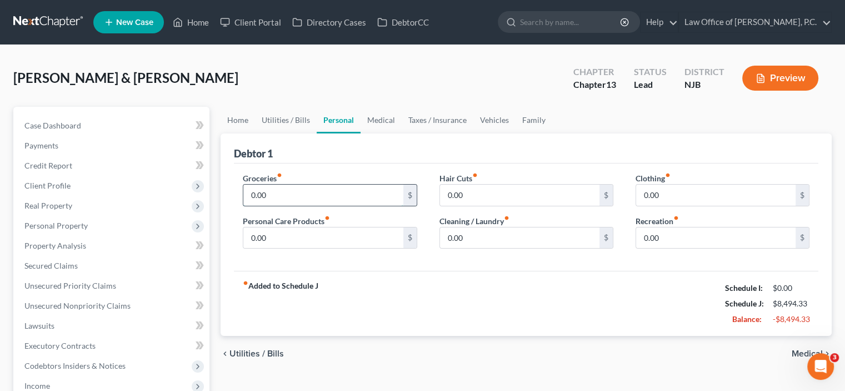
click at [293, 186] on input "0.00" at bounding box center [322, 194] width 159 height 21
type input "500.00"
type input "100.00"
click at [305, 238] on input "0.00" at bounding box center [322, 237] width 159 height 21
type input "25.00"
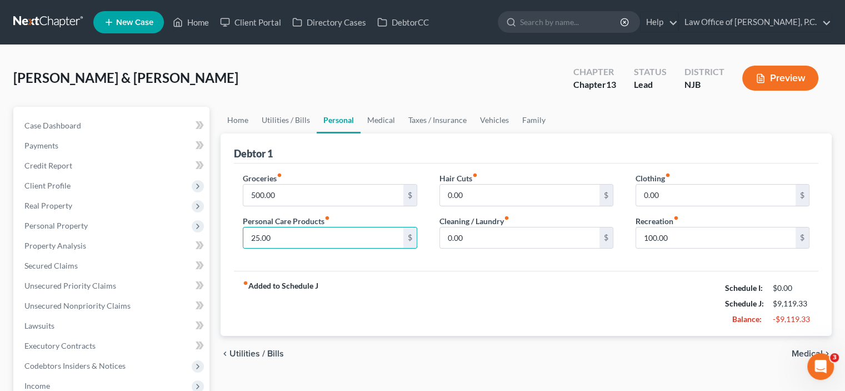
click at [581, 298] on div "fiber_manual_record Added to Schedule J Schedule I: $0.00 Schedule J: $9,119.33…" at bounding box center [526, 303] width 585 height 65
click at [422, 119] on link "Taxes / Insurance" at bounding box center [438, 120] width 72 height 27
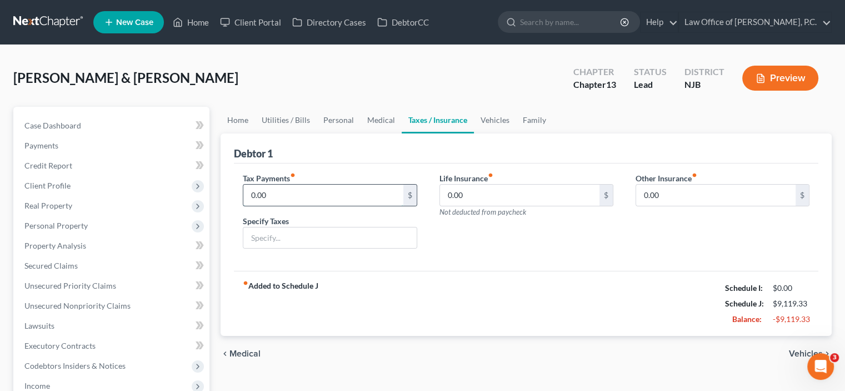
click at [312, 195] on input "0.00" at bounding box center [322, 194] width 159 height 21
type input "1,000.00"
click at [300, 228] on input "text" at bounding box center [329, 237] width 173 height 21
click at [296, 232] on input "text" at bounding box center [329, 237] width 173 height 21
drag, startPoint x: 296, startPoint y: 234, endPoint x: 278, endPoint y: 233, distance: 18.4
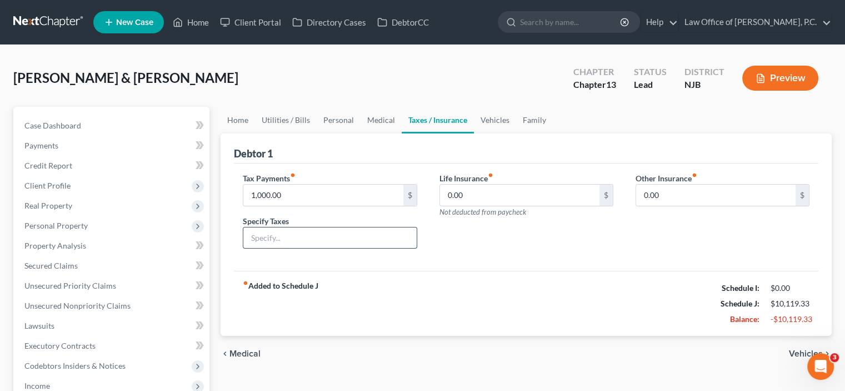
click at [278, 233] on input "text" at bounding box center [329, 237] width 173 height 21
type input "i"
type input "IRS"
click at [498, 190] on input "0.00" at bounding box center [519, 194] width 159 height 21
click at [581, 189] on input "0.00" at bounding box center [715, 194] width 159 height 21
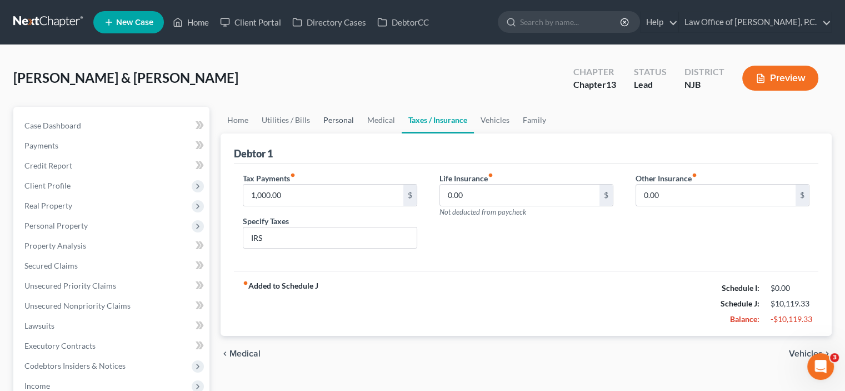
click at [327, 119] on link "Personal" at bounding box center [339, 120] width 44 height 27
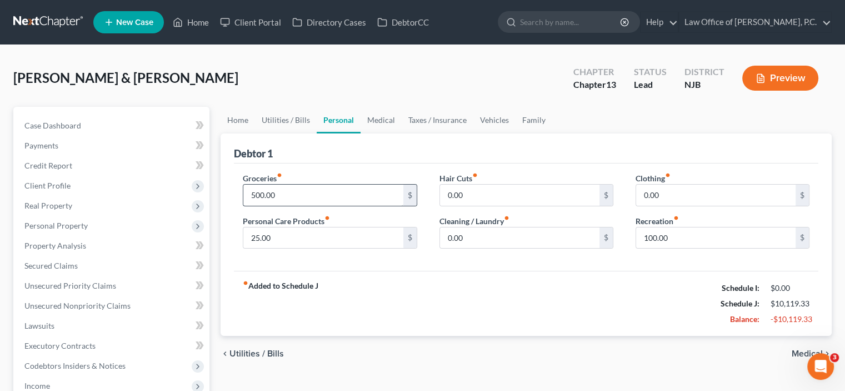
scroll to position [56, 0]
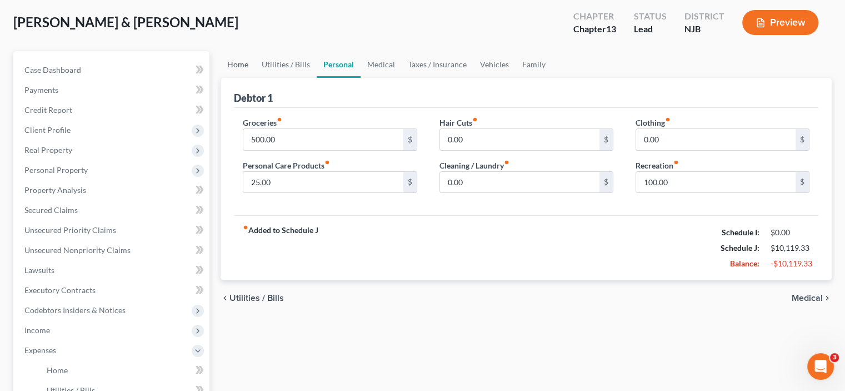
click at [233, 61] on link "Home" at bounding box center [238, 64] width 34 height 27
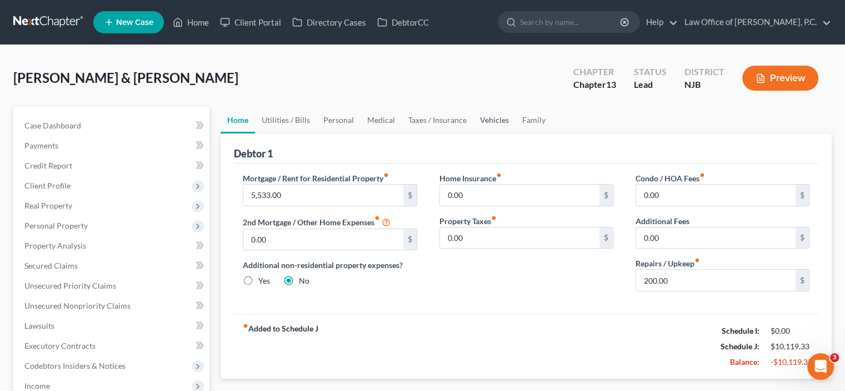
click at [491, 118] on link "Vehicles" at bounding box center [494, 120] width 42 height 27
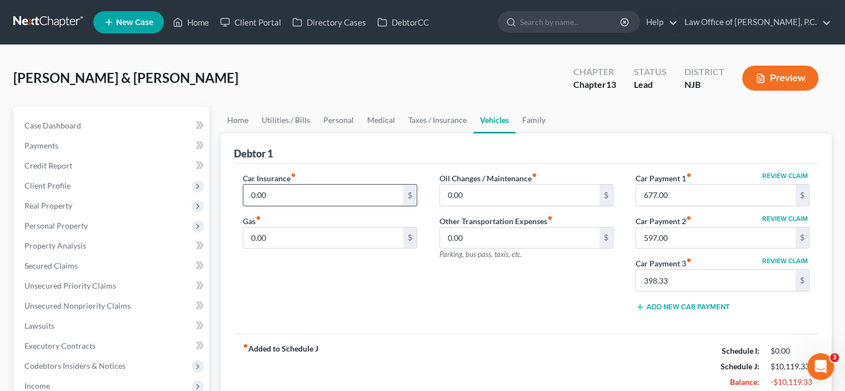
click at [310, 193] on input "0.00" at bounding box center [322, 194] width 159 height 21
type input "750.00"
click at [279, 242] on input "0.00" at bounding box center [322, 237] width 159 height 21
type input "100.00"
click at [486, 201] on input "0.00" at bounding box center [519, 194] width 159 height 21
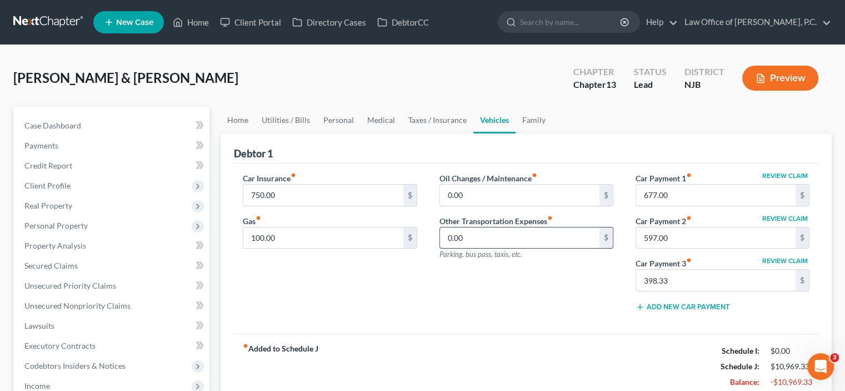
click at [510, 239] on input "0.00" at bounding box center [519, 237] width 159 height 21
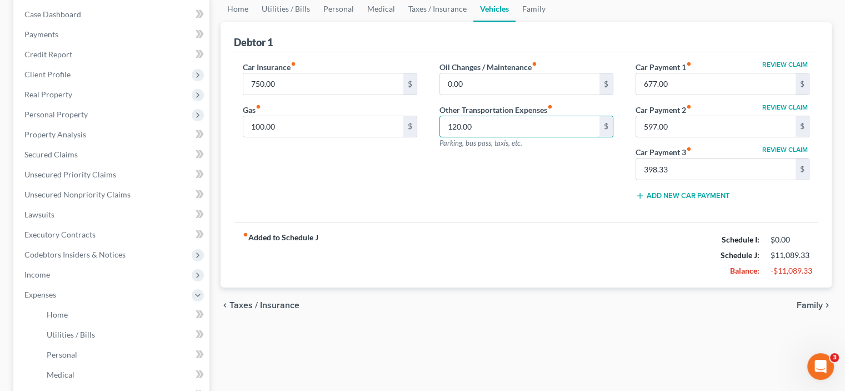
scroll to position [167, 0]
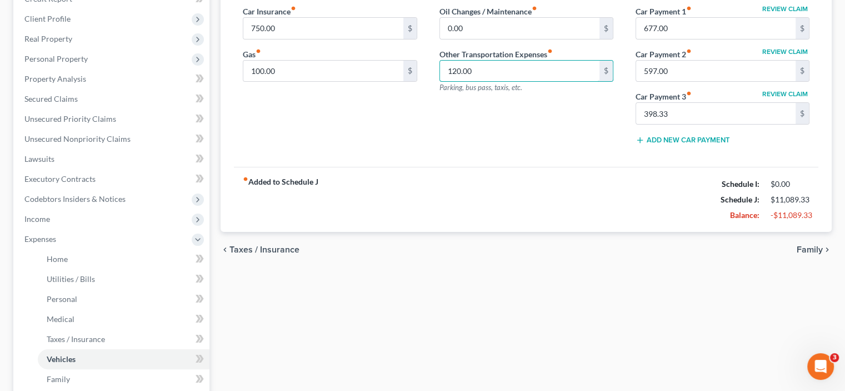
type input "120.00"
click at [581, 246] on span "Family" at bounding box center [810, 249] width 26 height 9
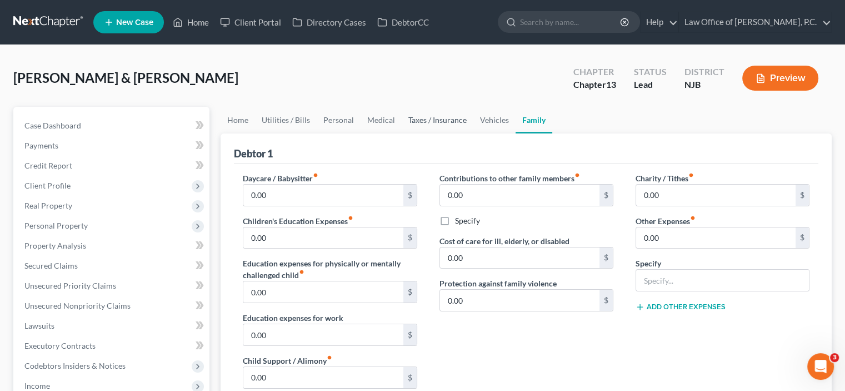
click at [438, 121] on link "Taxes / Insurance" at bounding box center [438, 120] width 72 height 27
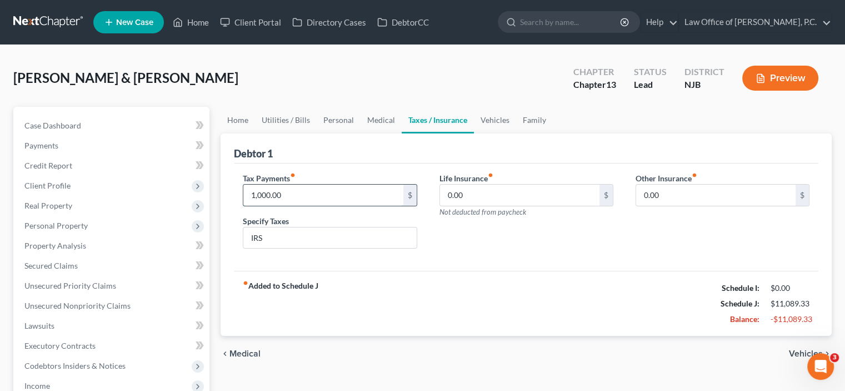
click at [291, 193] on input "1,000.00" at bounding box center [322, 194] width 159 height 21
click at [362, 246] on input "IRS" at bounding box center [329, 237] width 173 height 21
drag, startPoint x: 265, startPoint y: 237, endPoint x: 243, endPoint y: 236, distance: 21.2
click at [243, 236] on input "IRS" at bounding box center [329, 237] width 173 height 21
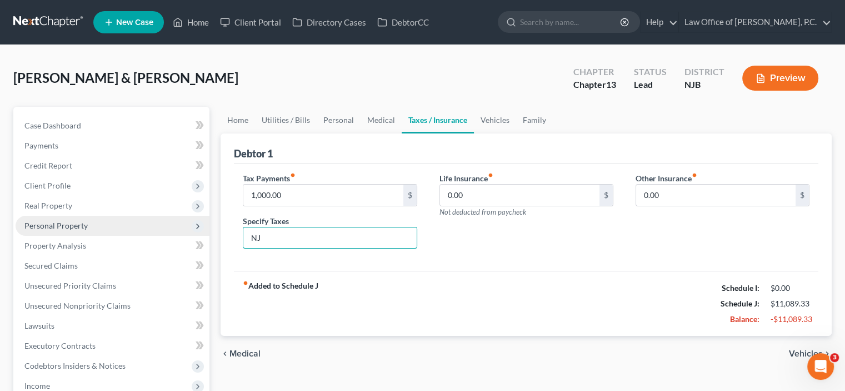
type input "N"
type input "s"
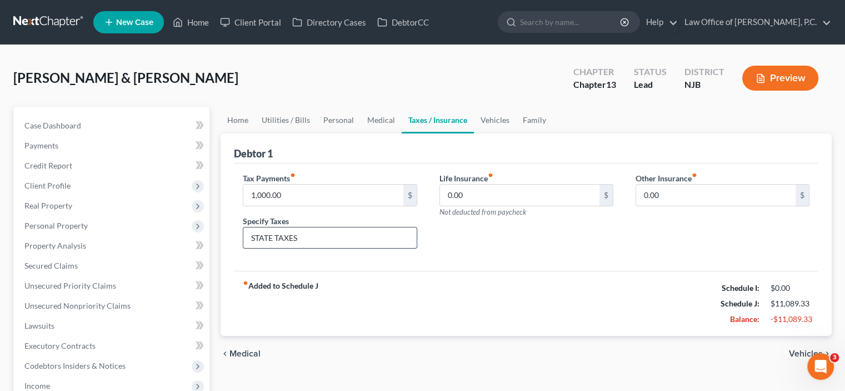
click at [300, 238] on input "STATE TAXES" at bounding box center [329, 237] width 173 height 21
type input "STATE TAXES"
click at [402, 248] on div "Tax Payments fiber_manual_record 1,000.00 $ Specify Taxes STATE TAXES" at bounding box center [330, 215] width 196 height 86
click at [496, 121] on link "Vehicles" at bounding box center [495, 120] width 42 height 27
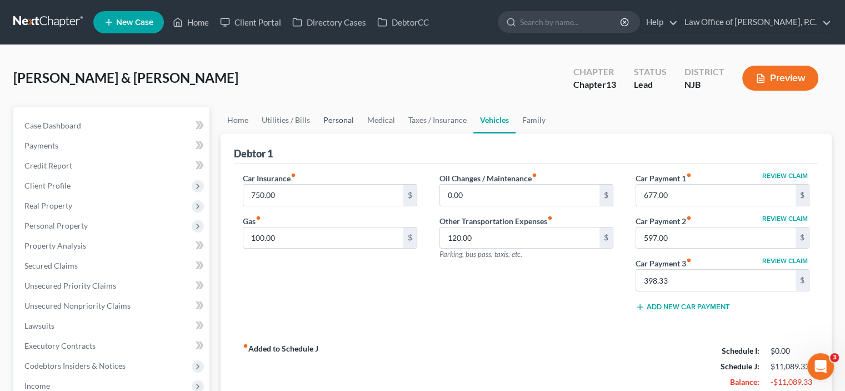
click at [336, 118] on link "Personal" at bounding box center [339, 120] width 44 height 27
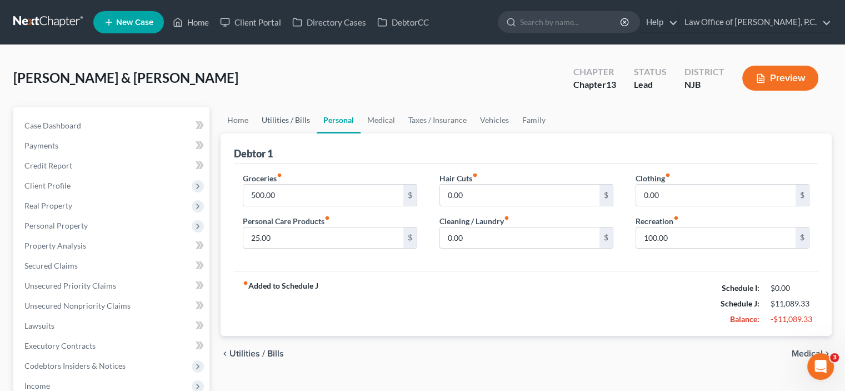
click at [292, 116] on link "Utilities / Bills" at bounding box center [286, 120] width 62 height 27
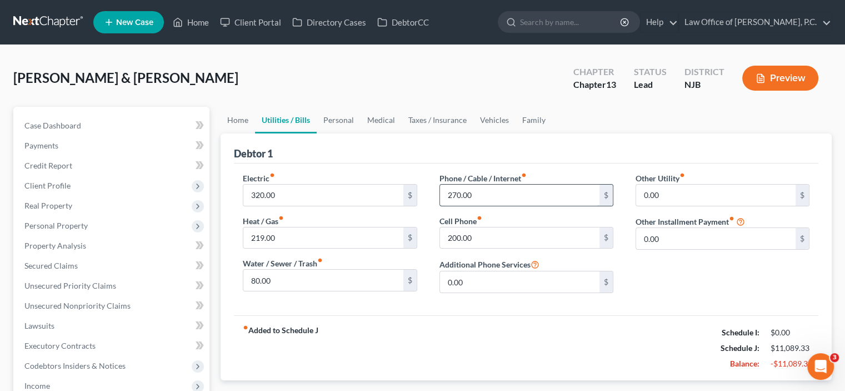
click at [477, 193] on input "270.00" at bounding box center [519, 194] width 159 height 21
type input "270.00"
type input "120.00"
click at [581, 230] on input "0.00" at bounding box center [715, 238] width 159 height 21
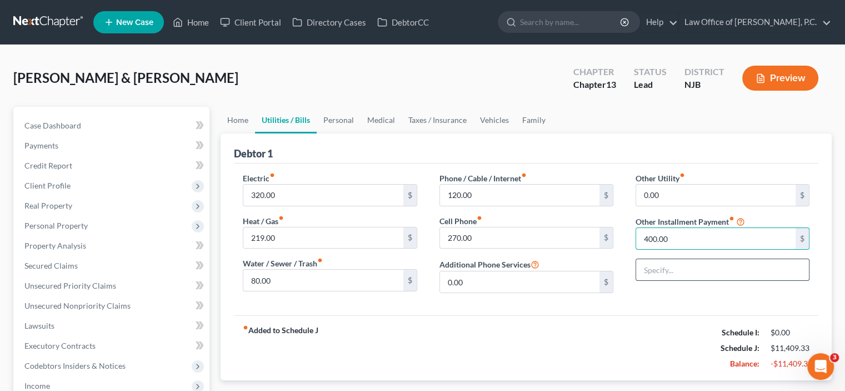
type input "400.00"
click at [581, 269] on input "text" at bounding box center [722, 269] width 173 height 21
type input "s"
type input "Student Loans"
drag, startPoint x: 688, startPoint y: 323, endPoint x: 671, endPoint y: 308, distance: 23.3
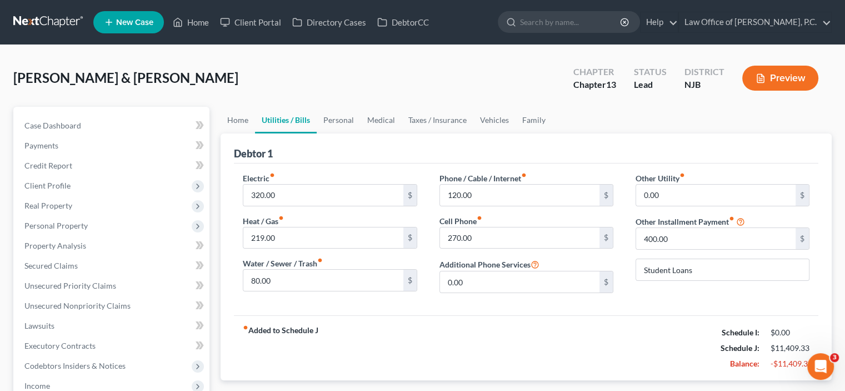
click at [581, 322] on div "fiber_manual_record Added to Schedule J Schedule I: $0.00 Schedule J: $11,409.3…" at bounding box center [526, 347] width 585 height 65
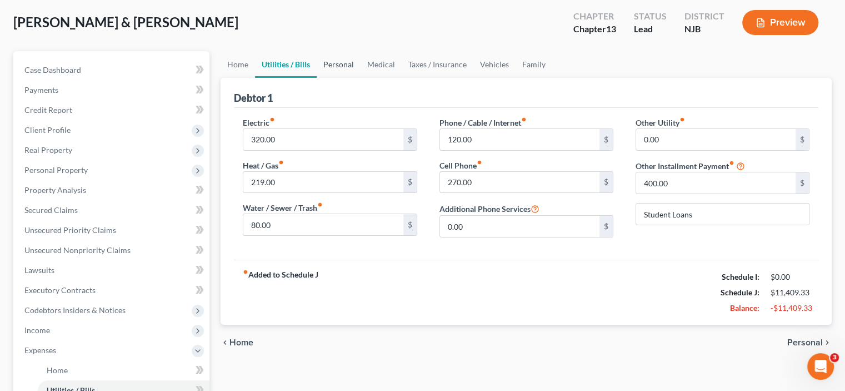
click at [345, 64] on link "Personal" at bounding box center [339, 64] width 44 height 27
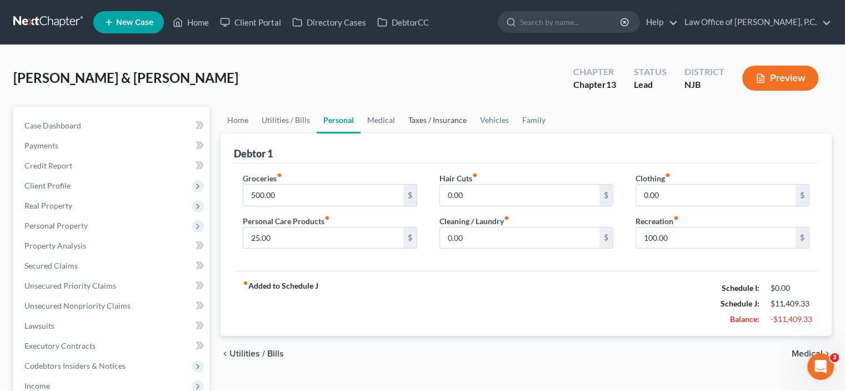
click at [451, 118] on link "Taxes / Insurance" at bounding box center [438, 120] width 72 height 27
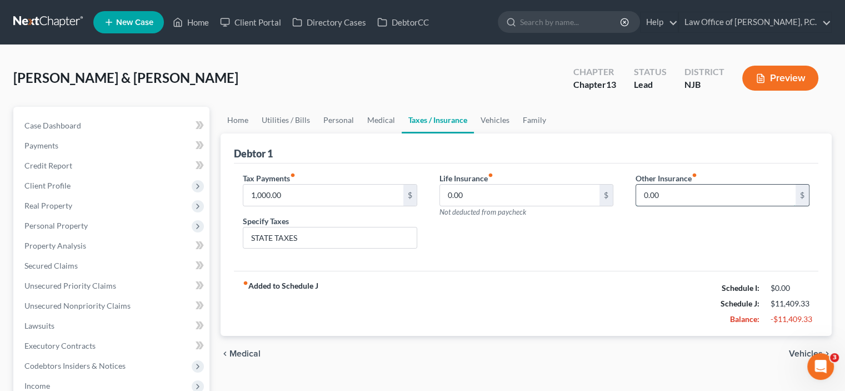
click at [581, 192] on input "0.00" at bounding box center [715, 194] width 159 height 21
click at [487, 121] on link "Vehicles" at bounding box center [495, 120] width 42 height 27
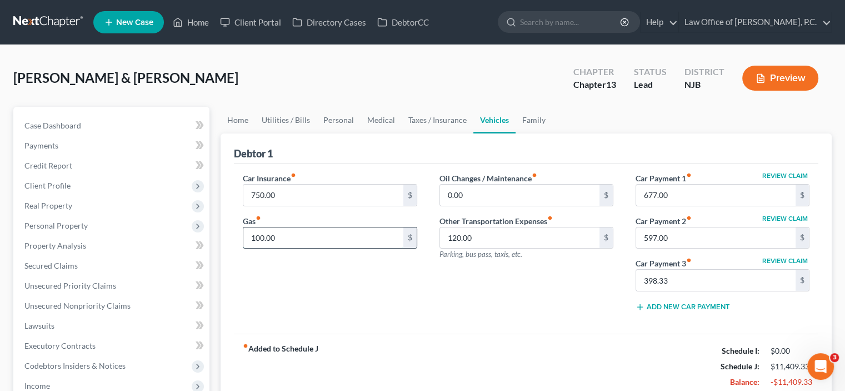
click at [285, 236] on input "100.00" at bounding box center [322, 237] width 159 height 21
click at [529, 118] on link "Family" at bounding box center [534, 120] width 37 height 27
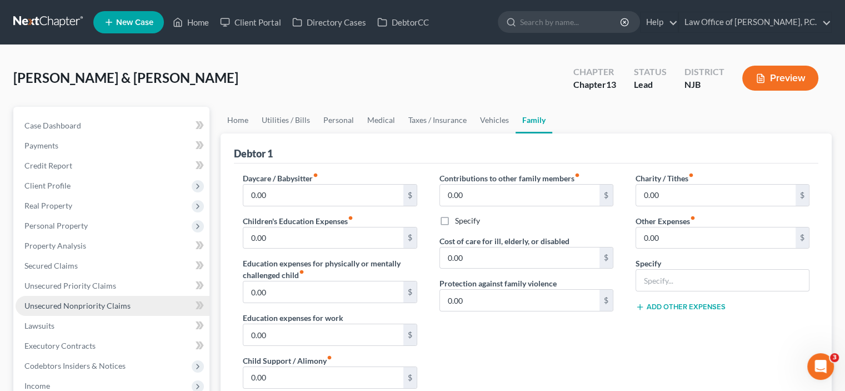
click at [82, 298] on link "Unsecured Nonpriority Claims" at bounding box center [113, 306] width 194 height 20
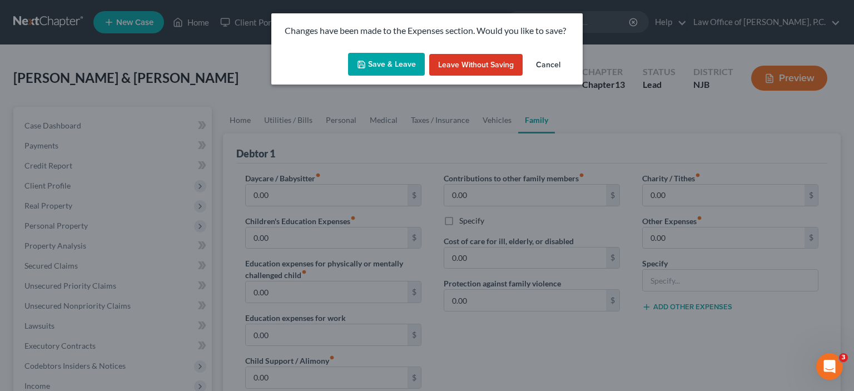
click at [371, 63] on button "Save & Leave" at bounding box center [386, 64] width 77 height 23
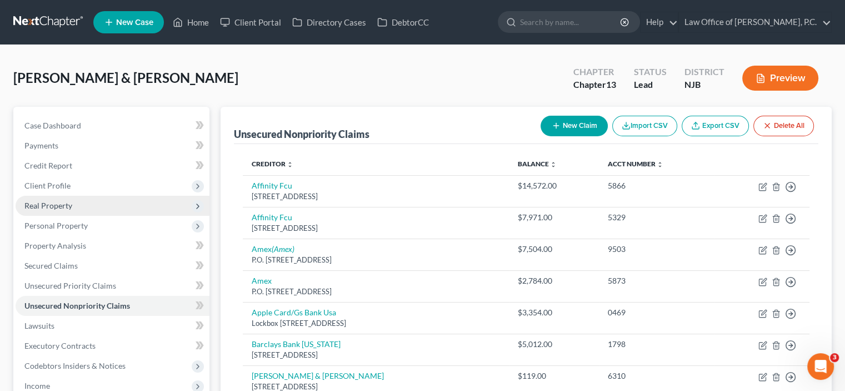
click at [66, 208] on span "Real Property" at bounding box center [48, 205] width 48 height 9
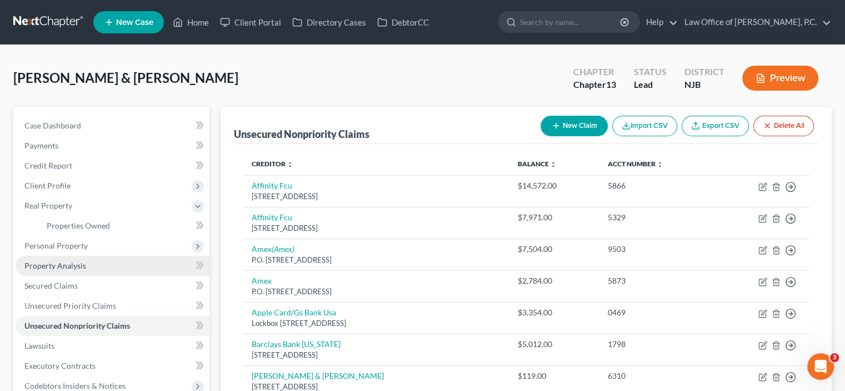
click at [71, 264] on span "Property Analysis" at bounding box center [55, 265] width 62 height 9
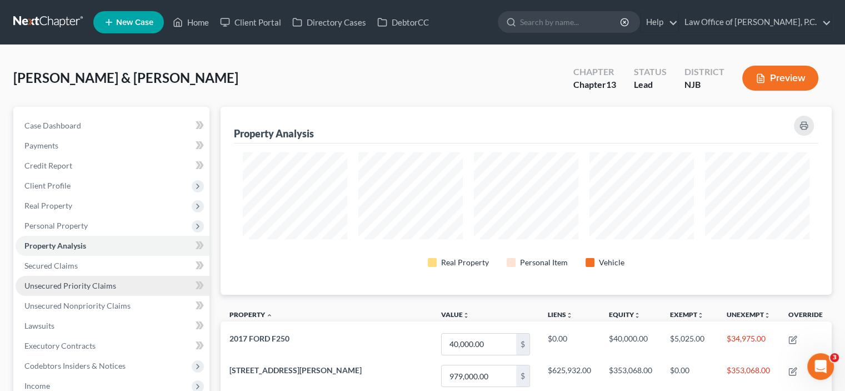
click at [84, 284] on span "Unsecured Priority Claims" at bounding box center [70, 285] width 92 height 9
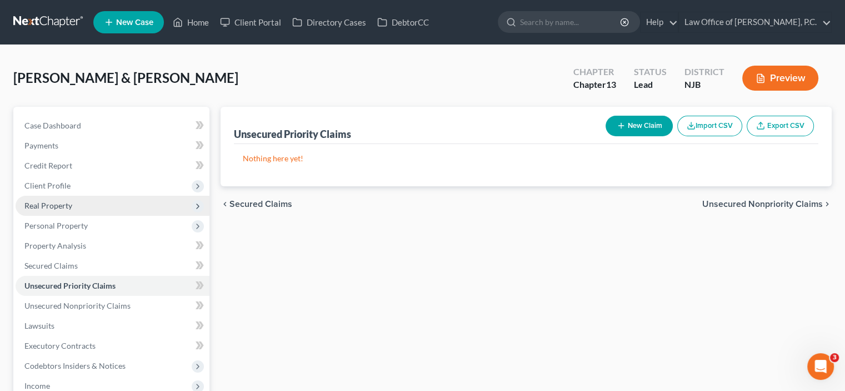
click at [62, 203] on span "Real Property" at bounding box center [48, 205] width 48 height 9
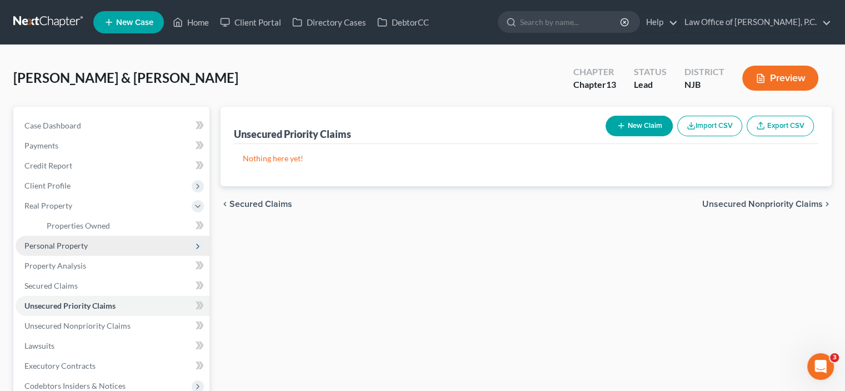
click at [58, 247] on span "Personal Property" at bounding box center [55, 245] width 63 height 9
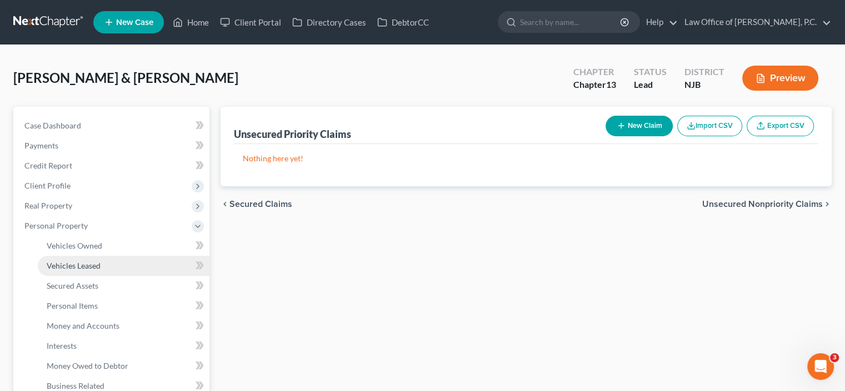
click at [67, 268] on span "Vehicles Leased" at bounding box center [74, 265] width 54 height 9
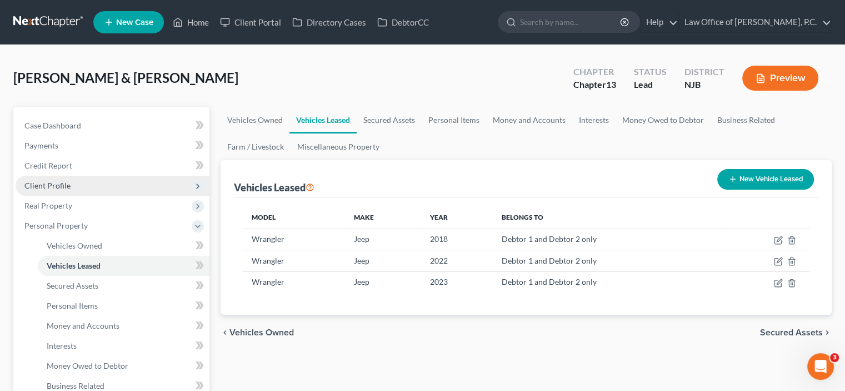
click at [47, 186] on span "Client Profile" at bounding box center [47, 185] width 46 height 9
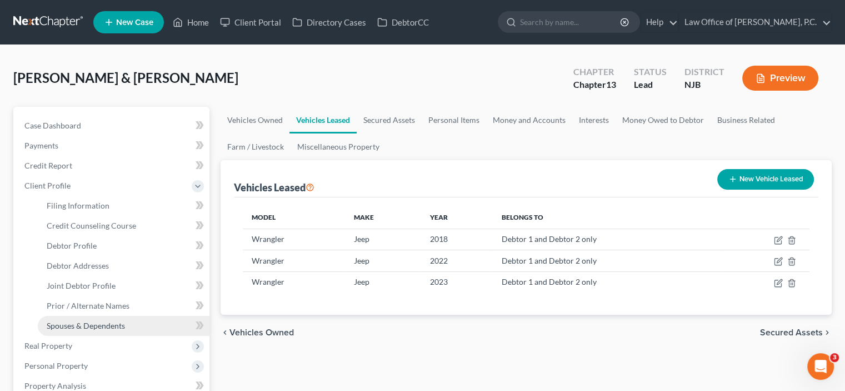
click at [93, 328] on span "Spouses & Dependents" at bounding box center [86, 325] width 78 height 9
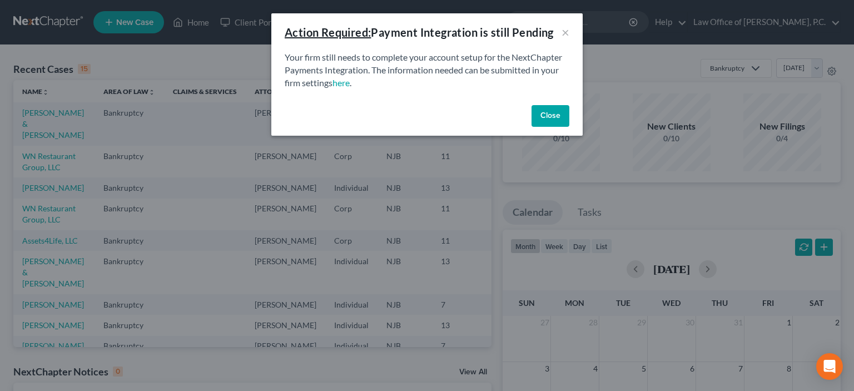
click at [542, 118] on button "Close" at bounding box center [550, 116] width 38 height 22
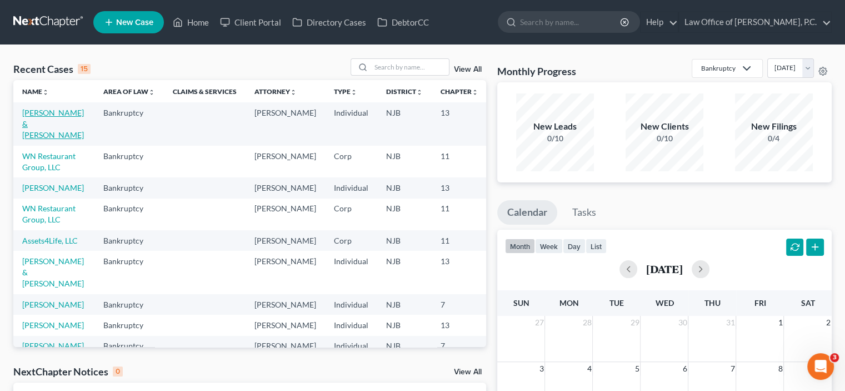
click at [33, 132] on link "Iannone, Robert & Karaban-Iannone, Kelly" at bounding box center [53, 124] width 62 height 32
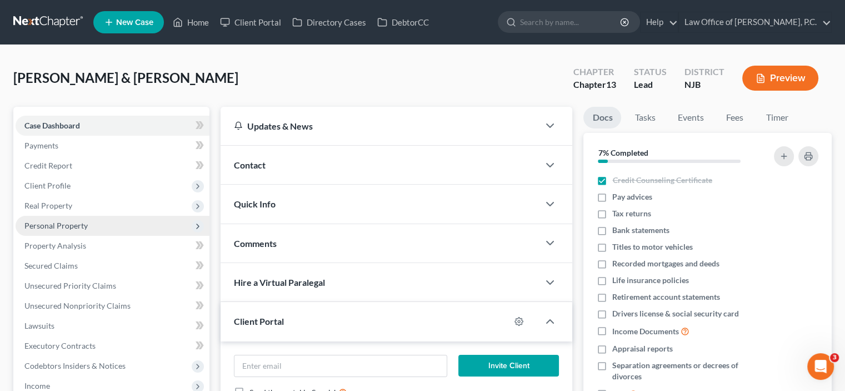
click at [64, 227] on span "Personal Property" at bounding box center [55, 225] width 63 height 9
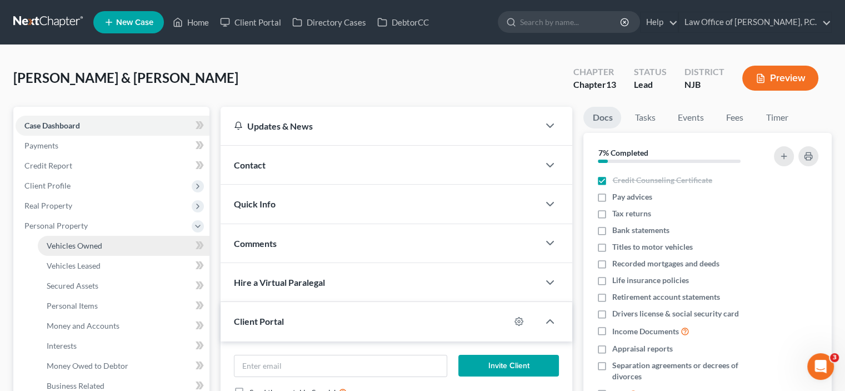
click at [83, 246] on span "Vehicles Owned" at bounding box center [75, 245] width 56 height 9
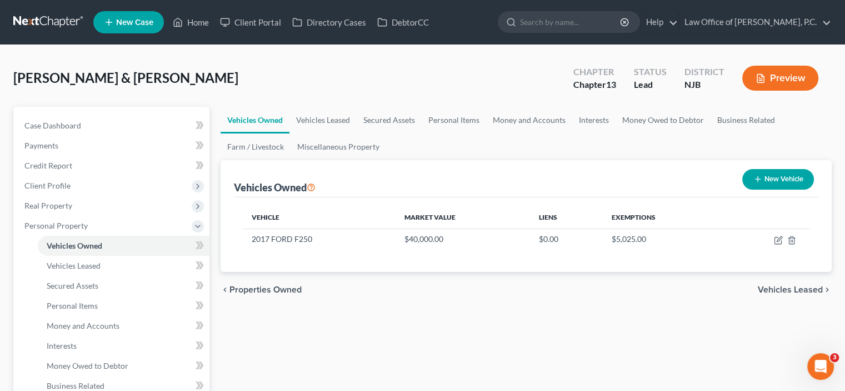
click at [762, 175] on button "New Vehicle" at bounding box center [778, 179] width 72 height 21
select select "0"
select select "2"
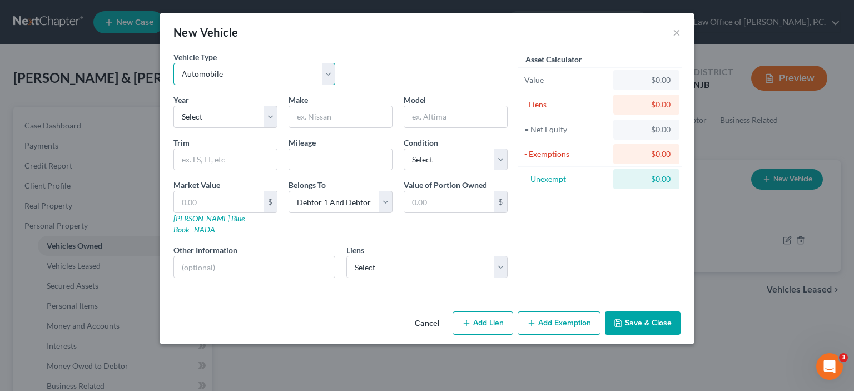
click at [233, 77] on select "Select Automobile Truck Trailer Watercraft Aircraft Motor Home Atv Other Vehicle" at bounding box center [254, 74] width 162 height 22
select select "5"
click at [173, 63] on select "Select Automobile Truck Trailer Watercraft Aircraft Motor Home Atv Other Vehicle" at bounding box center [254, 74] width 162 height 22
click at [223, 116] on select "Select 2026 2025 2024 2023 2022 2021 2020 2019 2018 2017 2016 2015 2014 2013 20…" at bounding box center [225, 117] width 104 height 22
select select "11"
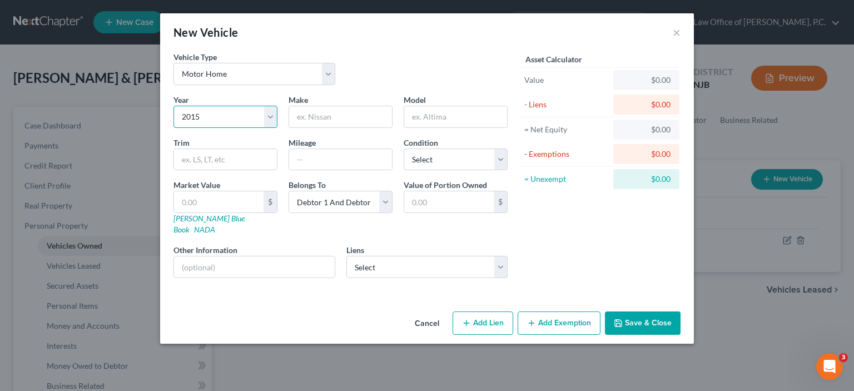
click at [173, 106] on select "Select 2026 2025 2024 2023 2022 2021 2020 2019 2018 2017 2016 2015 2014 2013 20…" at bounding box center [225, 117] width 104 height 22
click at [192, 307] on div "Cancel Add Lien Add Lease Add Exemption Save & Close" at bounding box center [426, 325] width 533 height 37
click at [325, 118] on input "text" at bounding box center [340, 116] width 103 height 21
type input "Precept"
click at [331, 155] on input "text" at bounding box center [340, 159] width 103 height 21
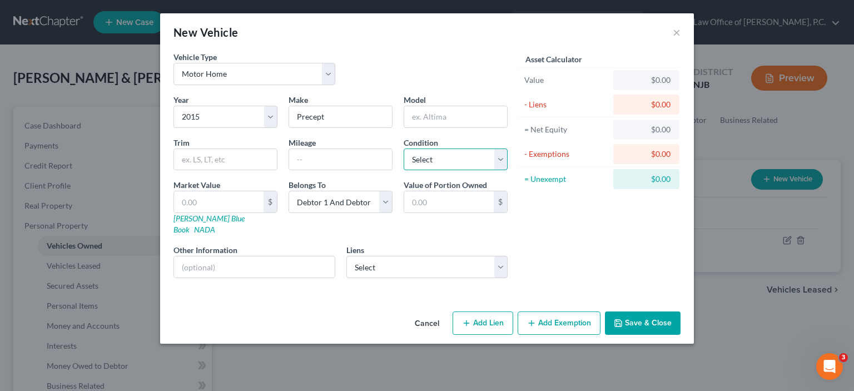
click at [471, 155] on select "Select Excellent Very Good Good Fair Poor" at bounding box center [455, 159] width 104 height 22
select select "3"
click at [403, 148] on select "Select Excellent Very Good Good Fair Poor" at bounding box center [455, 159] width 104 height 22
click at [200, 200] on input "text" at bounding box center [218, 201] width 89 height 21
type input "5"
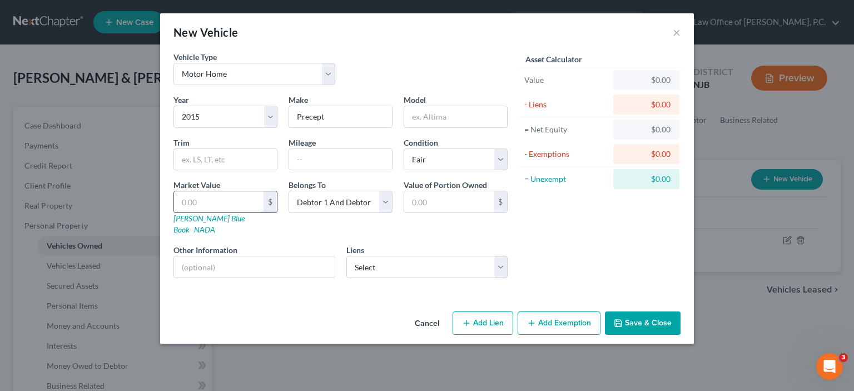
type input "5.00"
type input "50"
type input "50.00"
type input "500"
type input "500.00"
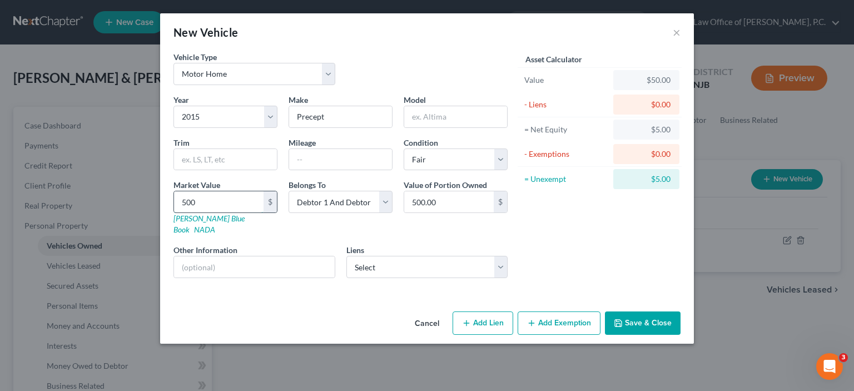
type input "5000"
type input "5,000.00"
type input "5,0000"
type input "50,000.00"
type input "50,000"
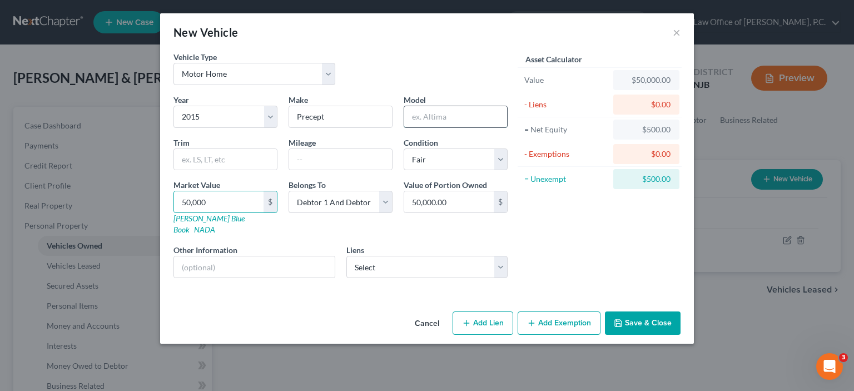
click at [442, 117] on input "text" at bounding box center [455, 116] width 103 height 21
type input "29UM"
click at [491, 311] on button "Add Lien" at bounding box center [482, 322] width 61 height 23
select select "2"
select select "0"
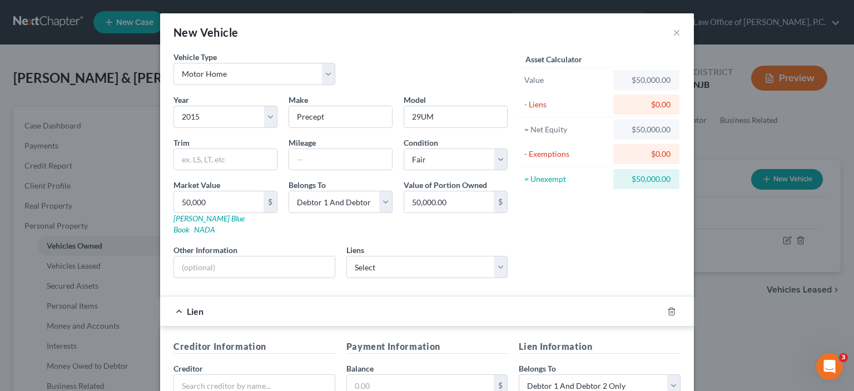
scroll to position [111, 0]
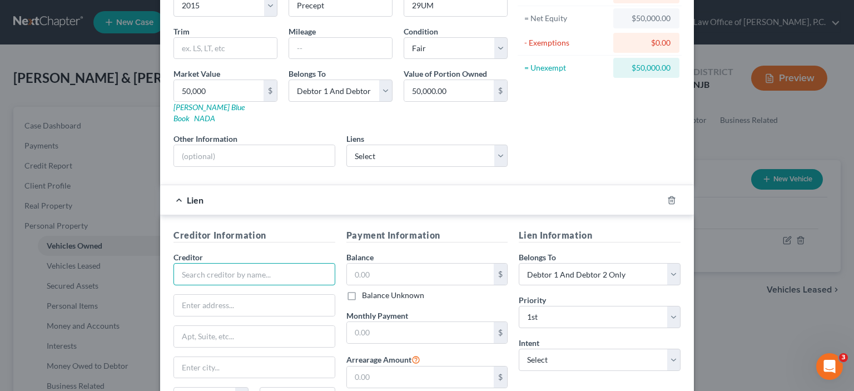
click at [211, 263] on input "text" at bounding box center [254, 274] width 162 height 22
type input "FULTON BANK NA"
click at [191, 301] on input "text" at bounding box center [254, 305] width 161 height 21
click at [191, 300] on input "text" at bounding box center [254, 305] width 161 height 21
click at [189, 295] on input "text" at bounding box center [254, 305] width 161 height 21
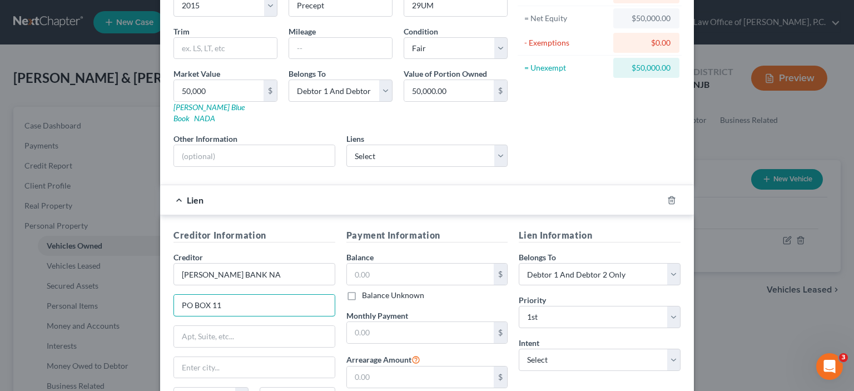
scroll to position [167, 0]
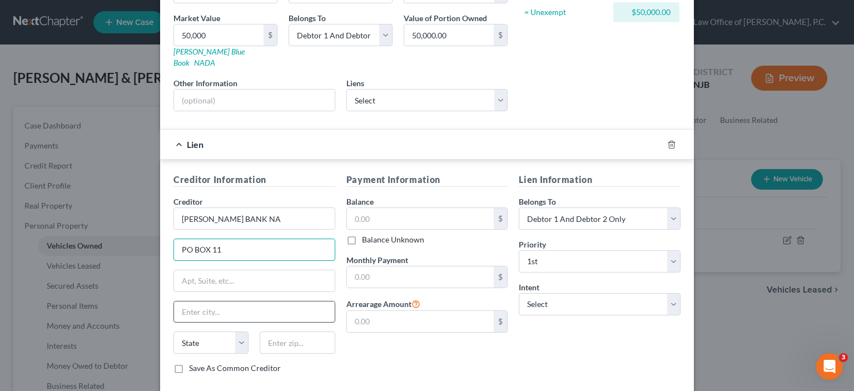
type input "PO BOX 11"
click at [186, 301] on input "text" at bounding box center [254, 311] width 161 height 21
type input "LANCASTER"
click at [196, 331] on select "State [US_STATE] AK AR AZ CA CO CT DE DC [GEOGRAPHIC_DATA] [GEOGRAPHIC_DATA] GU…" at bounding box center [210, 342] width 75 height 22
select select "39"
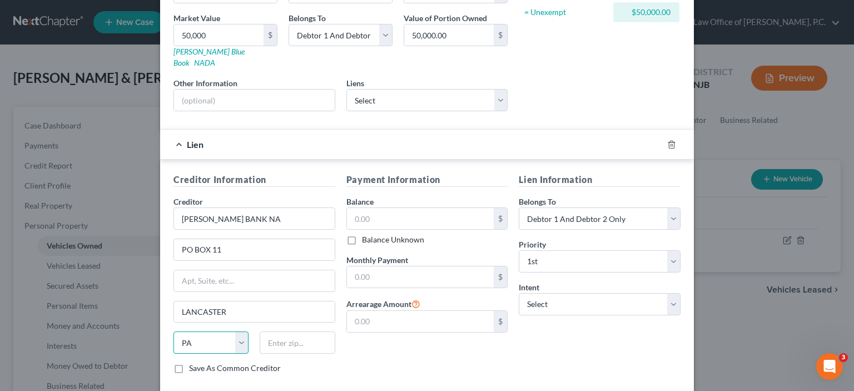
click at [197, 331] on select "State [US_STATE] AK AR AZ CA CO CT DE DC [GEOGRAPHIC_DATA] [GEOGRAPHIC_DATA] GU…" at bounding box center [210, 342] width 75 height 22
click at [291, 340] on div "State [US_STATE] AK AR AZ CA CO CT DE DC [GEOGRAPHIC_DATA] [GEOGRAPHIC_DATA] GU…" at bounding box center [254, 346] width 173 height 31
click at [278, 331] on input "text" at bounding box center [297, 342] width 75 height 22
type input "17608"
click at [366, 208] on input "text" at bounding box center [420, 218] width 147 height 21
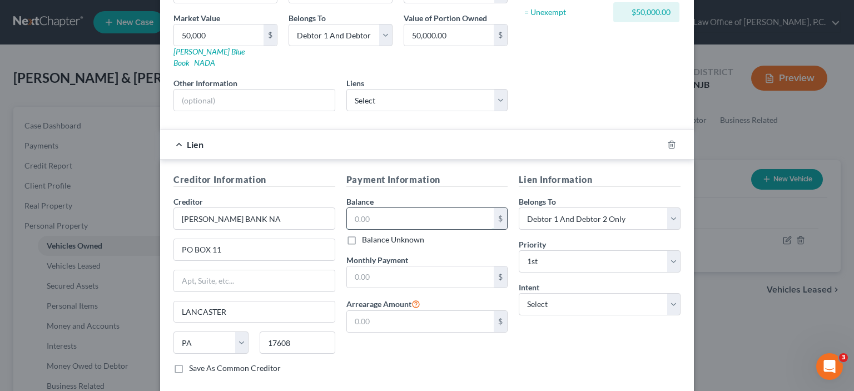
type input "Lancaster"
type input "49,730.00"
click at [552, 293] on select "Select Surrender Redeem Reaffirm Avoid Other" at bounding box center [599, 304] width 162 height 22
select select "0"
click at [518, 293] on select "Select Surrender Redeem Reaffirm Avoid Other" at bounding box center [599, 304] width 162 height 22
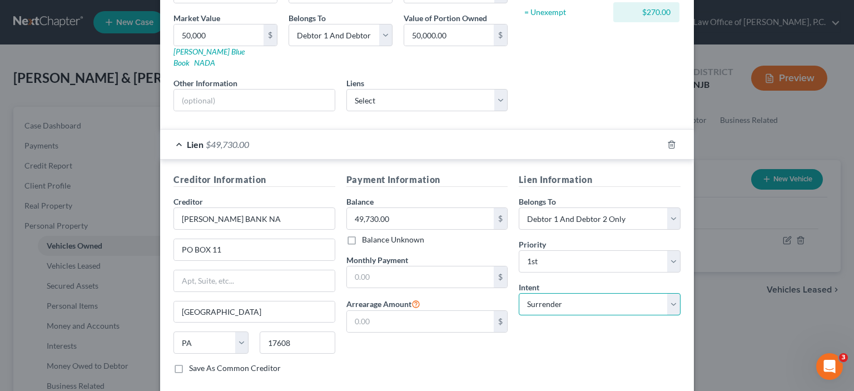
scroll to position [214, 0]
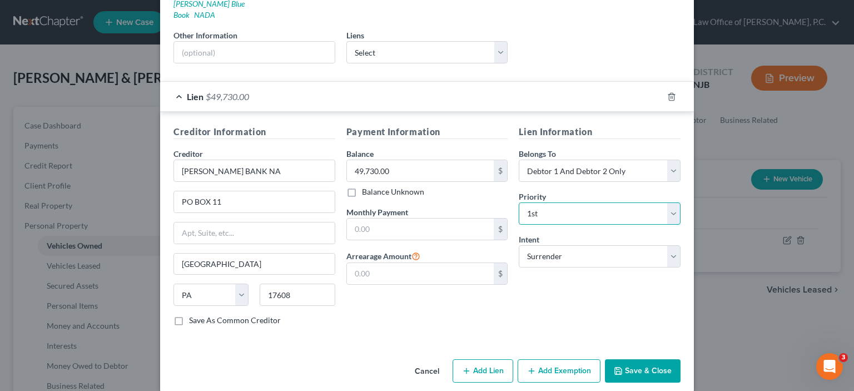
click at [546, 202] on select "Select 1st 2nd 3rd 4th 5th 6th 7th 8th 9th 10th 11th 12th 13th 14th 15th 16th 1…" at bounding box center [599, 213] width 162 height 22
click at [667, 203] on select "Select 1st 2nd 3rd 4th 5th 6th 7th 8th 9th 10th 11th 12th 13th 14th 15th 16th 1…" at bounding box center [599, 213] width 162 height 22
click at [597, 295] on div "Lien Information Belongs To * Select Debtor 1 Only Debtor 2 Only Debtor 1 And D…" at bounding box center [599, 229] width 173 height 209
click at [565, 245] on select "Select Surrender Redeem Reaffirm Avoid Other" at bounding box center [599, 256] width 162 height 22
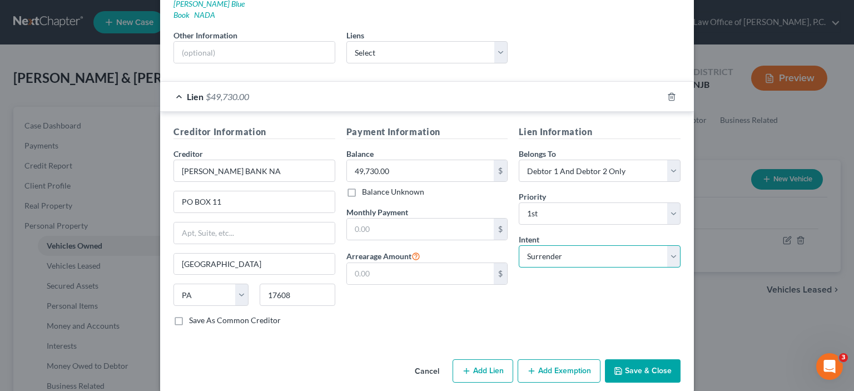
click at [518, 245] on select "Select Surrender Redeem Reaffirm Avoid Other" at bounding box center [599, 256] width 162 height 22
click at [629, 359] on button "Save & Close" at bounding box center [643, 370] width 76 height 23
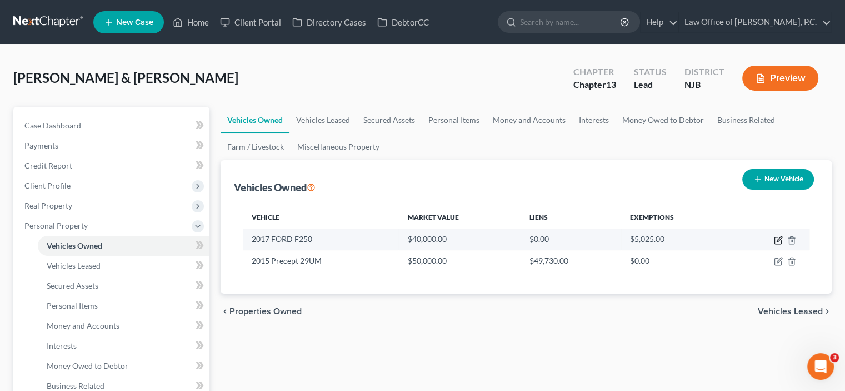
click at [776, 239] on icon "button" at bounding box center [778, 240] width 9 height 9
select select "1"
select select "9"
select select "3"
select select "2"
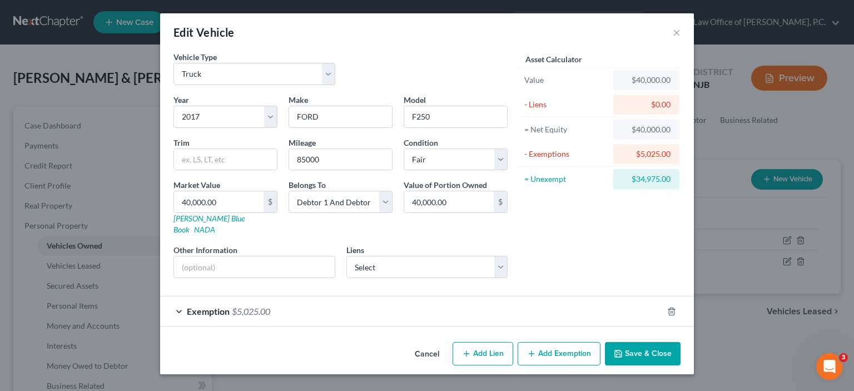
click at [179, 297] on div "Exemption $5,025.00" at bounding box center [411, 310] width 502 height 29
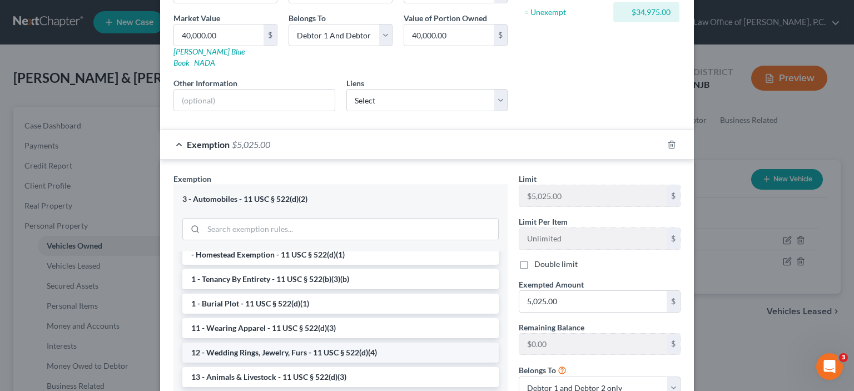
scroll to position [111, 0]
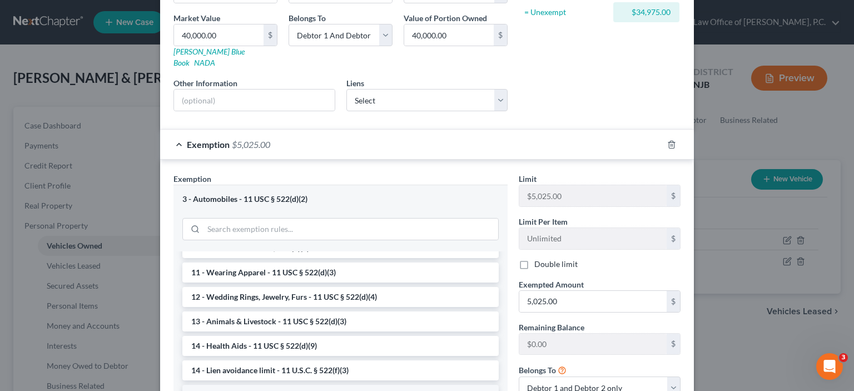
click at [260, 385] on li "14 - Wildcard Exemption - 11 USC § 522(d)(5)" at bounding box center [340, 395] width 316 height 20
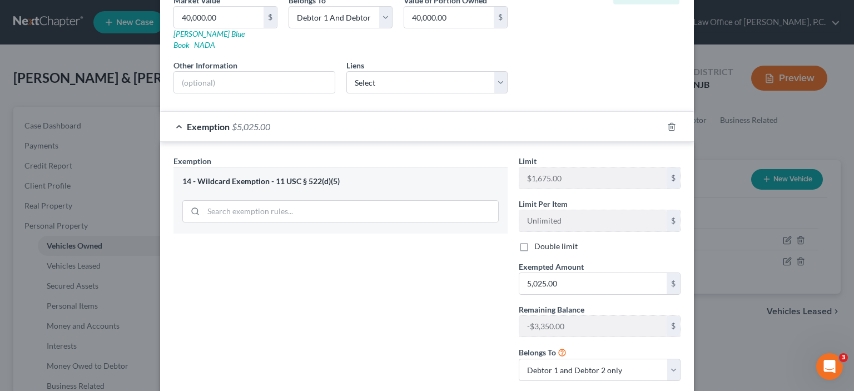
scroll to position [129, 0]
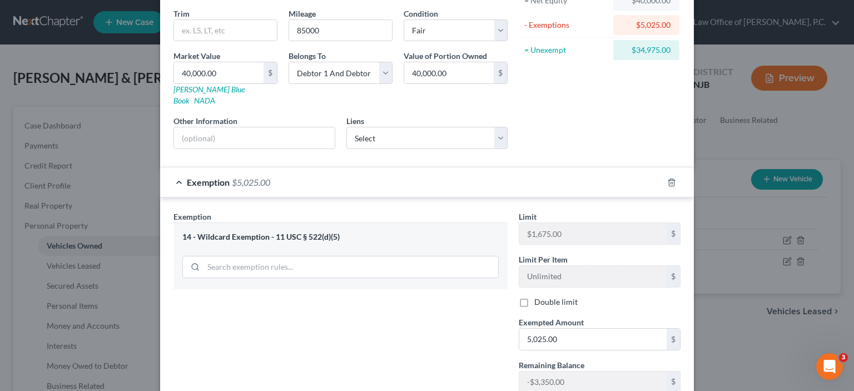
click at [169, 167] on div "Exemption $5,025.00" at bounding box center [411, 181] width 502 height 29
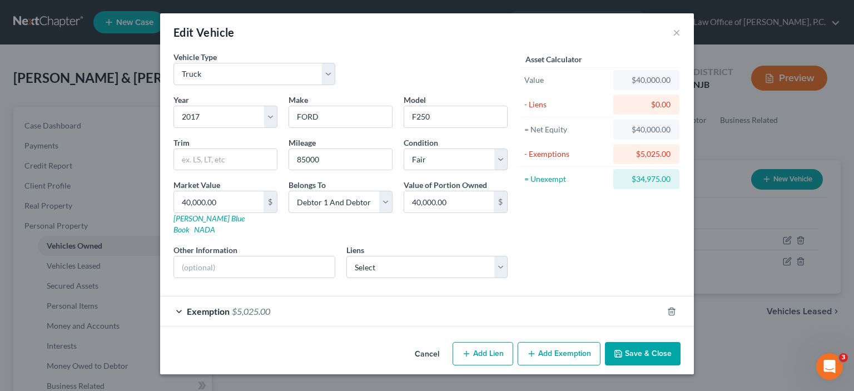
click at [180, 296] on div "Exemption $5,025.00" at bounding box center [411, 310] width 502 height 29
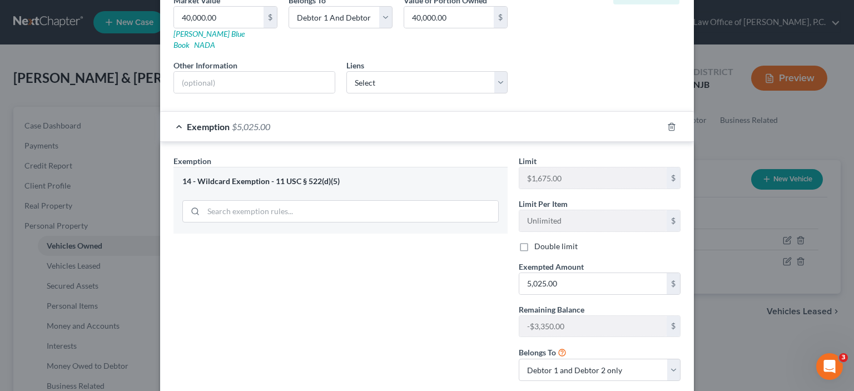
scroll to position [73, 0]
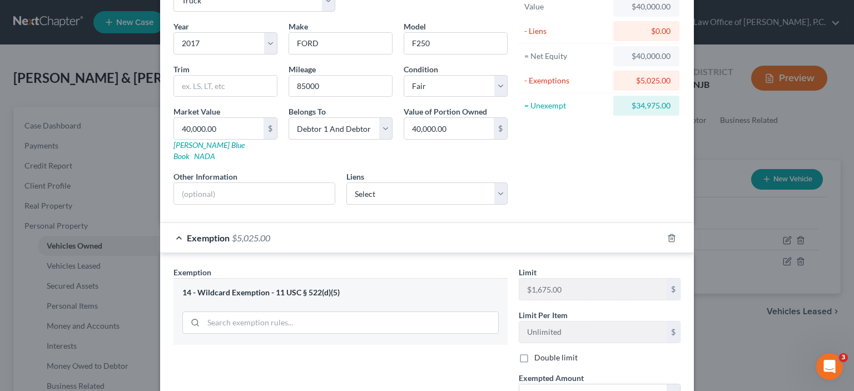
click at [180, 253] on div "Exemption Set must be selected for CA. Exemption * 14 - Wildcard Exemption - 11…" at bounding box center [426, 381] width 533 height 257
click at [176, 223] on div "Exemption $5,025.00" at bounding box center [411, 237] width 502 height 29
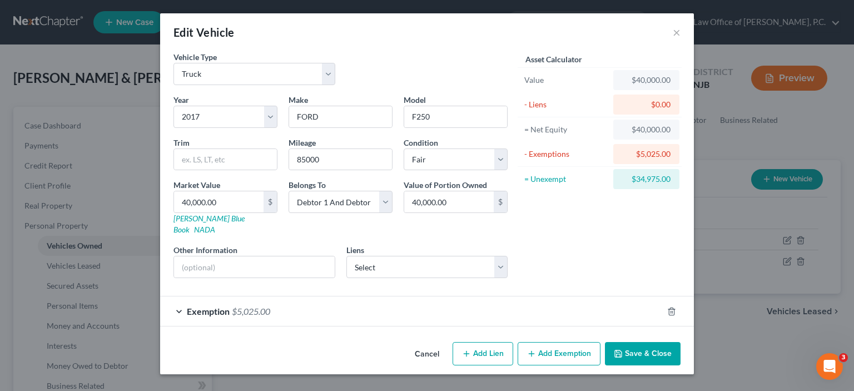
scroll to position [0, 0]
click at [176, 296] on div "Exemption $5,025.00" at bounding box center [411, 310] width 502 height 29
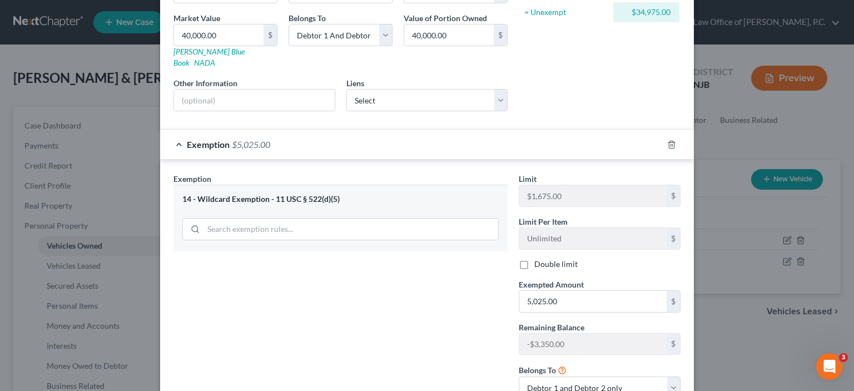
scroll to position [222, 0]
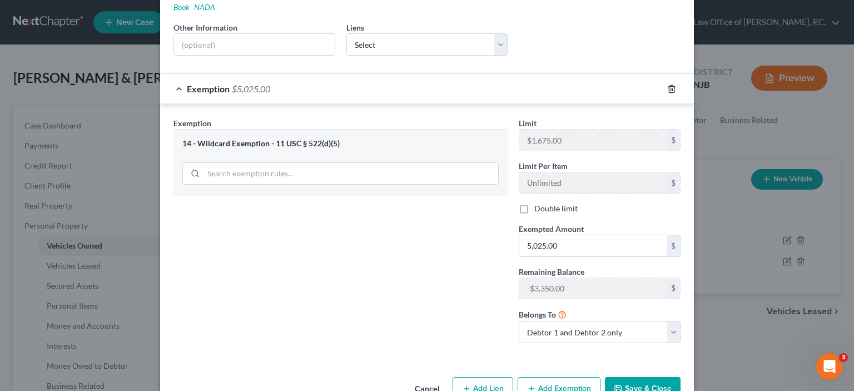
click at [667, 84] on icon "button" at bounding box center [671, 88] width 9 height 9
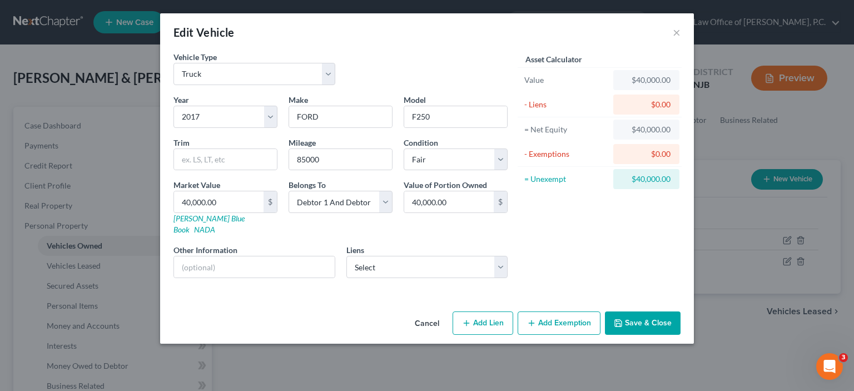
drag, startPoint x: 487, startPoint y: 311, endPoint x: 508, endPoint y: 324, distance: 25.0
click at [508, 324] on div "Cancel Add Lien Add Lease Add Exemption Save & Close" at bounding box center [426, 325] width 533 height 37
click at [544, 311] on button "Add Exemption" at bounding box center [558, 322] width 83 height 23
select select "2"
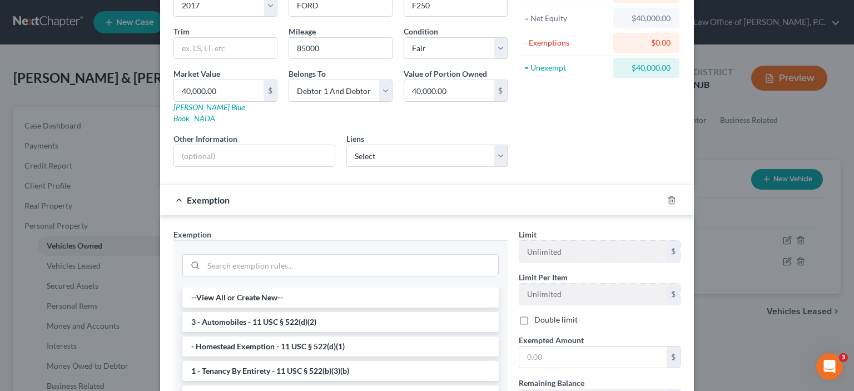
scroll to position [167, 0]
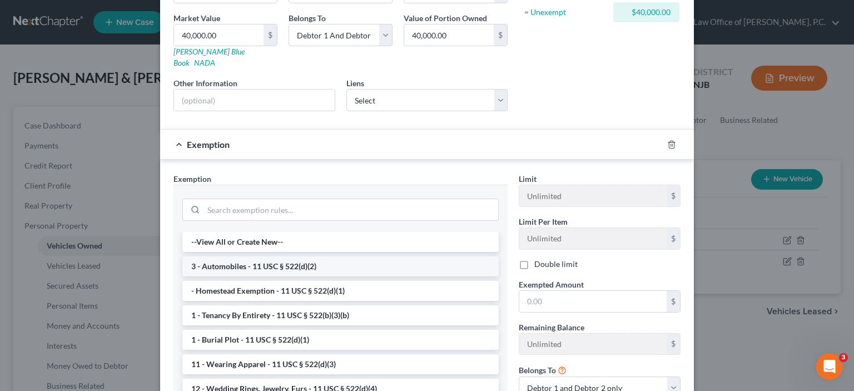
click at [286, 256] on li "3 - Automobiles - 11 USC § 522(d)(2)" at bounding box center [340, 266] width 316 height 20
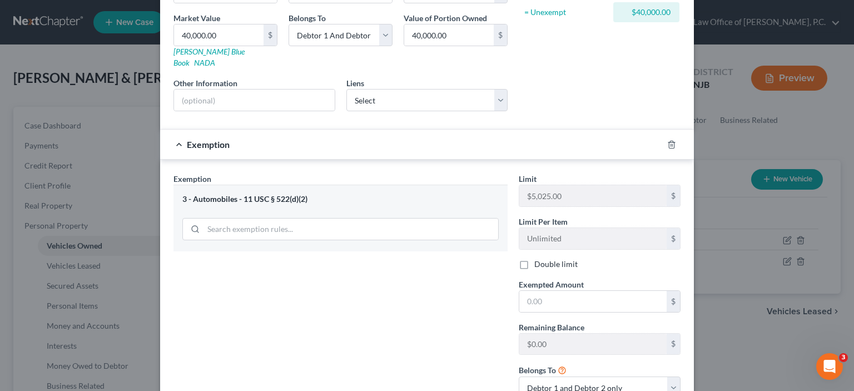
click at [185, 174] on span "Exemption" at bounding box center [192, 178] width 38 height 9
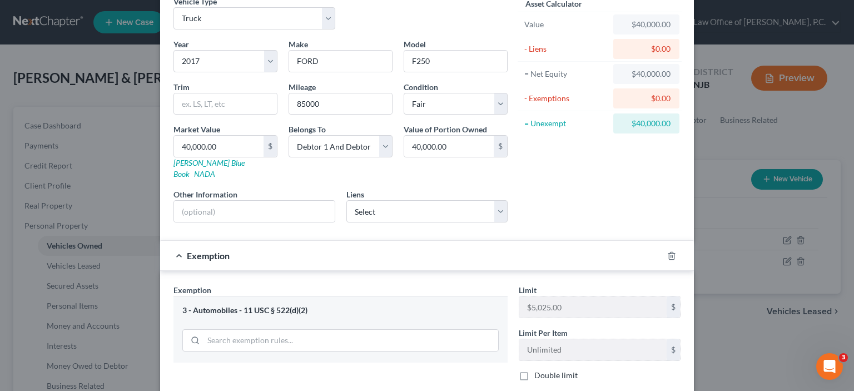
click at [180, 285] on span "Exemption" at bounding box center [192, 289] width 38 height 9
click at [213, 250] on span "Exemption" at bounding box center [208, 255] width 43 height 11
click at [672, 255] on line "button" at bounding box center [672, 256] width 0 height 2
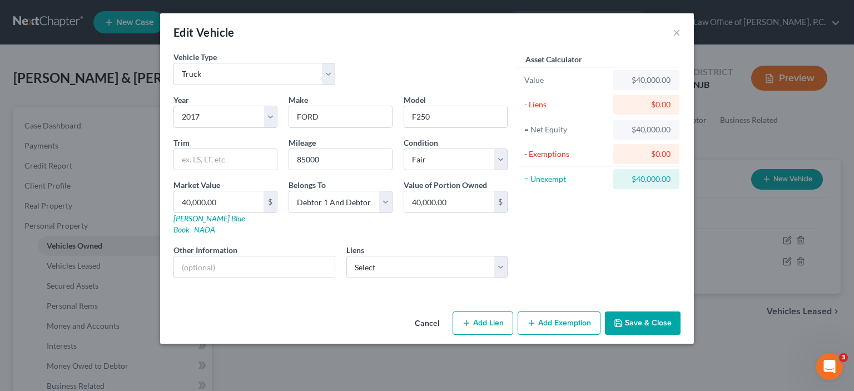
scroll to position [0, 0]
click at [549, 311] on button "Add Exemption" at bounding box center [558, 322] width 83 height 23
select select "2"
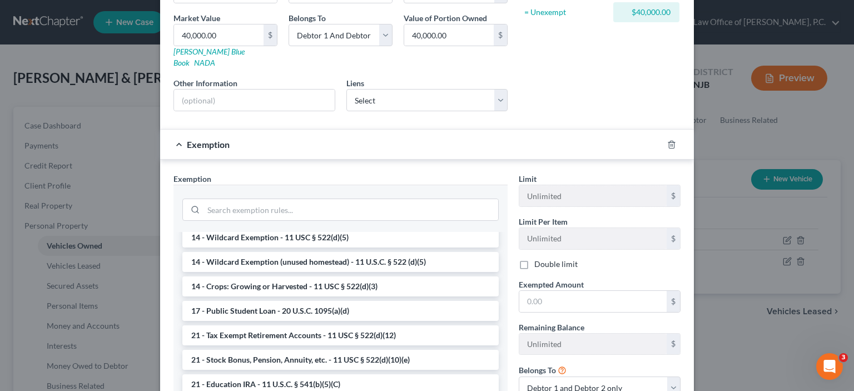
scroll to position [193, 0]
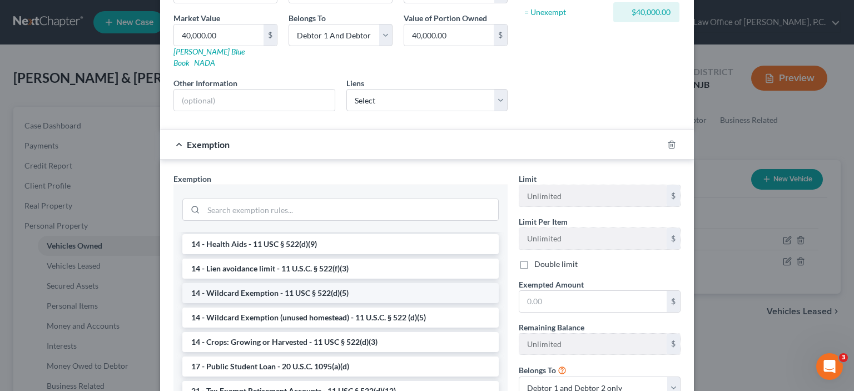
click at [265, 283] on li "14 - Wildcard Exemption - 11 USC § 522(d)(5)" at bounding box center [340, 293] width 316 height 20
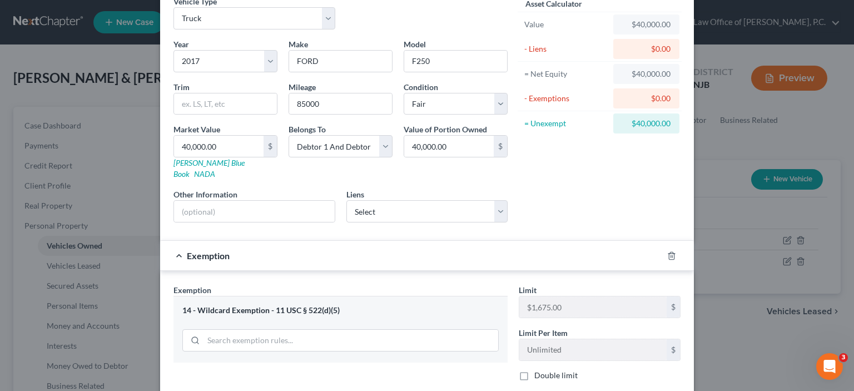
scroll to position [0, 0]
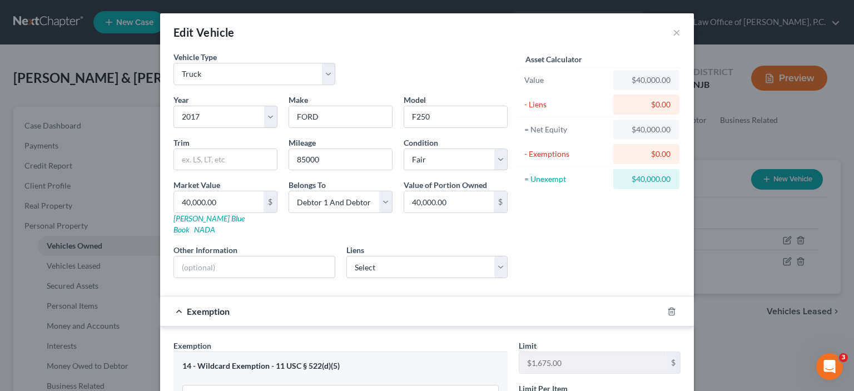
click at [712, 246] on div "Edit Vehicle × Vehicle Type Select Automobile Truck Trailer Watercraft Aircraft…" at bounding box center [427, 195] width 854 height 391
click at [727, 335] on div "Edit Vehicle × Vehicle Type Select Automobile Truck Trailer Watercraft Aircraft…" at bounding box center [427, 195] width 854 height 391
click at [673, 31] on button "×" at bounding box center [676, 32] width 8 height 13
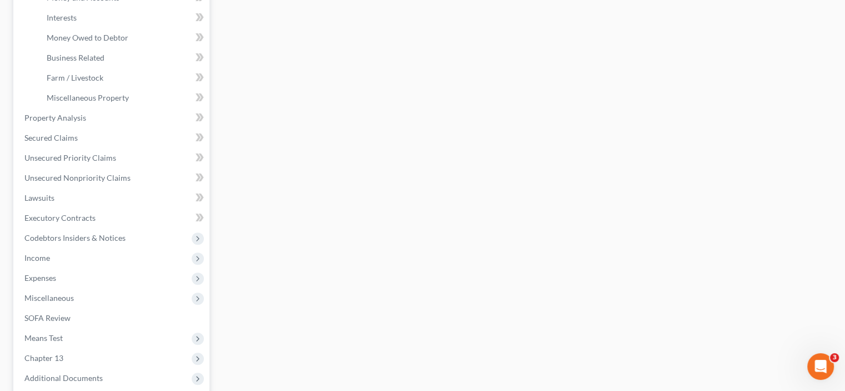
scroll to position [272, 0]
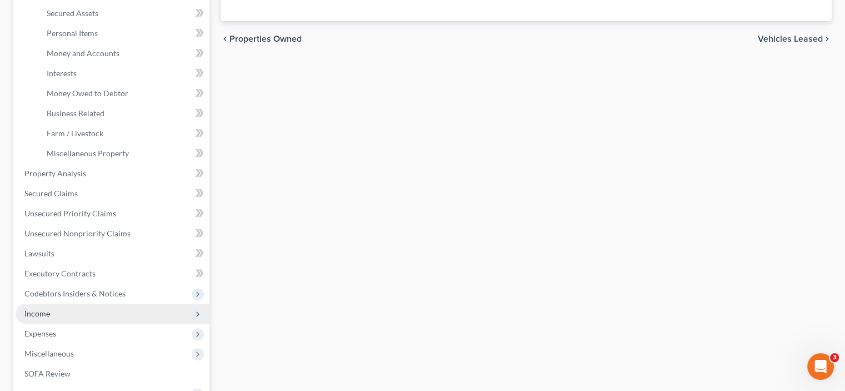
click at [42, 317] on span "Income" at bounding box center [37, 312] width 26 height 9
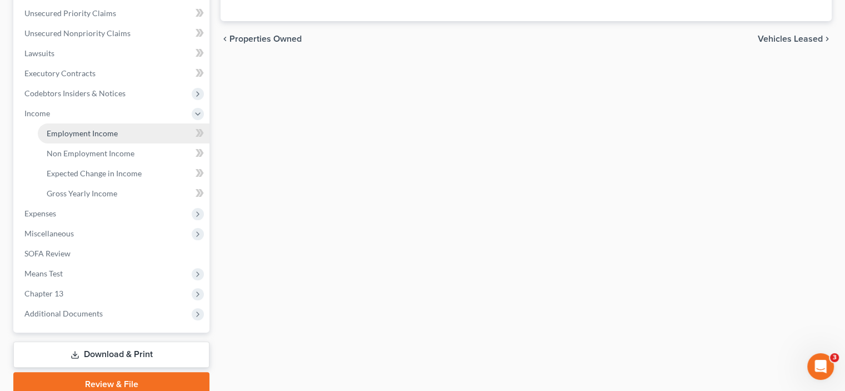
click at [91, 133] on span "Employment Income" at bounding box center [82, 132] width 71 height 9
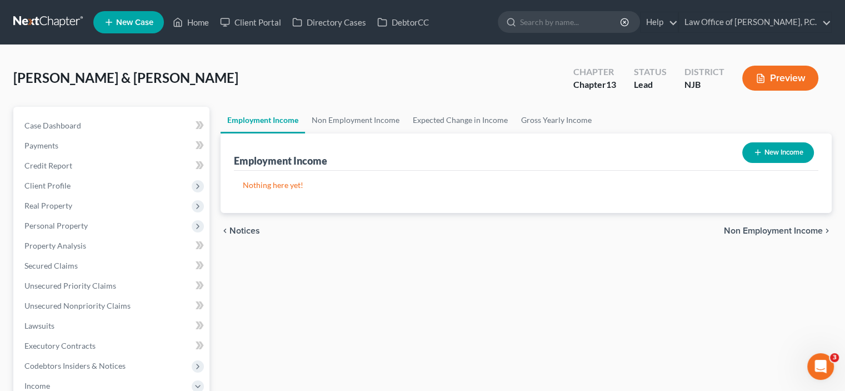
click at [765, 146] on button "New Income" at bounding box center [778, 152] width 72 height 21
select select "0"
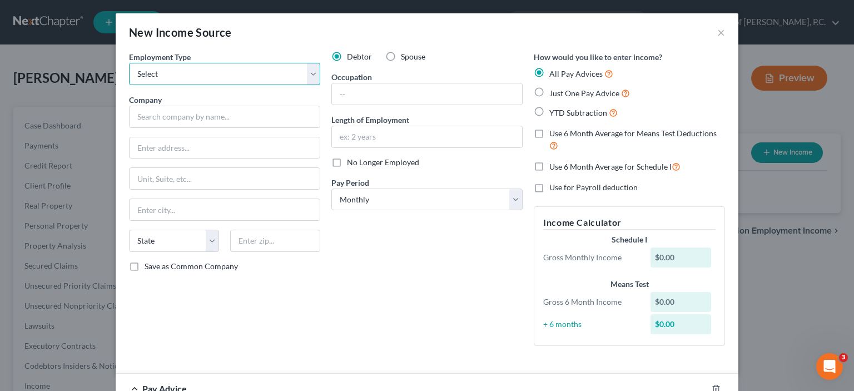
click at [171, 76] on select "Select Full or [DEMOGRAPHIC_DATA] Employment Self Employment" at bounding box center [224, 74] width 191 height 22
select select "0"
click at [129, 63] on select "Select Full or [DEMOGRAPHIC_DATA] Employment Self Employment" at bounding box center [224, 74] width 191 height 22
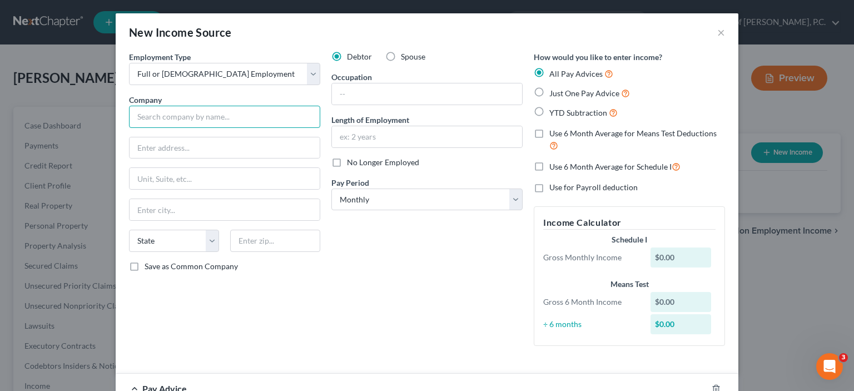
click at [148, 117] on input "text" at bounding box center [224, 117] width 191 height 22
click at [153, 111] on input "text" at bounding box center [224, 117] width 191 height 22
type input "T & M Associates"
click at [147, 144] on input "text" at bounding box center [224, 147] width 190 height 21
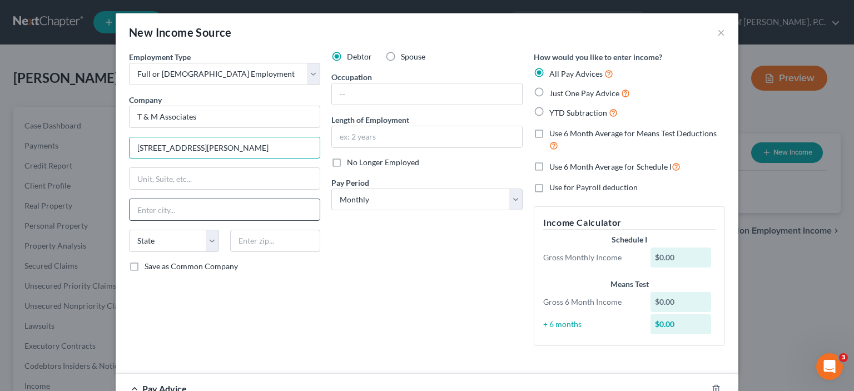
type input "11 Tindal Road"
click at [143, 209] on input "text" at bounding box center [224, 209] width 190 height 21
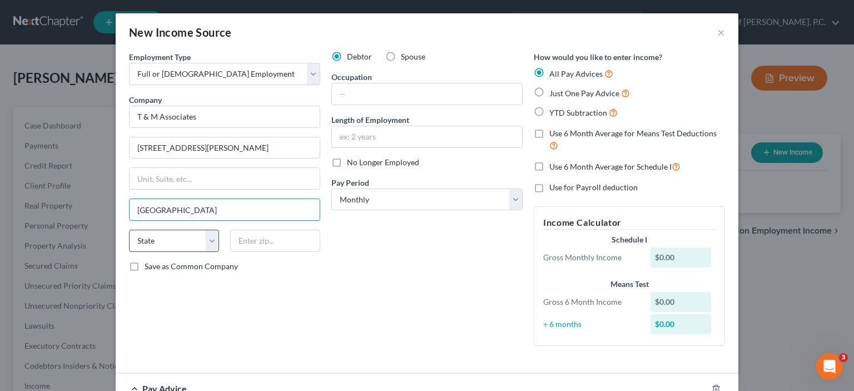
type input "Middletown"
click at [173, 247] on select "State [US_STATE] AK AR AZ CA CO CT DE DC [GEOGRAPHIC_DATA] [GEOGRAPHIC_DATA] GU…" at bounding box center [174, 240] width 90 height 22
select select "33"
click at [129, 229] on select "State [US_STATE] AK AR AZ CA CO CT DE DC [GEOGRAPHIC_DATA] [GEOGRAPHIC_DATA] GU…" at bounding box center [174, 240] width 90 height 22
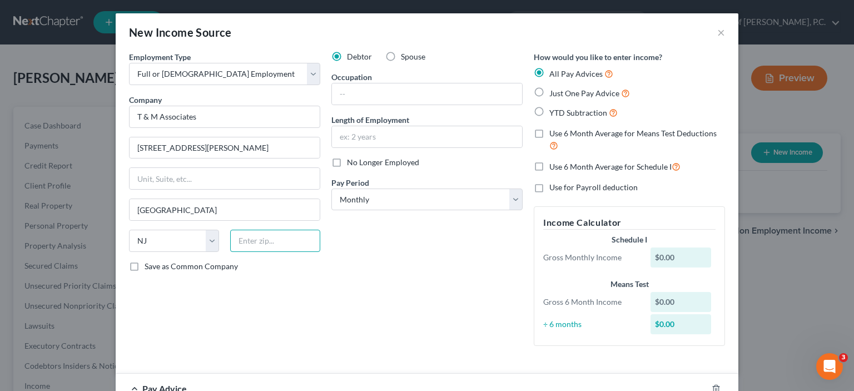
click at [271, 239] on input "text" at bounding box center [275, 240] width 90 height 22
type input "07748"
click at [360, 92] on input "text" at bounding box center [427, 93] width 190 height 21
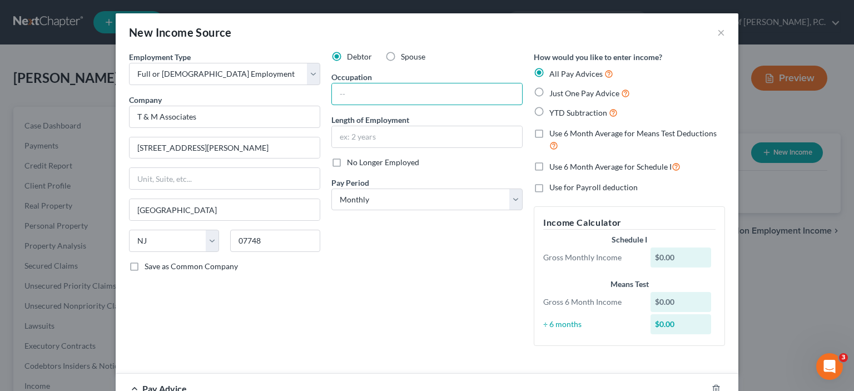
type input "Consultant Project Manager"
click at [347, 162] on label "No Longer Employed" at bounding box center [383, 162] width 72 height 11
click at [351, 162] on input "No Longer Employed" at bounding box center [354, 160] width 7 height 7
checkbox input "true"
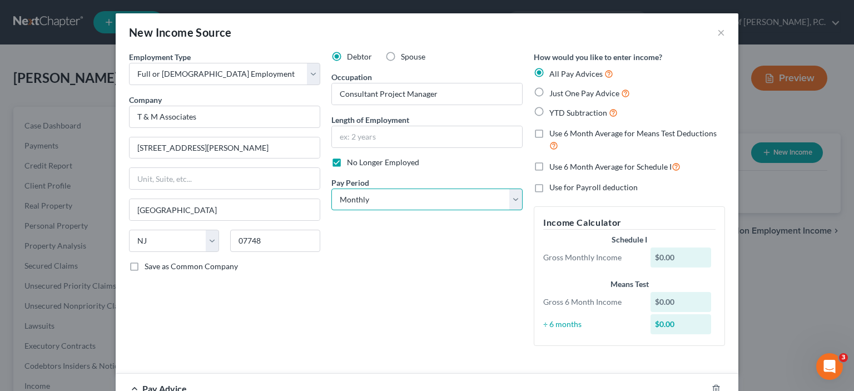
click at [386, 193] on select "Select Monthly Twice Monthly Every Other Week Weekly" at bounding box center [426, 199] width 191 height 22
select select "2"
click at [331, 188] on select "Select Monthly Twice Monthly Every Other Week Weekly" at bounding box center [426, 199] width 191 height 22
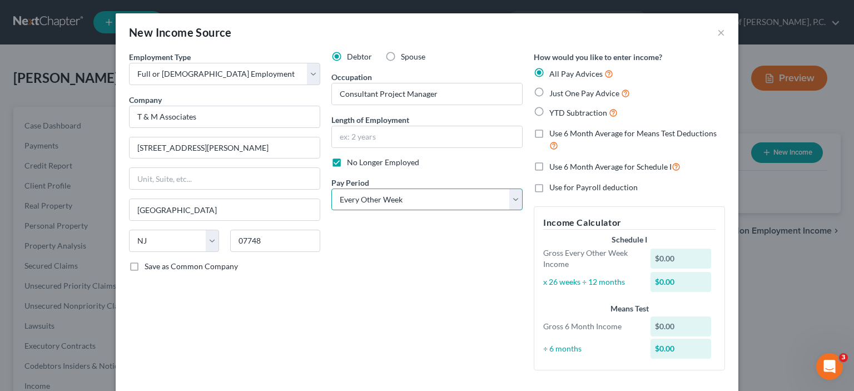
scroll to position [56, 0]
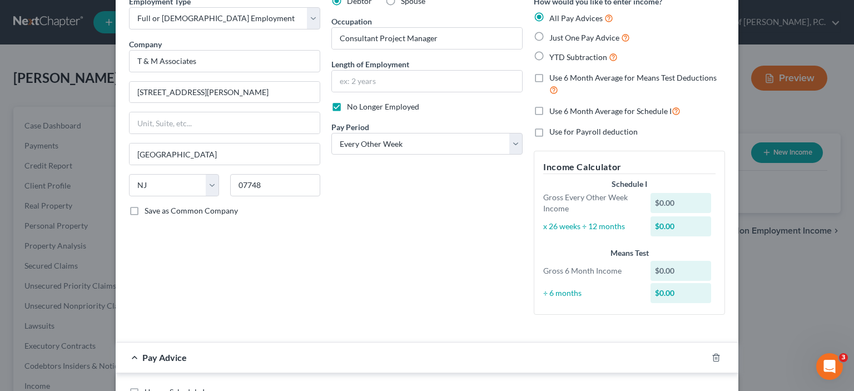
click at [662, 205] on div "$0.00" at bounding box center [680, 203] width 61 height 20
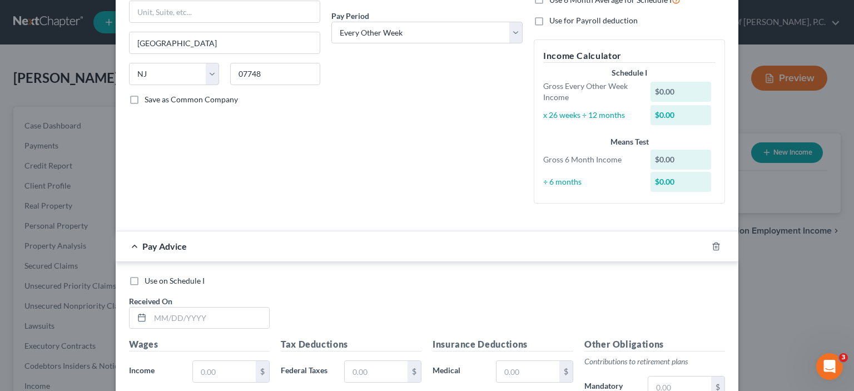
scroll to position [222, 0]
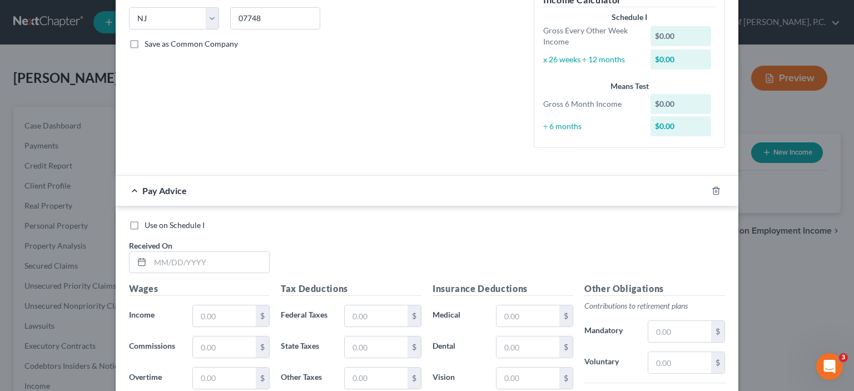
click at [144, 226] on label "Use on Schedule I" at bounding box center [174, 224] width 60 height 11
click at [149, 226] on input "Use on Schedule I" at bounding box center [152, 222] width 7 height 7
checkbox input "true"
click at [197, 260] on input "text" at bounding box center [209, 262] width 119 height 21
type input "07/03/"
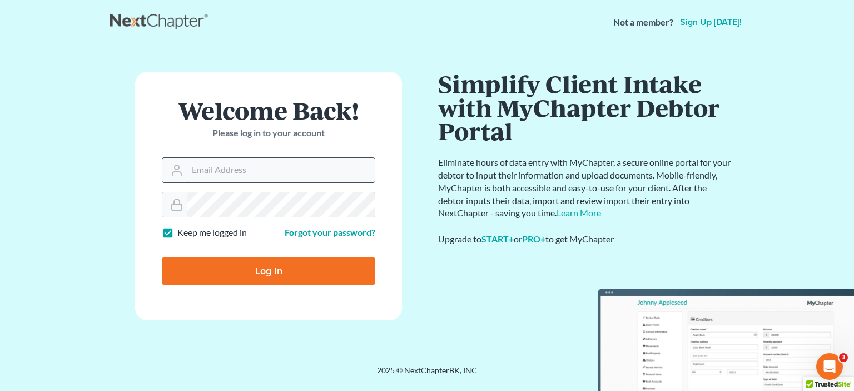
click at [224, 167] on input "Email Address" at bounding box center [280, 170] width 187 height 24
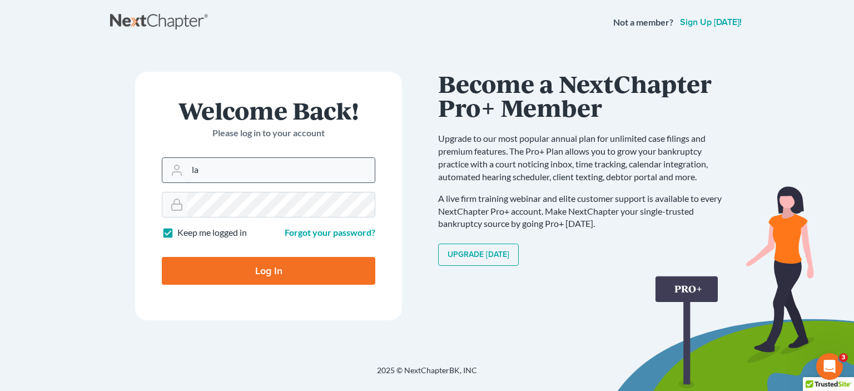
type input "[PERSON_NAME][EMAIL_ADDRESS][DOMAIN_NAME]"
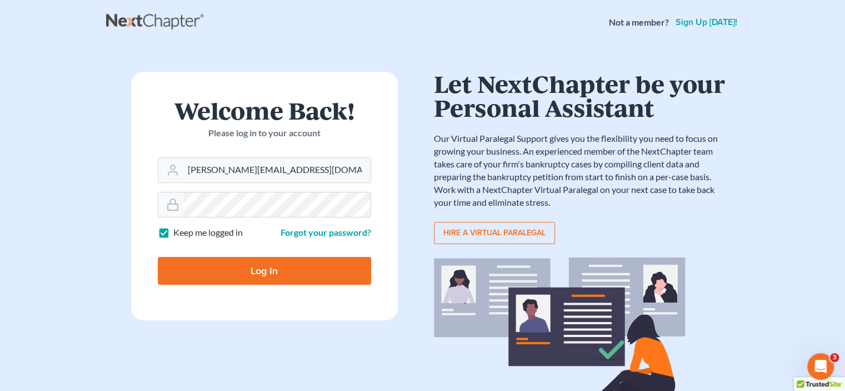
click at [225, 272] on input "Log In" at bounding box center [264, 271] width 213 height 28
type input "Thinking..."
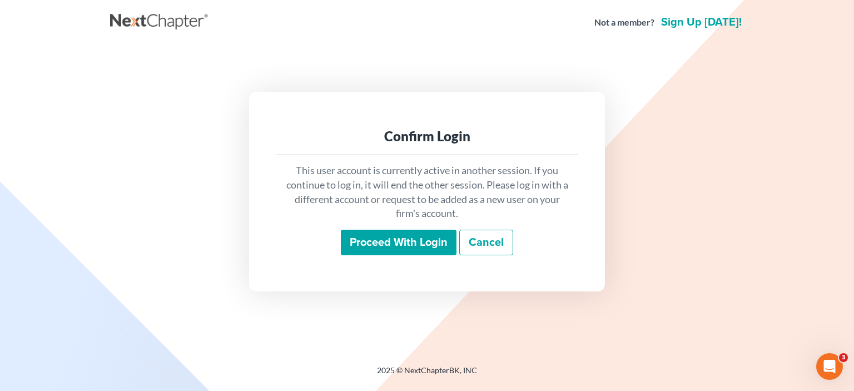
click at [428, 246] on input "Proceed with login" at bounding box center [399, 242] width 116 height 26
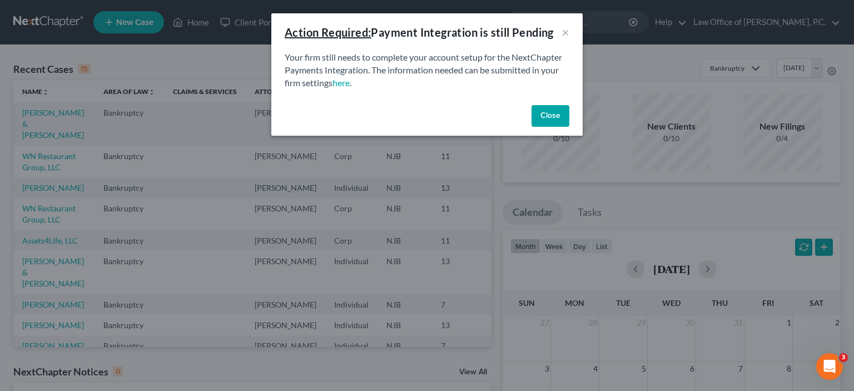
click at [552, 116] on button "Close" at bounding box center [550, 116] width 38 height 22
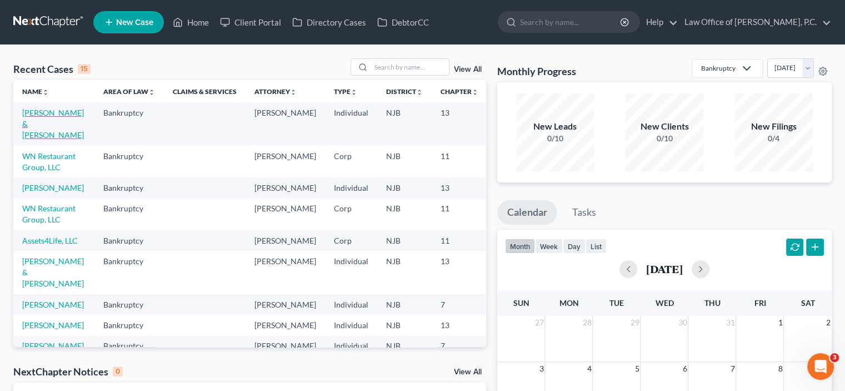
click at [42, 122] on link "[PERSON_NAME] & [PERSON_NAME]" at bounding box center [53, 124] width 62 height 32
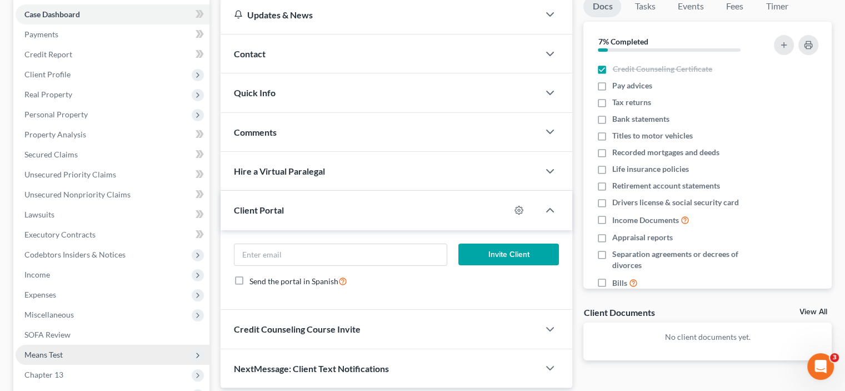
scroll to position [167, 0]
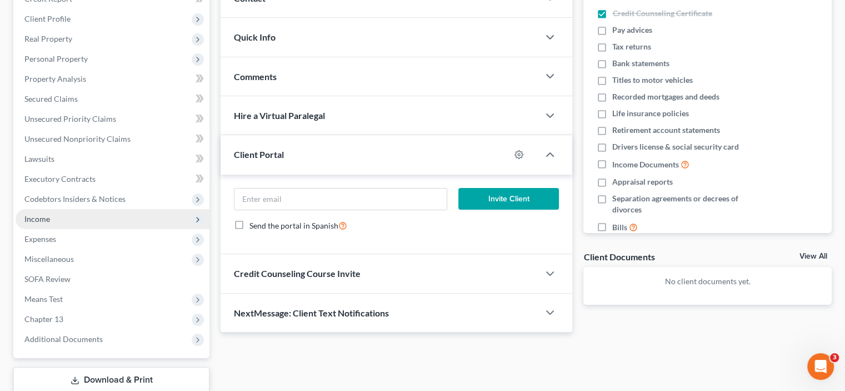
click at [47, 221] on span "Income" at bounding box center [37, 218] width 26 height 9
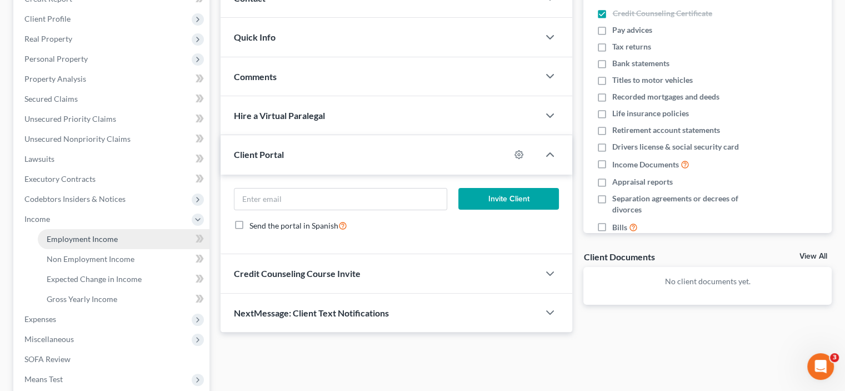
click at [88, 240] on span "Employment Income" at bounding box center [82, 238] width 71 height 9
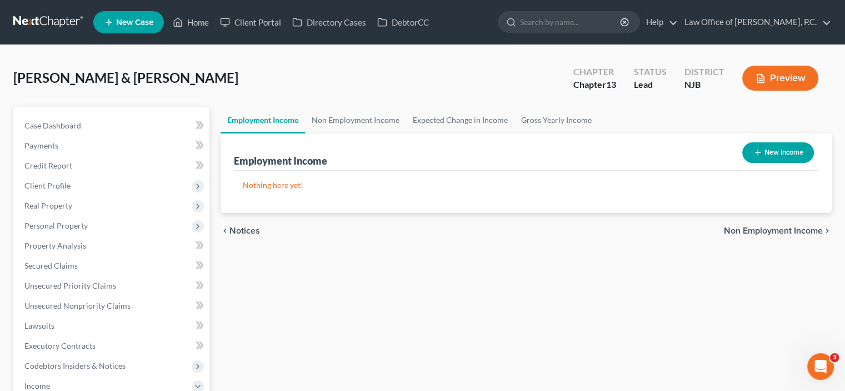
click at [770, 153] on button "New Income" at bounding box center [778, 152] width 72 height 21
select select "0"
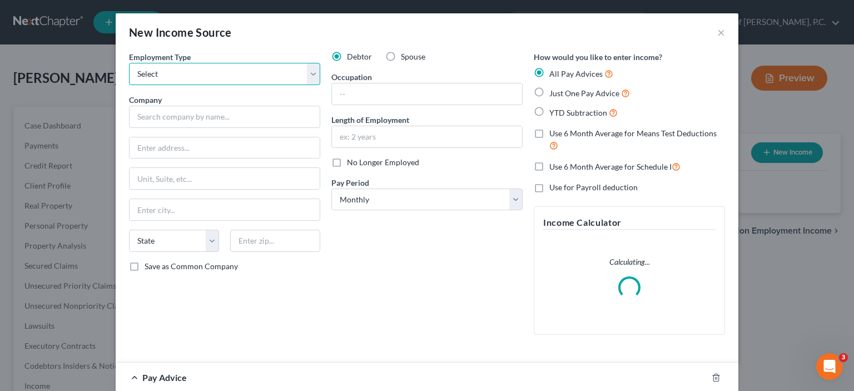
click at [151, 72] on select "Select Full or [DEMOGRAPHIC_DATA] Employment Self Employment" at bounding box center [224, 74] width 191 height 22
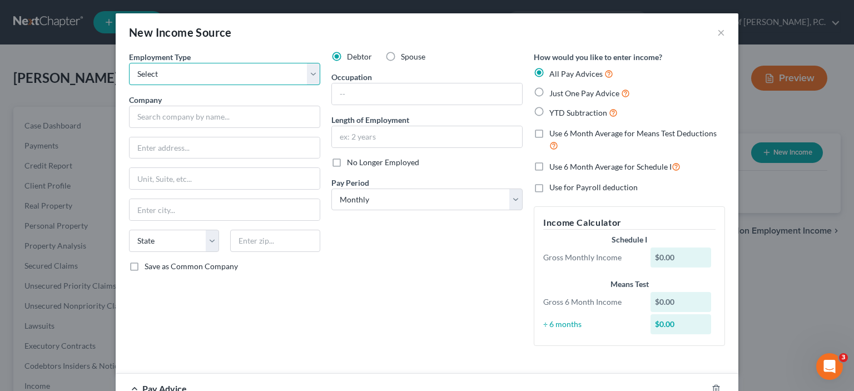
select select "0"
click at [129, 63] on select "Select Full or [DEMOGRAPHIC_DATA] Employment Self Employment" at bounding box center [224, 74] width 191 height 22
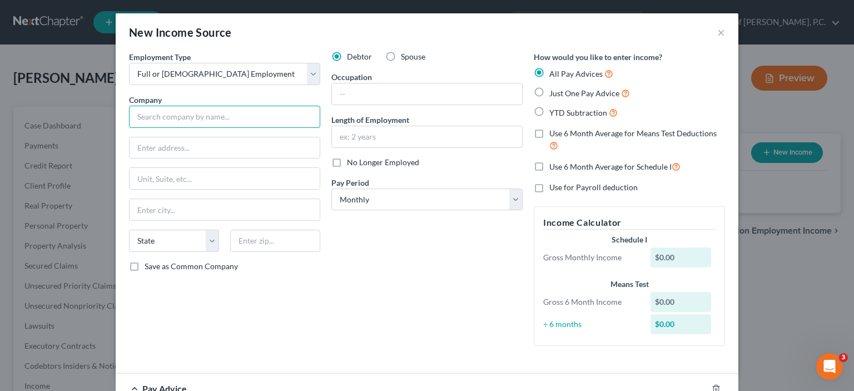
click at [167, 122] on input "text" at bounding box center [224, 117] width 191 height 22
type input "i"
type input "Innovative Advocate Group"
click at [187, 148] on input "text" at bounding box center [224, 147] width 190 height 21
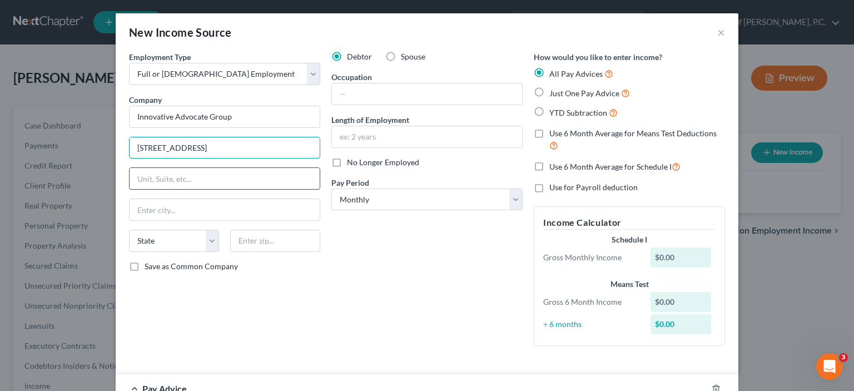
type input "[STREET_ADDRESS]"
click at [158, 175] on input "text" at bounding box center [224, 178] width 190 height 21
type input "2"
click at [158, 176] on input "Suite m201" at bounding box center [224, 178] width 190 height 21
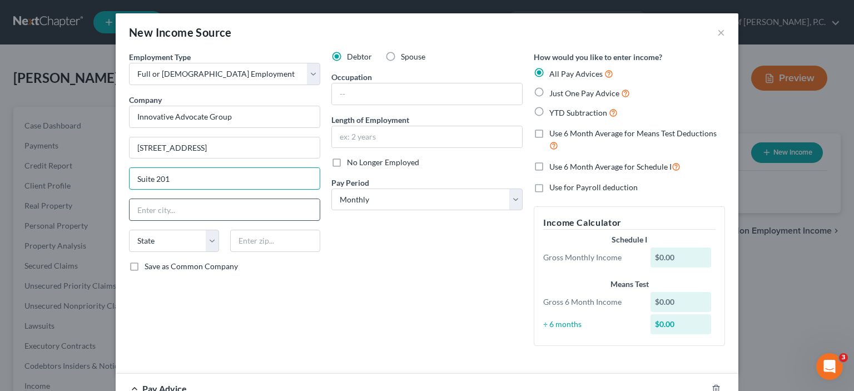
type input "Suite 201"
click at [162, 207] on input "text" at bounding box center [224, 209] width 190 height 21
click at [146, 209] on input "RedBank" at bounding box center [224, 209] width 190 height 21
type input "Red Bank"
click at [171, 241] on select "State [US_STATE] AK AR AZ CA CO CT DE DC [GEOGRAPHIC_DATA] [GEOGRAPHIC_DATA] GU…" at bounding box center [174, 240] width 90 height 22
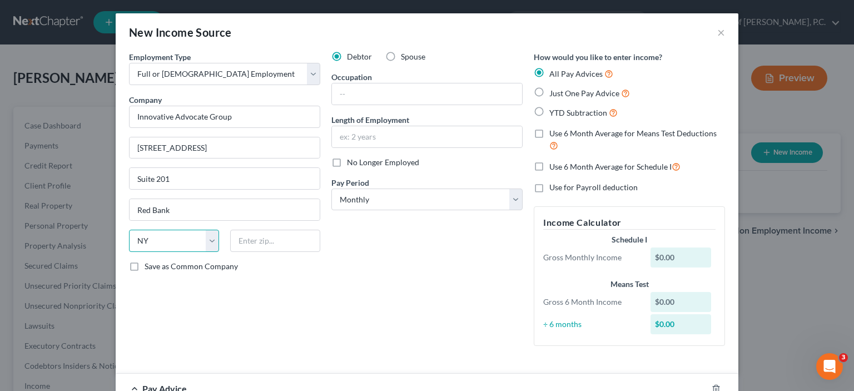
click at [129, 229] on select "State [US_STATE] AK AR AZ CA CO CT DE DC [GEOGRAPHIC_DATA] [GEOGRAPHIC_DATA] GU…" at bounding box center [174, 240] width 90 height 22
click at [159, 239] on select "State [US_STATE] AK AR AZ CA CO CT DE DC [GEOGRAPHIC_DATA] [GEOGRAPHIC_DATA] GU…" at bounding box center [174, 240] width 90 height 22
select select "33"
click at [129, 229] on select "State [US_STATE] AK AR AZ CA CO CT DE DC [GEOGRAPHIC_DATA] [GEOGRAPHIC_DATA] GU…" at bounding box center [174, 240] width 90 height 22
click at [257, 243] on input "text" at bounding box center [275, 240] width 90 height 22
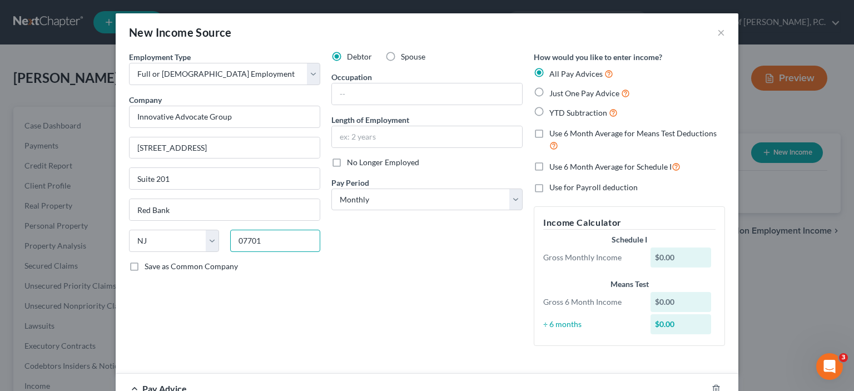
type input "07701"
click at [401, 55] on label "Spouse" at bounding box center [413, 56] width 24 height 11
click at [405, 55] on input "Spouse" at bounding box center [408, 54] width 7 height 7
radio input "true"
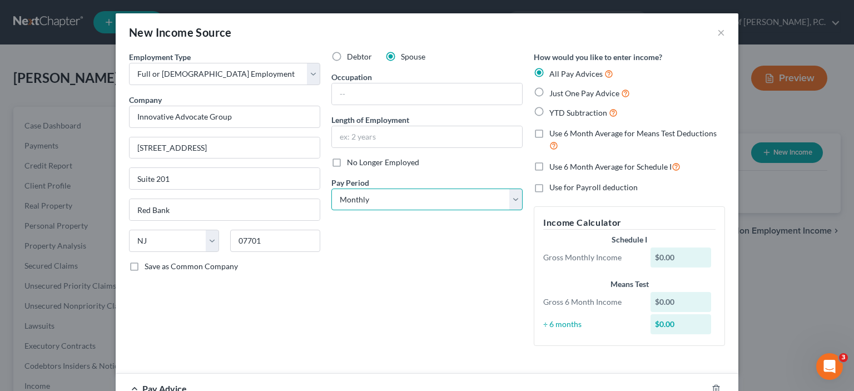
click at [364, 197] on select "Select Monthly Twice Monthly Every Other Week Weekly" at bounding box center [426, 199] width 191 height 22
select select "2"
click at [331, 188] on select "Select Monthly Twice Monthly Every Other Week Weekly" at bounding box center [426, 199] width 191 height 22
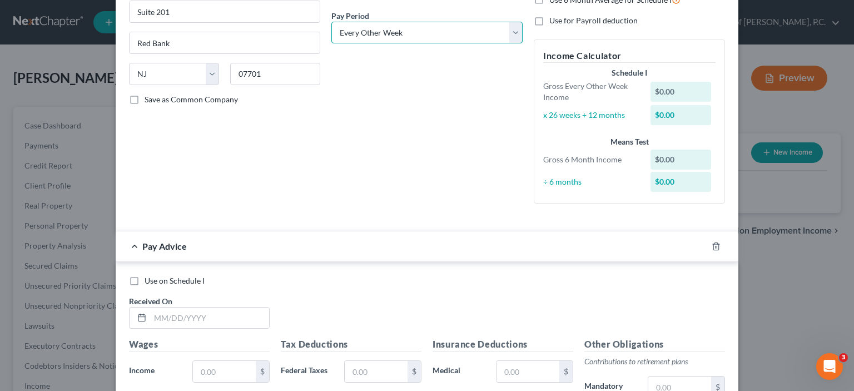
scroll to position [222, 0]
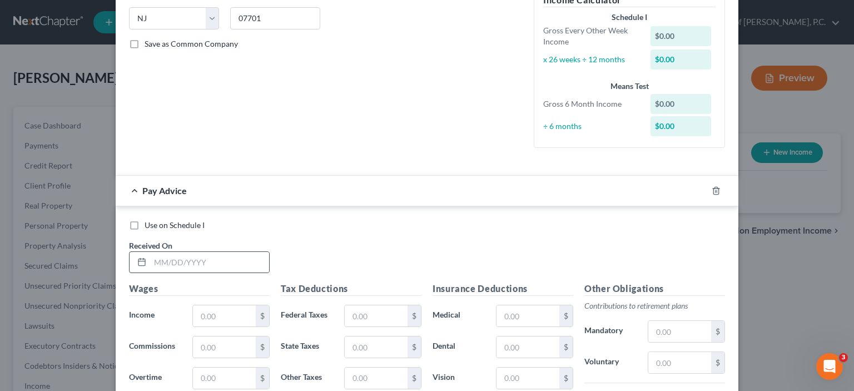
click at [131, 262] on div at bounding box center [139, 262] width 21 height 21
click at [144, 222] on label "Use on Schedule I" at bounding box center [174, 224] width 60 height 11
click at [149, 222] on input "Use on Schedule I" at bounding box center [152, 222] width 7 height 7
checkbox input "true"
click at [137, 262] on icon at bounding box center [141, 261] width 9 height 9
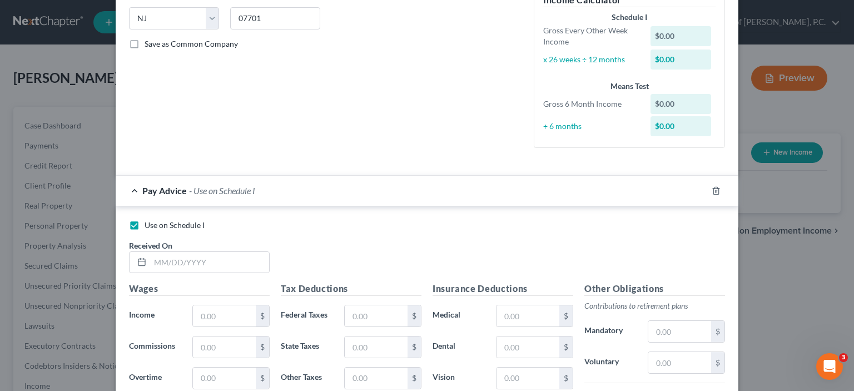
click at [227, 278] on div "Use on Schedule I Received On *" at bounding box center [426, 250] width 607 height 63
click at [137, 261] on icon at bounding box center [141, 261] width 9 height 9
click at [160, 261] on input "text" at bounding box center [209, 262] width 119 height 21
type input "08062025"
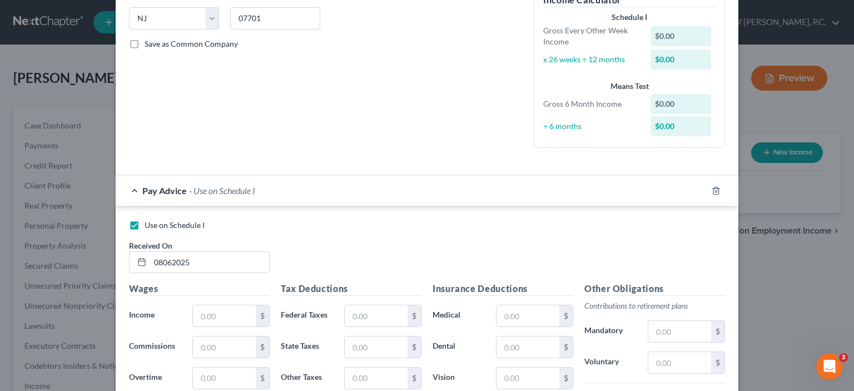
click at [182, 280] on div "Use on Schedule I Received On * 08062025" at bounding box center [426, 250] width 607 height 63
click at [213, 313] on input "text" at bounding box center [224, 315] width 63 height 21
click at [206, 315] on input "text" at bounding box center [224, 315] width 63 height 21
click at [207, 317] on input "text" at bounding box center [224, 315] width 63 height 21
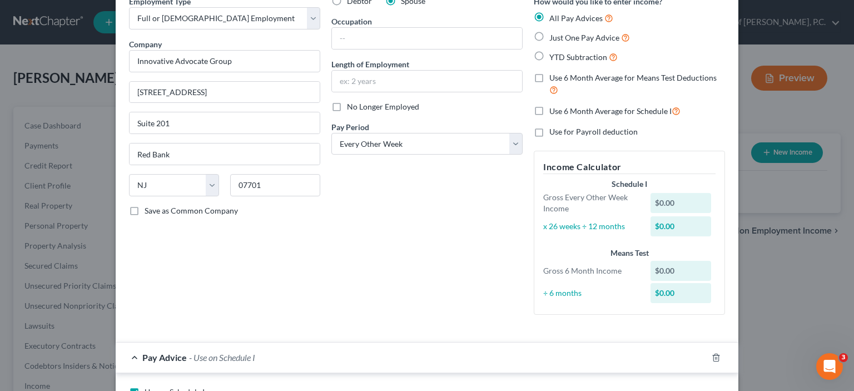
scroll to position [167, 0]
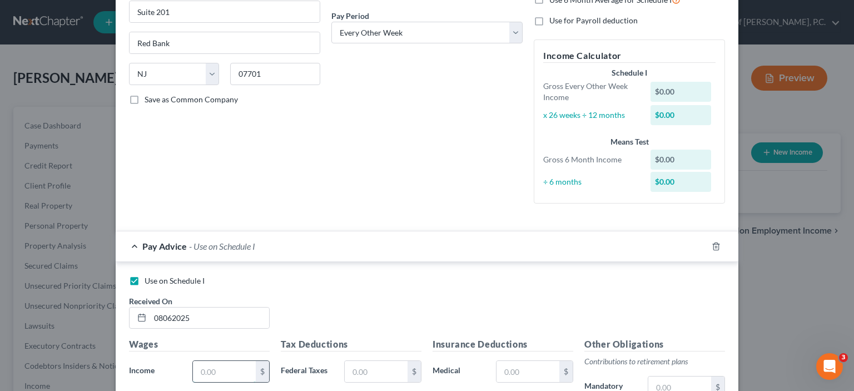
click at [220, 372] on input "text" at bounding box center [224, 371] width 63 height 21
click at [137, 317] on icon at bounding box center [141, 317] width 9 height 9
click at [137, 316] on icon at bounding box center [141, 317] width 9 height 9
click at [188, 321] on input "08062025" at bounding box center [209, 317] width 119 height 21
click at [212, 368] on input "text" at bounding box center [224, 371] width 63 height 21
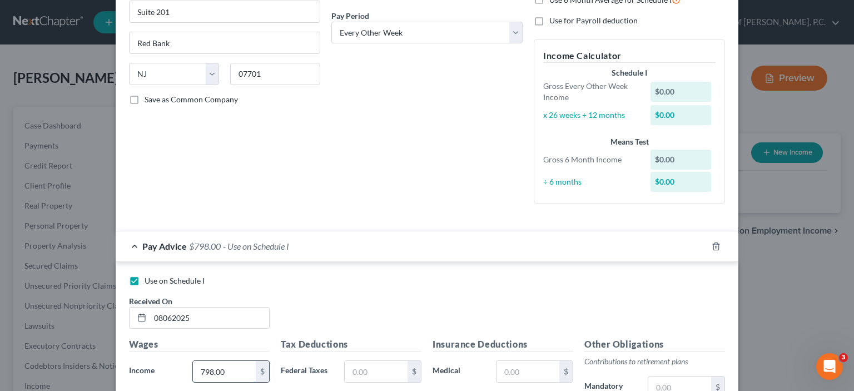
scroll to position [278, 0]
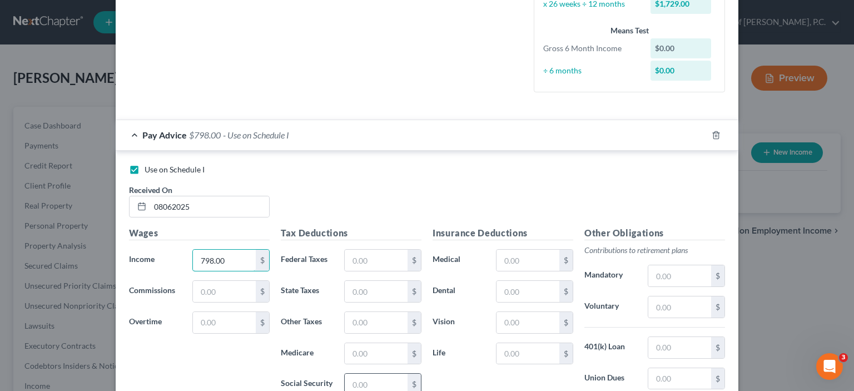
type input "798.00"
click at [360, 386] on input "text" at bounding box center [376, 383] width 63 height 21
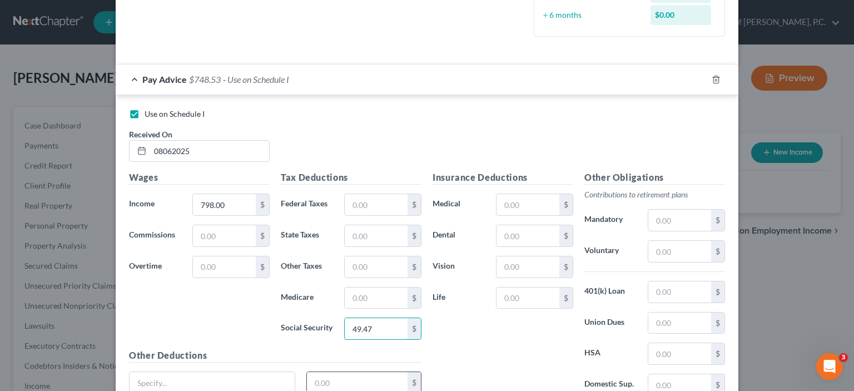
scroll to position [389, 0]
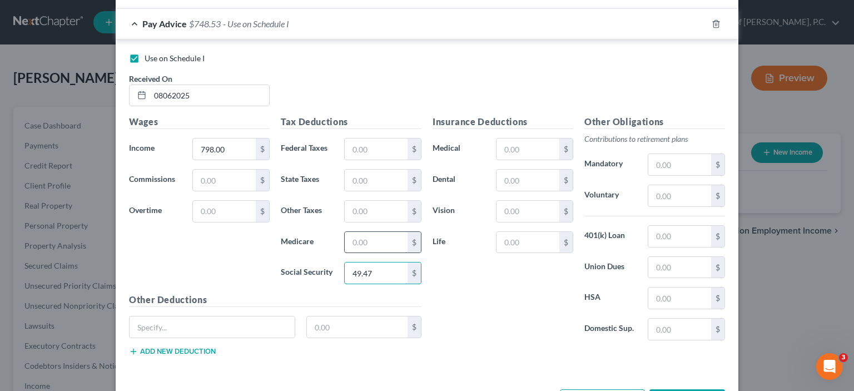
type input "49.47"
click at [352, 241] on input "text" at bounding box center [376, 242] width 63 height 21
type input "11.57"
click at [362, 139] on input "text" at bounding box center [376, 148] width 63 height 21
drag, startPoint x: 357, startPoint y: 177, endPoint x: 345, endPoint y: 179, distance: 12.4
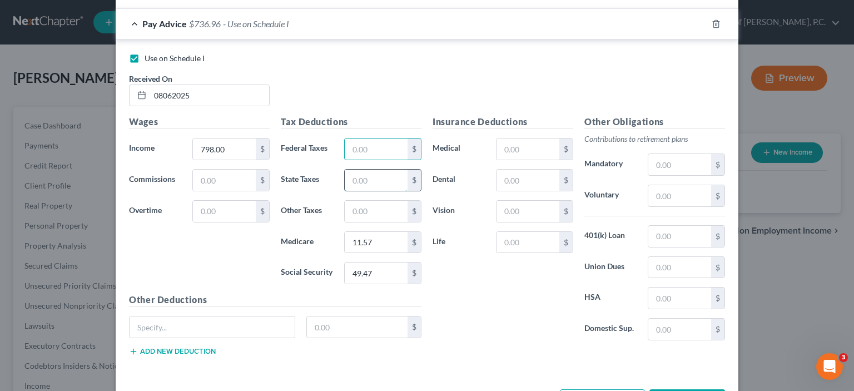
click at [356, 177] on input "text" at bounding box center [376, 179] width 63 height 21
type input "10.82"
click at [371, 208] on input "text" at bounding box center [376, 211] width 63 height 21
type input "7.86"
click at [440, 270] on div "Insurance Deductions Medical $ Dental $ Vision $ Life $" at bounding box center [503, 232] width 152 height 234
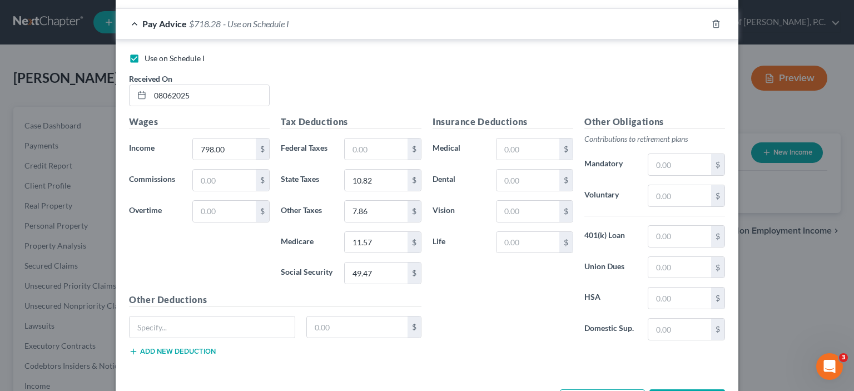
scroll to position [430, 0]
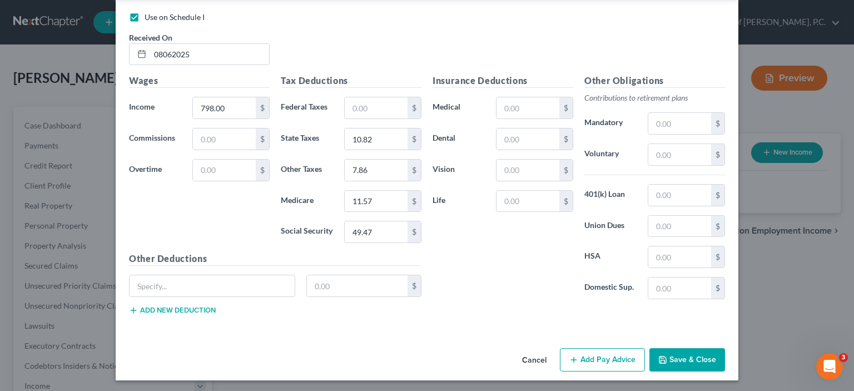
click at [671, 357] on button "Save & Close" at bounding box center [687, 359] width 76 height 23
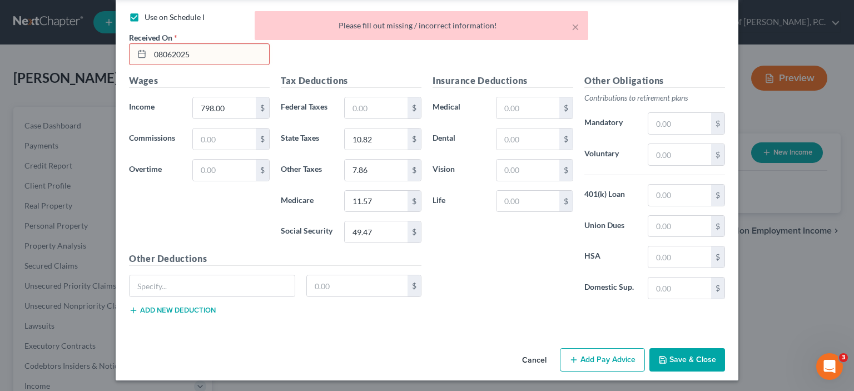
click at [506, 244] on div "Insurance Deductions Medical $ Dental $ Vision $ Life $" at bounding box center [503, 191] width 152 height 234
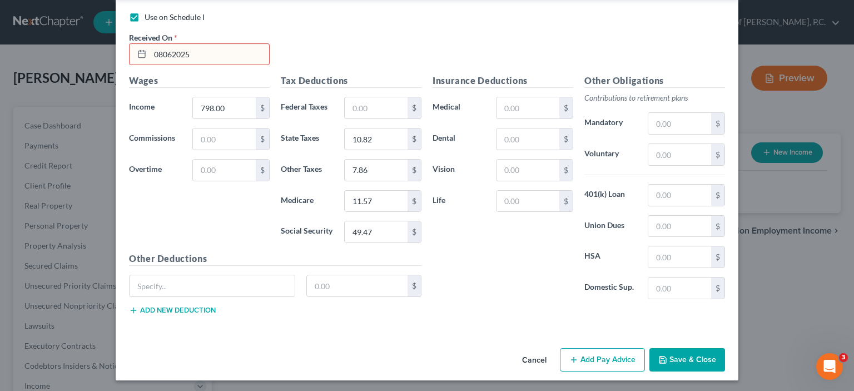
click at [198, 57] on input "08062025" at bounding box center [209, 54] width 119 height 21
drag, startPoint x: 192, startPoint y: 54, endPoint x: 131, endPoint y: 52, distance: 61.7
click at [131, 52] on div "08062025" at bounding box center [199, 54] width 141 height 22
click at [193, 134] on input "text" at bounding box center [224, 138] width 63 height 21
click at [169, 53] on input "08/06//25" at bounding box center [209, 54] width 119 height 21
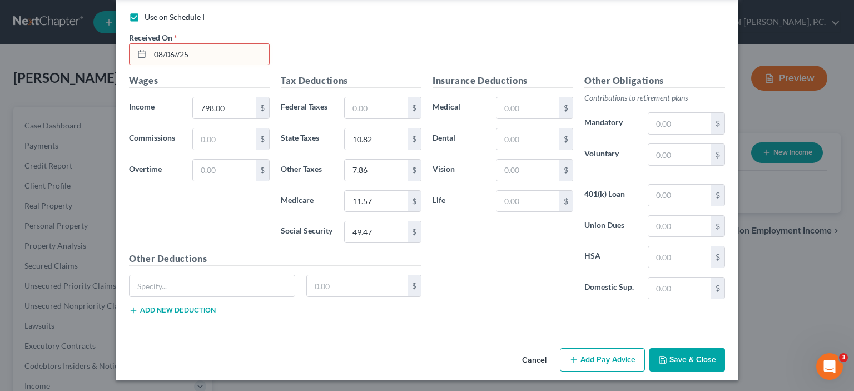
click at [685, 362] on button "Save & Close" at bounding box center [687, 359] width 76 height 23
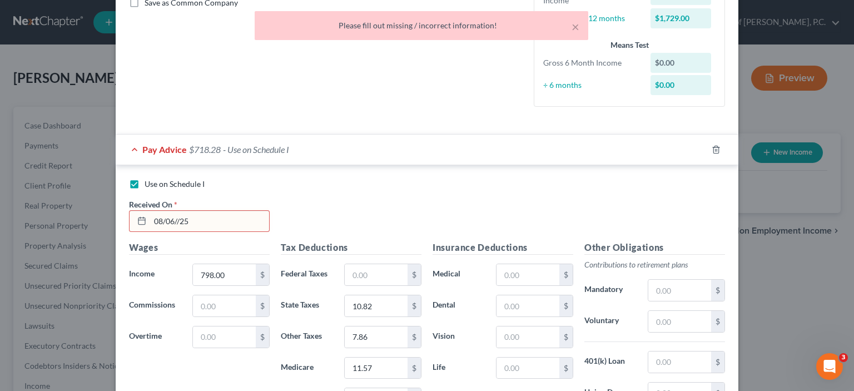
scroll to position [152, 0]
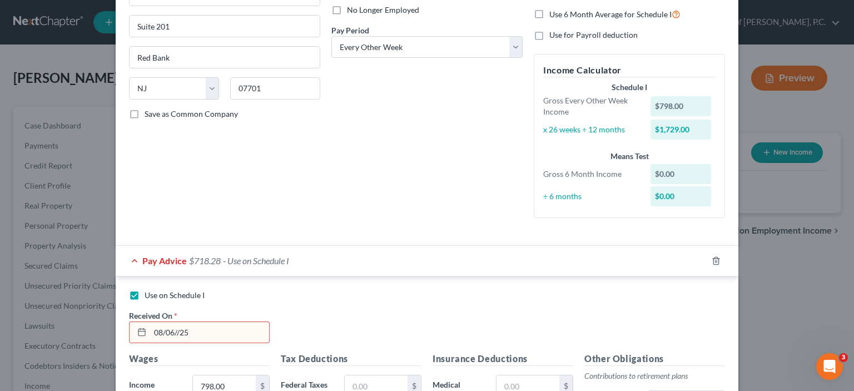
click at [196, 331] on input "08/06//25" at bounding box center [209, 332] width 119 height 21
drag, startPoint x: 193, startPoint y: 333, endPoint x: 132, endPoint y: 328, distance: 60.7
click at [132, 328] on div "08/06//25" at bounding box center [199, 332] width 141 height 22
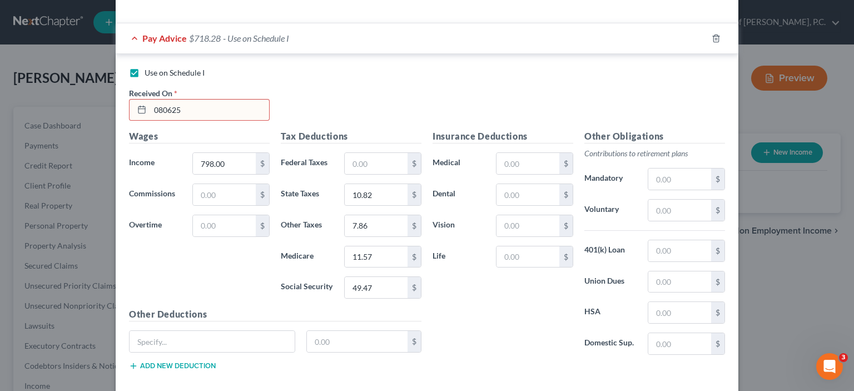
scroll to position [430, 0]
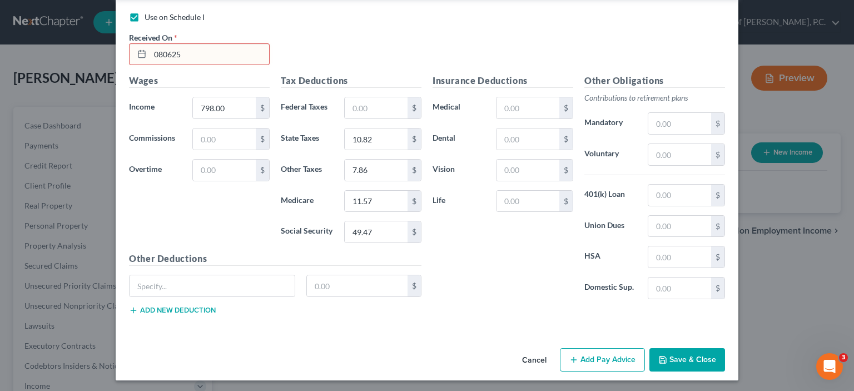
click at [671, 355] on button "Save & Close" at bounding box center [687, 359] width 76 height 23
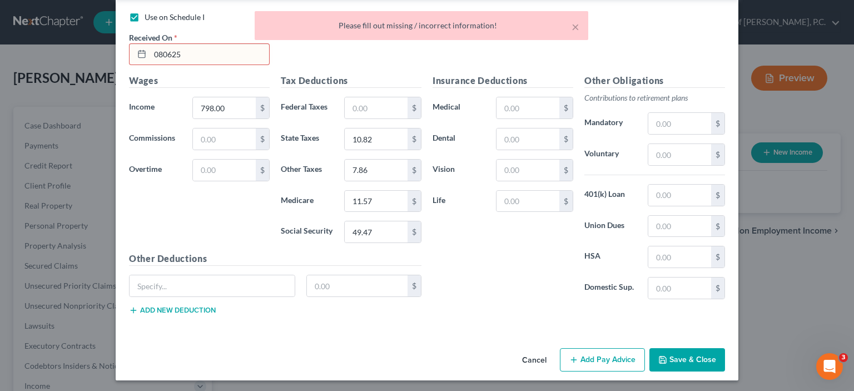
click at [360, 53] on div "Use on Schedule I Received On * 080625" at bounding box center [426, 43] width 607 height 63
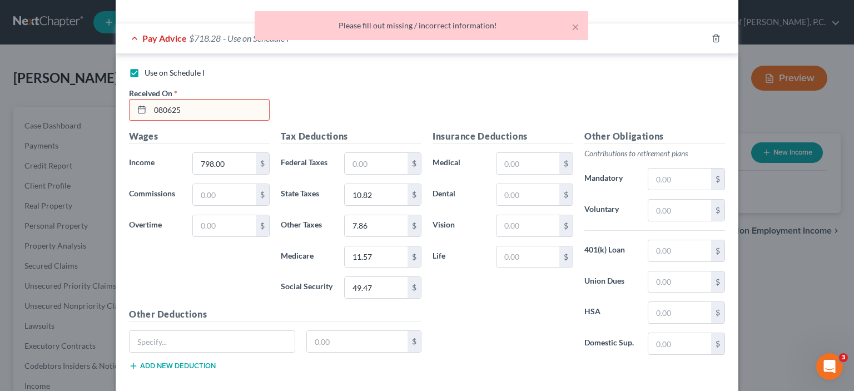
scroll to position [263, 0]
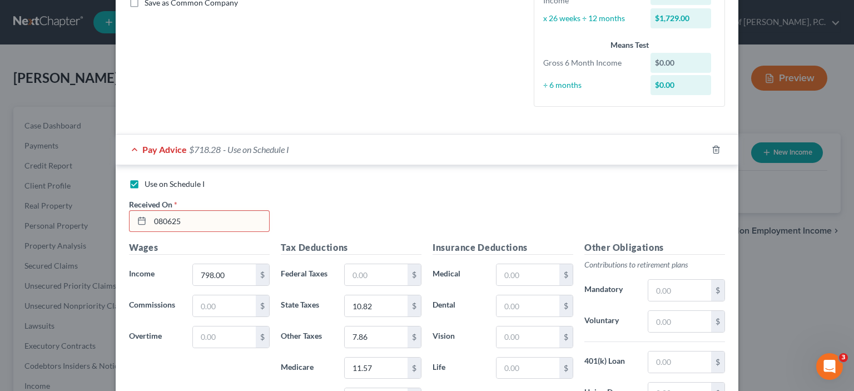
click at [138, 220] on line at bounding box center [141, 220] width 7 height 0
click at [138, 218] on icon at bounding box center [141, 220] width 9 height 9
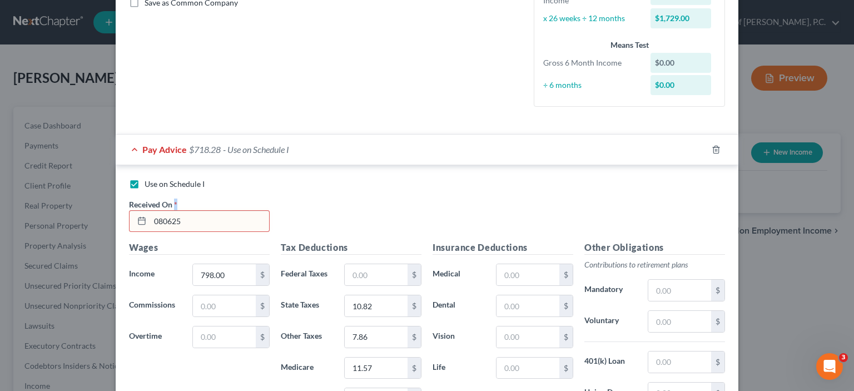
click at [138, 218] on icon at bounding box center [141, 220] width 9 height 9
click at [137, 217] on icon at bounding box center [141, 220] width 9 height 9
drag, startPoint x: 184, startPoint y: 219, endPoint x: 133, endPoint y: 215, distance: 51.3
click at [133, 215] on div "080625" at bounding box center [199, 221] width 141 height 22
click at [187, 213] on input "8625" at bounding box center [209, 221] width 119 height 21
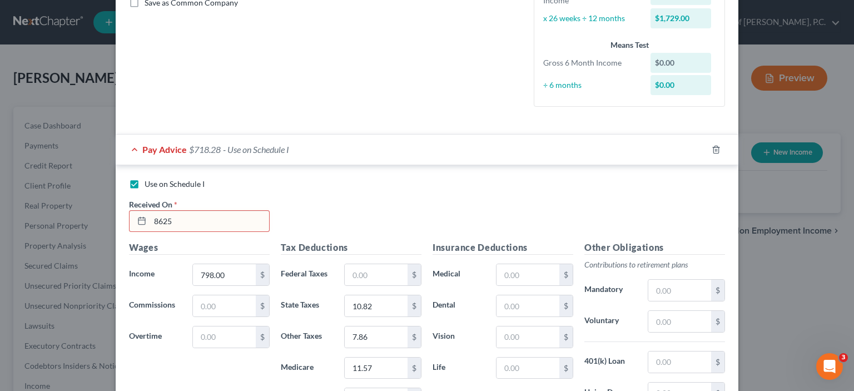
type input "8625"
click at [138, 218] on rect at bounding box center [141, 221] width 7 height 7
click at [176, 219] on input "8625" at bounding box center [209, 221] width 119 height 21
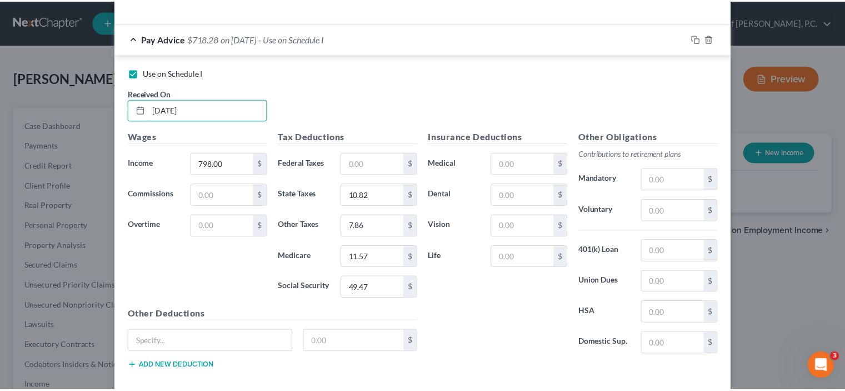
scroll to position [430, 0]
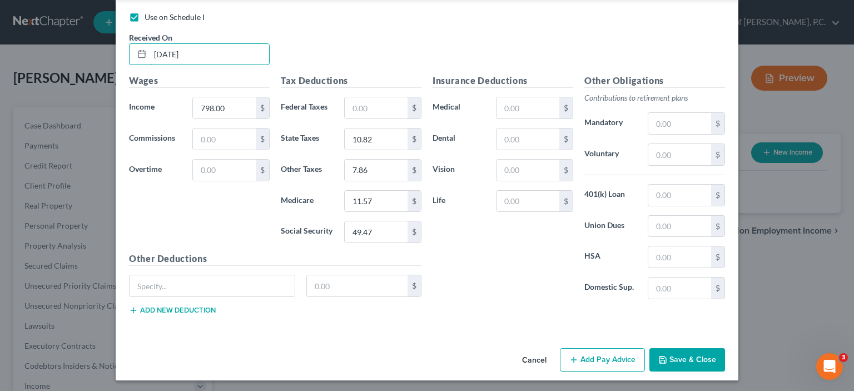
type input "[DATE]"
click at [680, 353] on button "Save & Close" at bounding box center [687, 359] width 76 height 23
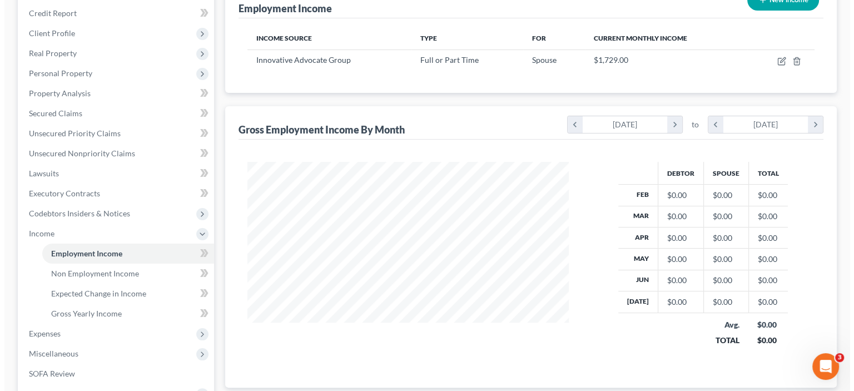
scroll to position [97, 0]
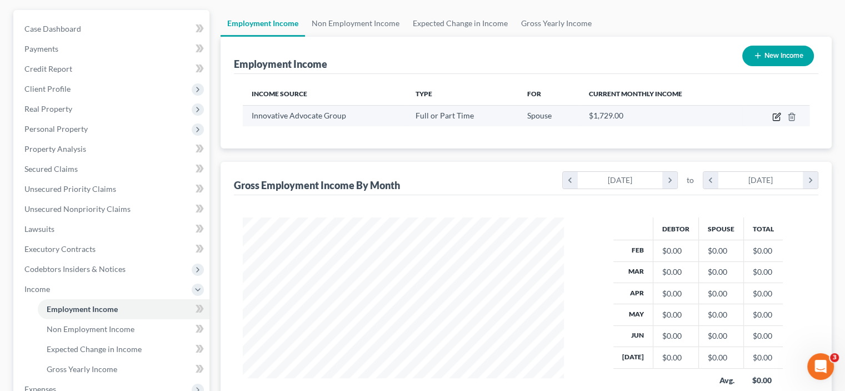
click at [774, 116] on icon "button" at bounding box center [776, 117] width 7 height 7
select select "0"
select select "33"
select select "2"
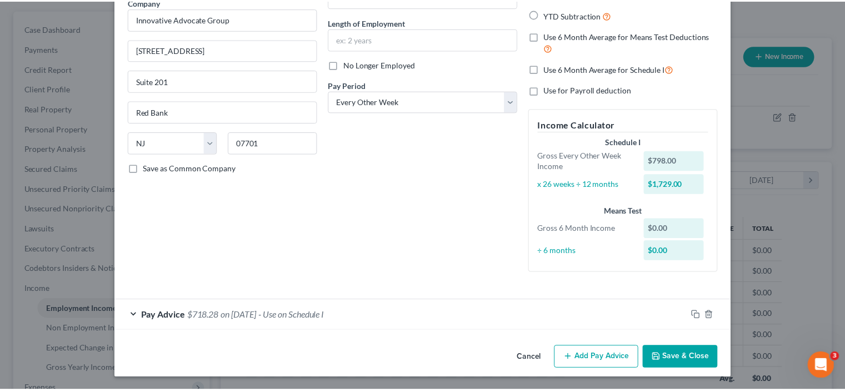
scroll to position [0, 0]
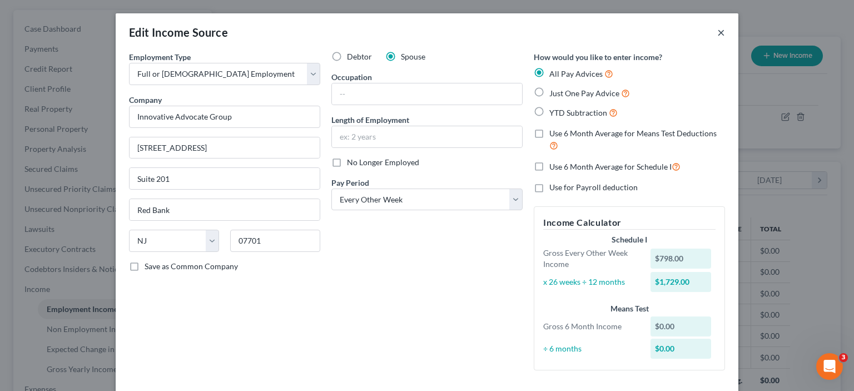
click at [717, 31] on button "×" at bounding box center [721, 32] width 8 height 13
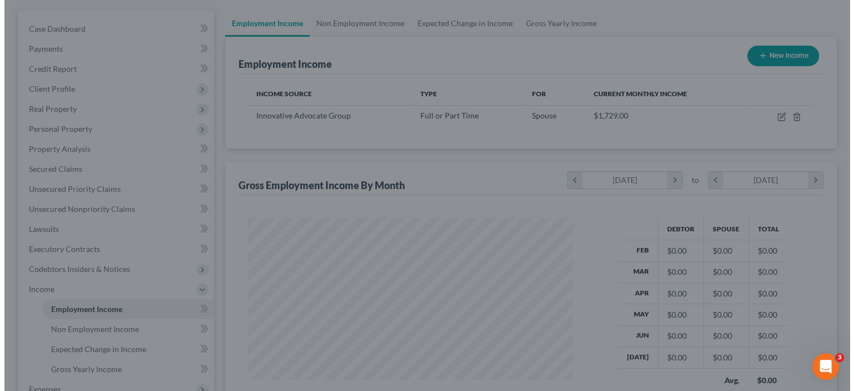
scroll to position [555483, 555337]
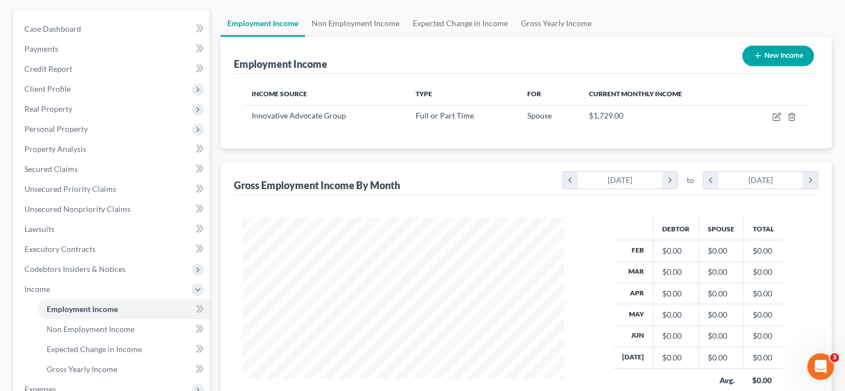
click at [776, 57] on button "New Income" at bounding box center [778, 56] width 72 height 21
select select "0"
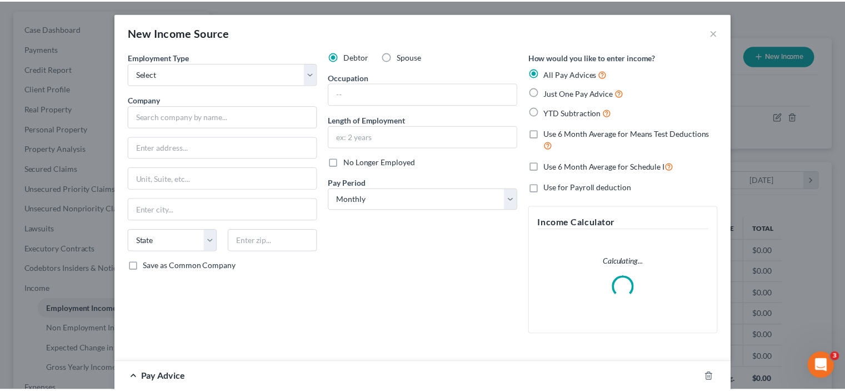
scroll to position [198, 347]
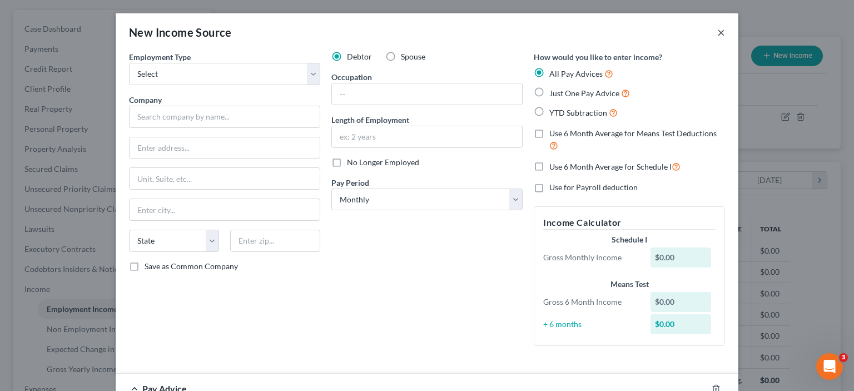
click at [717, 30] on button "×" at bounding box center [721, 32] width 8 height 13
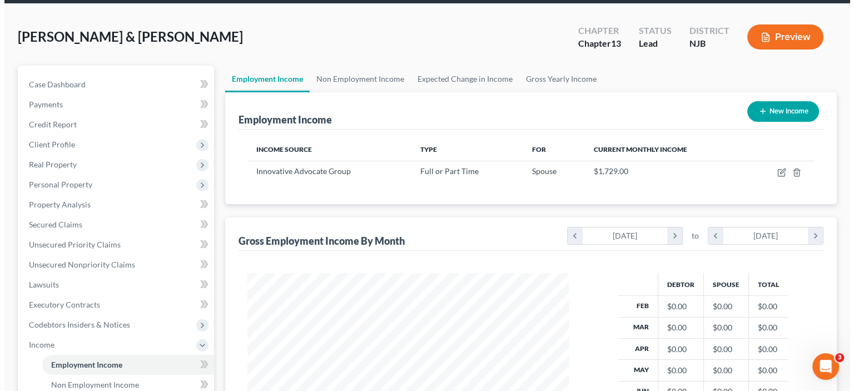
scroll to position [0, 0]
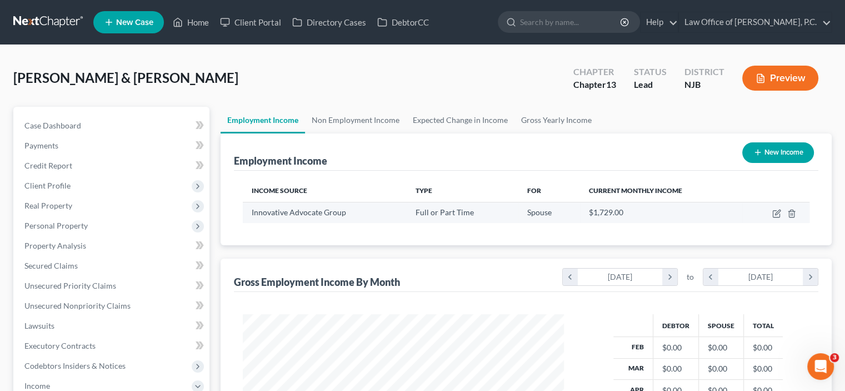
click at [321, 214] on span "Innovative Advocate Group" at bounding box center [299, 211] width 94 height 9
click at [774, 216] on icon "button" at bounding box center [776, 213] width 9 height 9
select select "0"
select select "33"
select select "2"
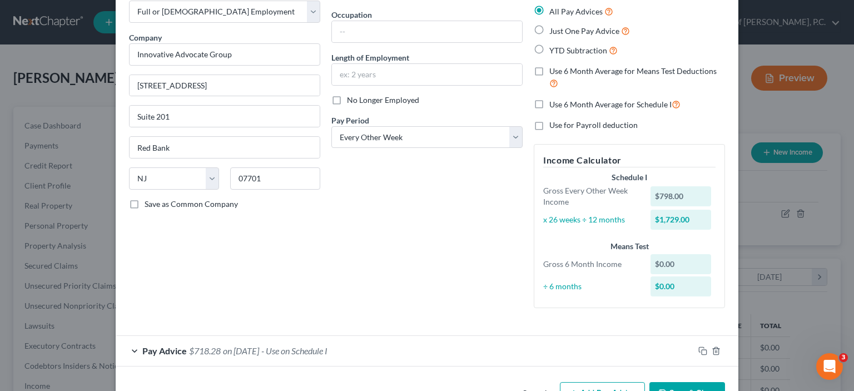
scroll to position [98, 0]
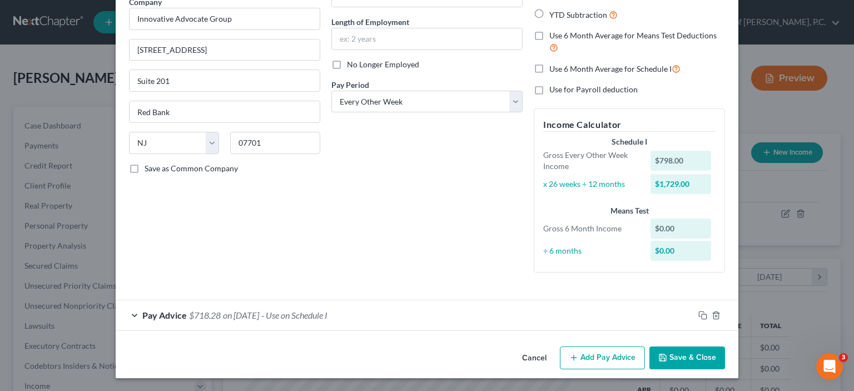
click at [599, 355] on button "Add Pay Advice" at bounding box center [602, 357] width 85 height 23
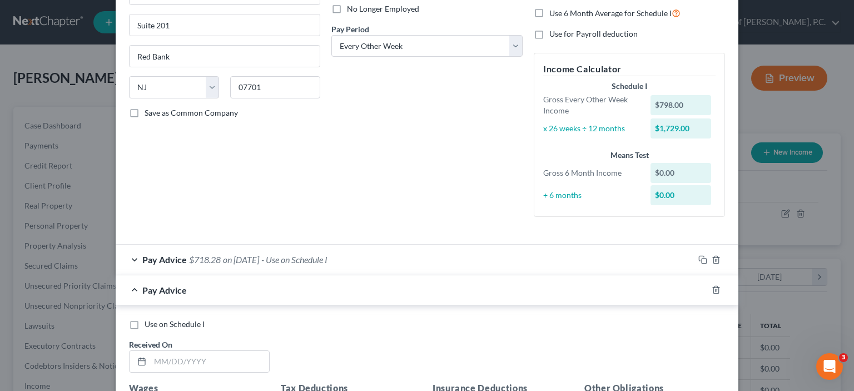
scroll to position [209, 0]
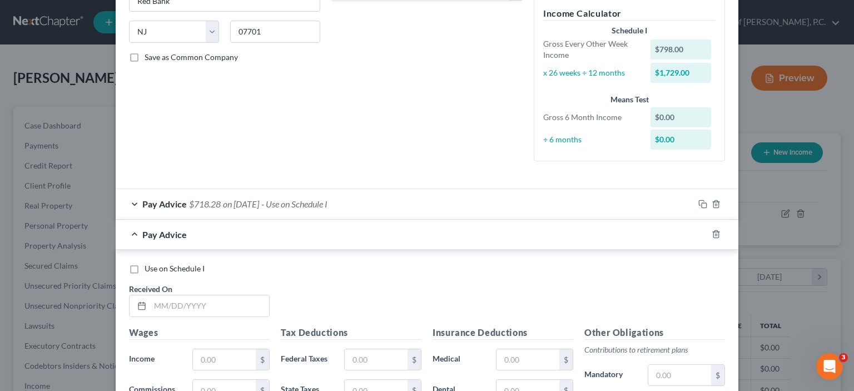
click at [144, 268] on label "Use on Schedule I" at bounding box center [174, 268] width 60 height 11
click at [149, 268] on input "Use on Schedule I" at bounding box center [152, 266] width 7 height 7
checkbox input "true"
click at [153, 303] on input "text" at bounding box center [209, 305] width 119 height 21
click at [319, 301] on div "Use on Schedule I Received On * 07232025" at bounding box center [426, 294] width 607 height 63
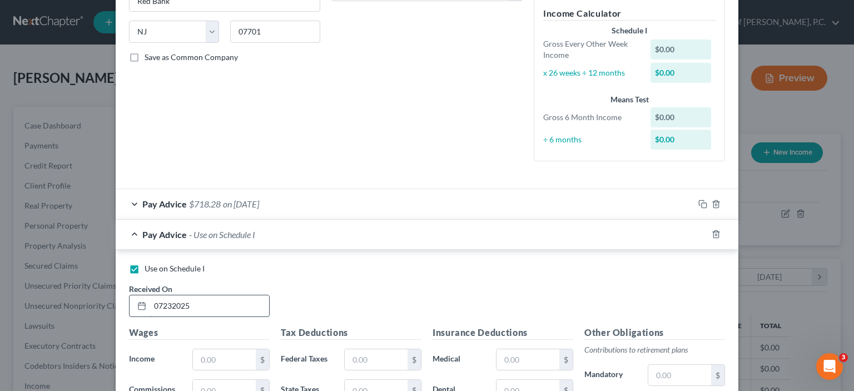
click at [216, 303] on input "07232025" at bounding box center [209, 305] width 119 height 21
drag, startPoint x: 216, startPoint y: 303, endPoint x: 151, endPoint y: 300, distance: 65.1
click at [151, 300] on input "07232025" at bounding box center [209, 305] width 119 height 21
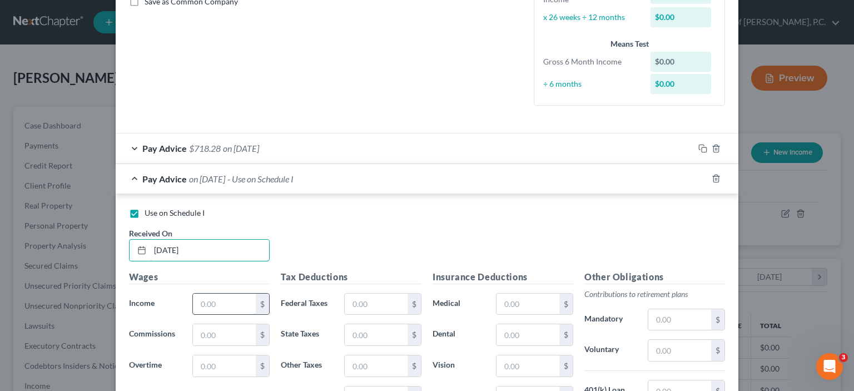
type input "[DATE]"
click at [202, 300] on input "text" at bounding box center [224, 303] width 63 height 21
type input "819.00"
click at [369, 310] on input "text" at bounding box center [376, 303] width 63 height 21
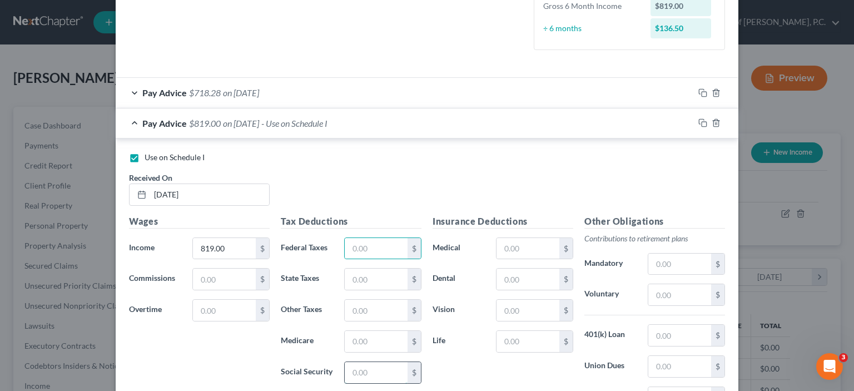
click at [365, 378] on input "text" at bounding box center [376, 372] width 63 height 21
type input "50.78"
click at [379, 337] on input "text" at bounding box center [376, 341] width 63 height 21
type input "11.88"
click at [369, 273] on input "text" at bounding box center [376, 278] width 63 height 21
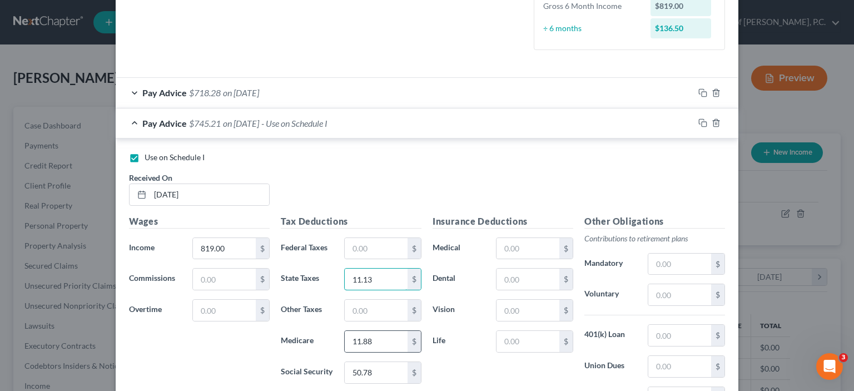
scroll to position [376, 0]
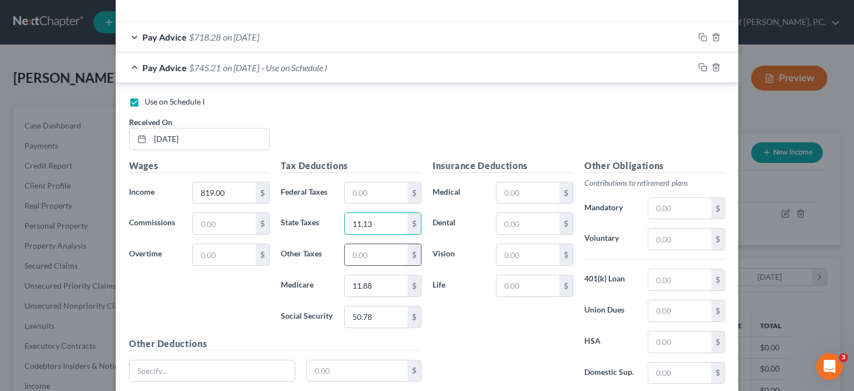
type input "11.13"
click at [362, 251] on input "text" at bounding box center [376, 254] width 63 height 21
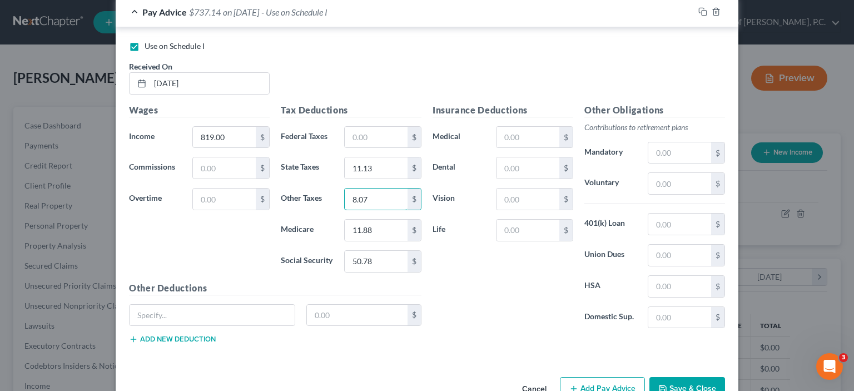
scroll to position [460, 0]
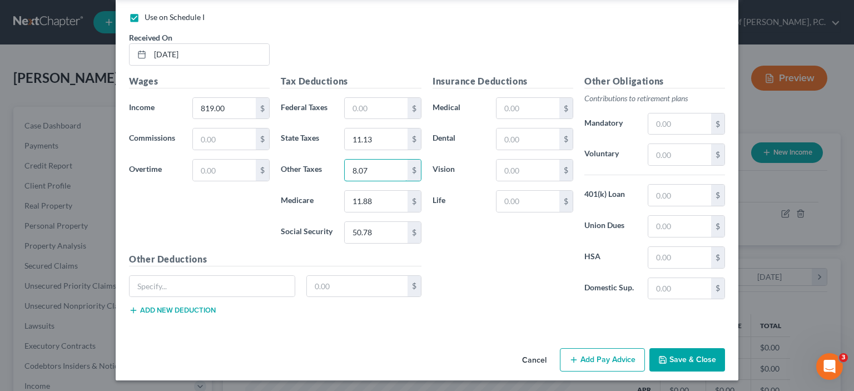
type input "8.07"
click at [596, 356] on button "Add Pay Advice" at bounding box center [602, 359] width 85 height 23
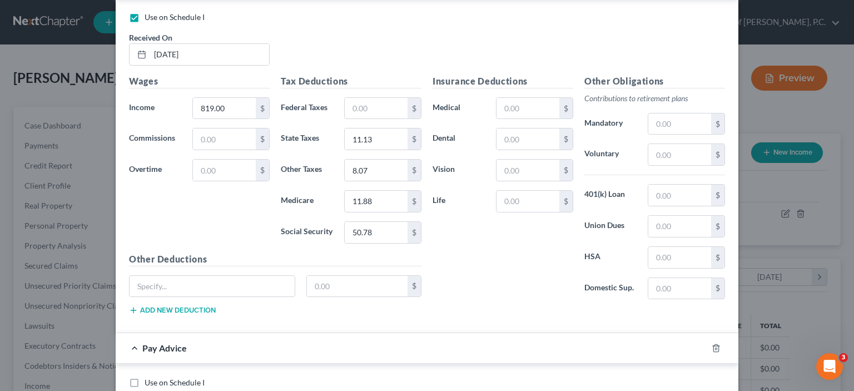
scroll to position [516, 0]
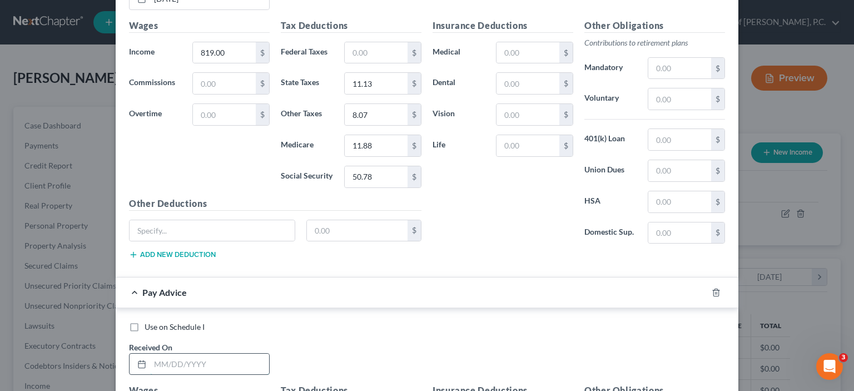
click at [160, 357] on input "text" at bounding box center [209, 363] width 119 height 21
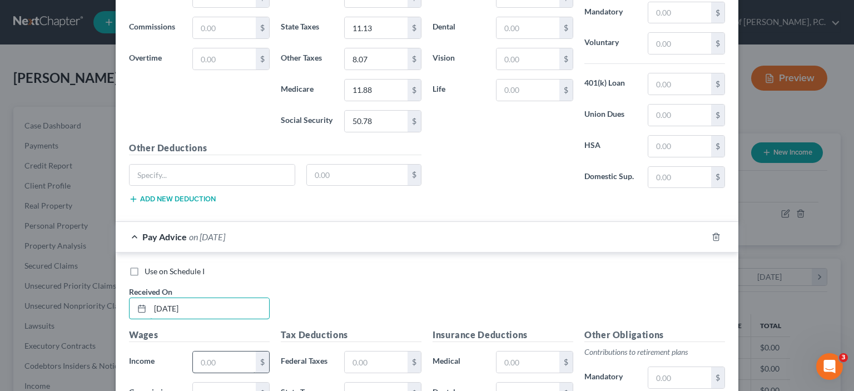
type input "[DATE]"
click at [211, 355] on input "text" at bounding box center [224, 361] width 63 height 21
click at [211, 359] on input "text" at bounding box center [224, 361] width 63 height 21
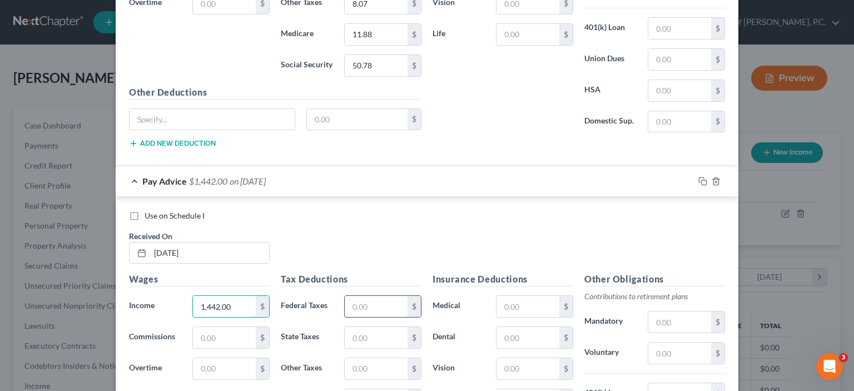
type input "1,442.00"
click at [363, 301] on input "text" at bounding box center [376, 306] width 63 height 21
click at [358, 302] on input "text" at bounding box center [376, 306] width 63 height 21
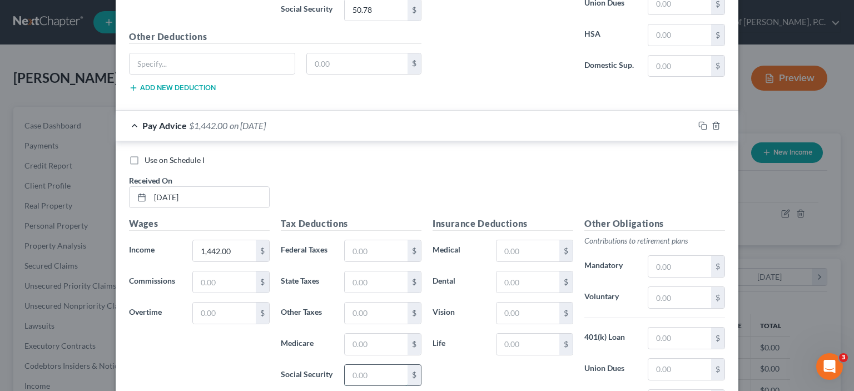
click at [352, 366] on input "text" at bounding box center [376, 375] width 63 height 21
type input "49.47"
click at [365, 337] on input "text" at bounding box center [376, 343] width 63 height 21
type input "11.57"
click at [350, 276] on input "text" at bounding box center [376, 281] width 63 height 21
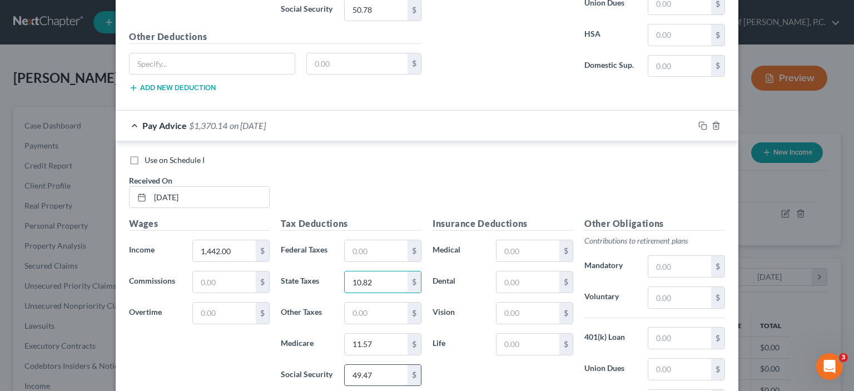
type input "10.82"
type input "89.40"
type input "20.91"
click at [369, 244] on input "text" at bounding box center [376, 250] width 63 height 21
type input "45.35"
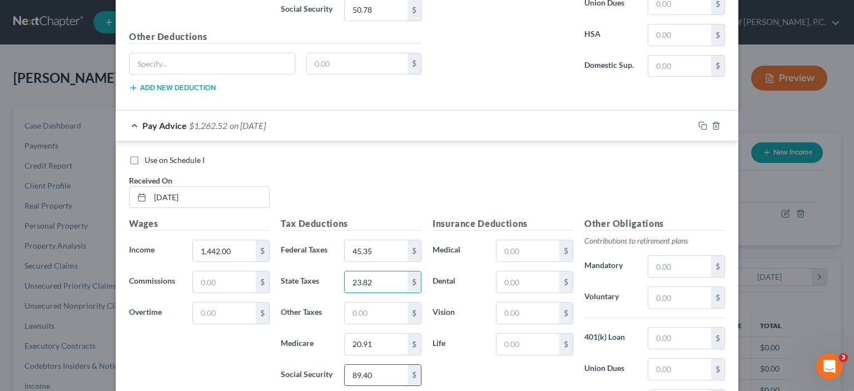
scroll to position [738, 0]
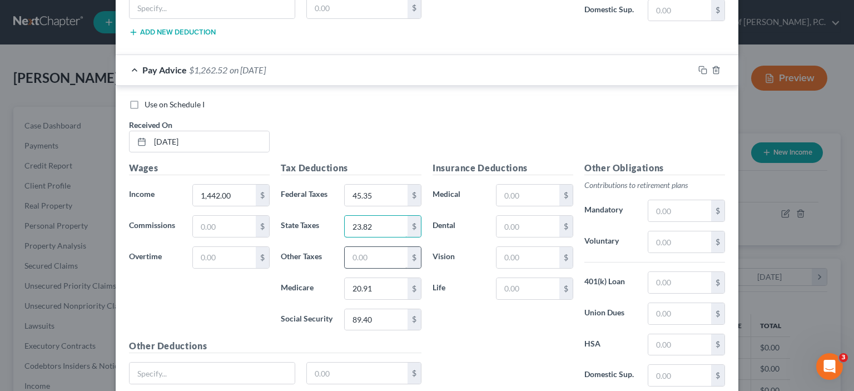
type input "23.82"
click at [358, 255] on input "text" at bounding box center [376, 257] width 63 height 21
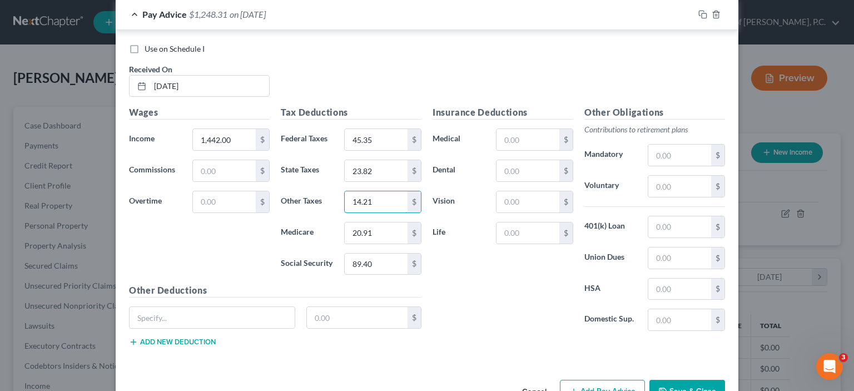
scroll to position [823, 0]
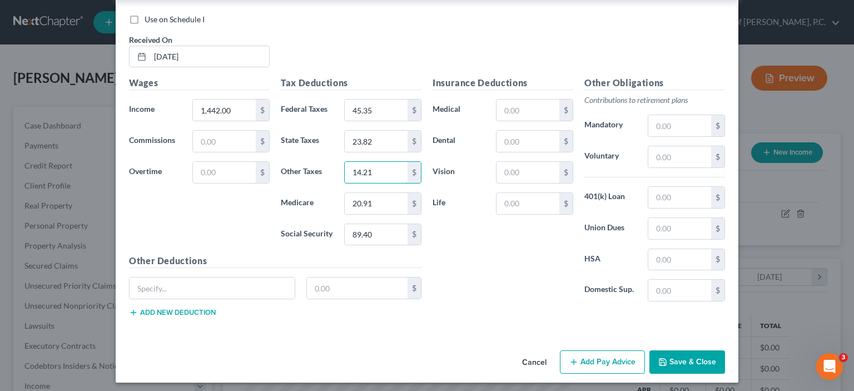
type input "14.21"
click at [591, 360] on button "Add Pay Advice" at bounding box center [602, 361] width 85 height 23
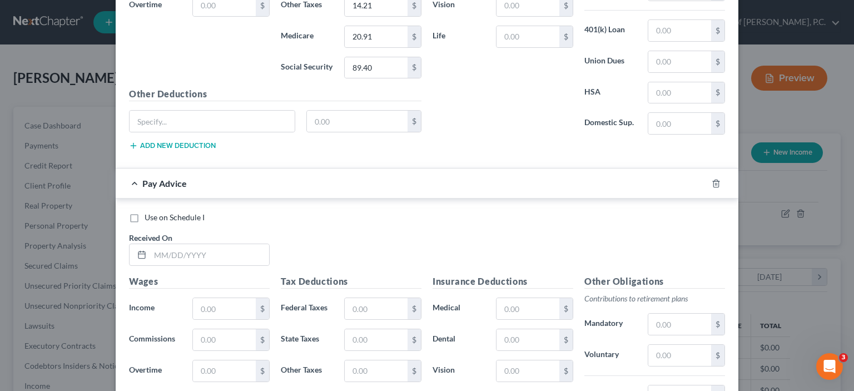
scroll to position [1156, 0]
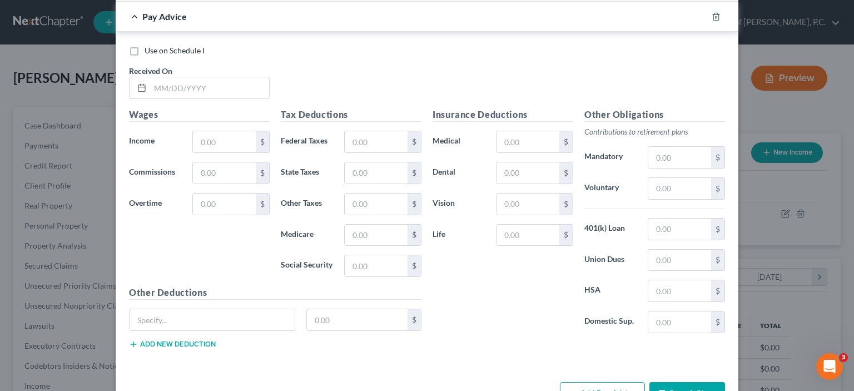
click at [690, 385] on button "Save & Close" at bounding box center [687, 393] width 76 height 23
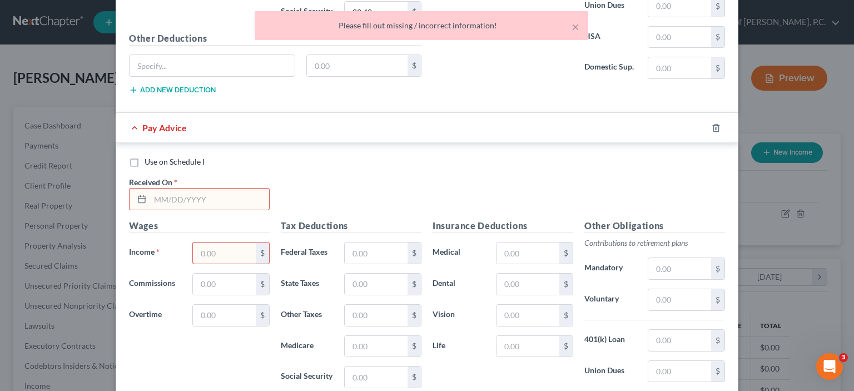
scroll to position [990, 0]
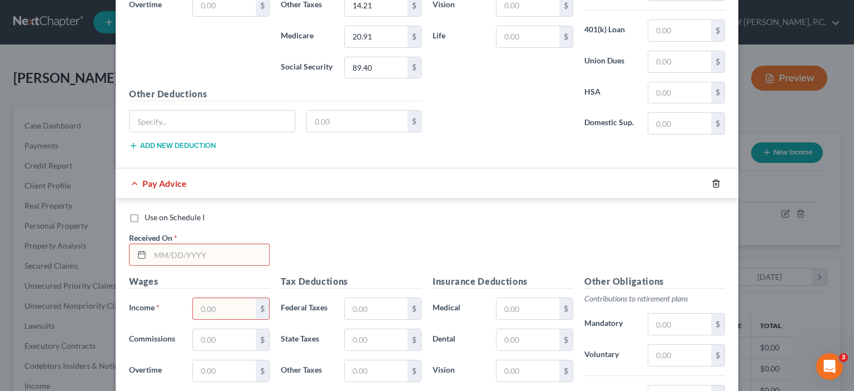
click at [711, 179] on icon "button" at bounding box center [715, 183] width 9 height 9
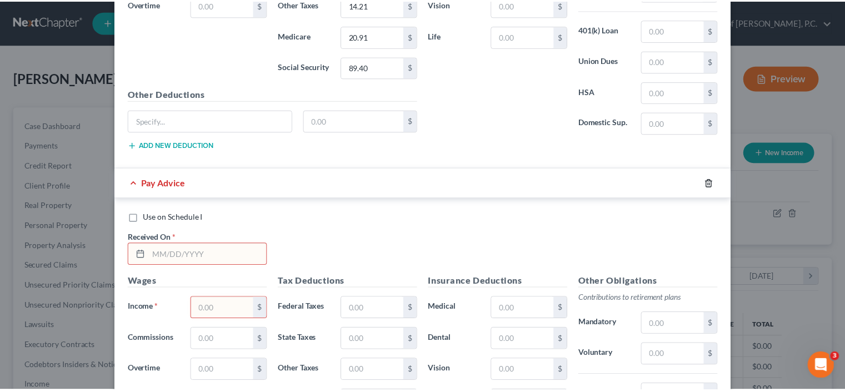
scroll to position [823, 0]
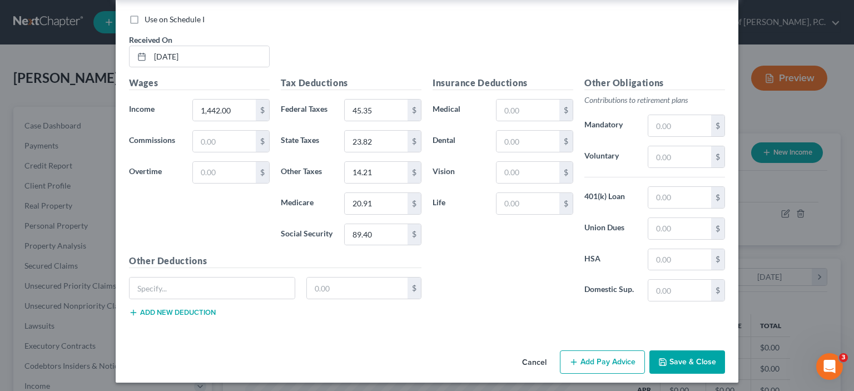
click at [686, 356] on button "Save & Close" at bounding box center [687, 361] width 76 height 23
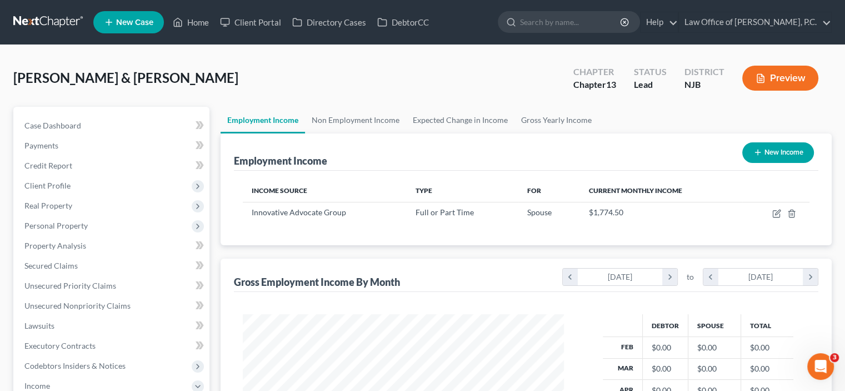
scroll to position [56, 0]
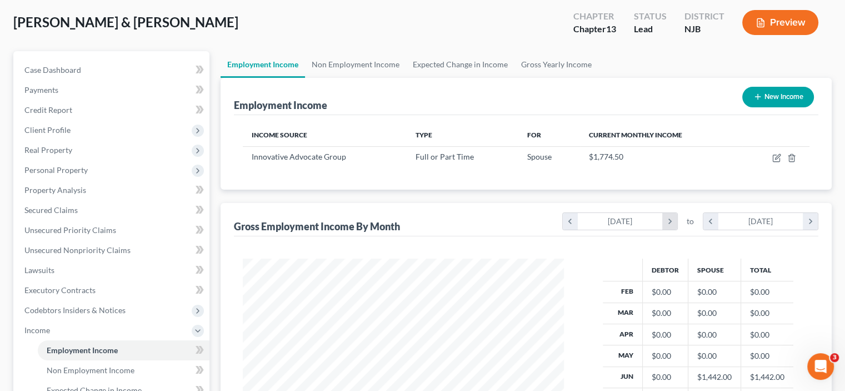
click at [669, 219] on icon "chevron_right" at bounding box center [669, 221] width 15 height 17
